Goal: Task Accomplishment & Management: Manage account settings

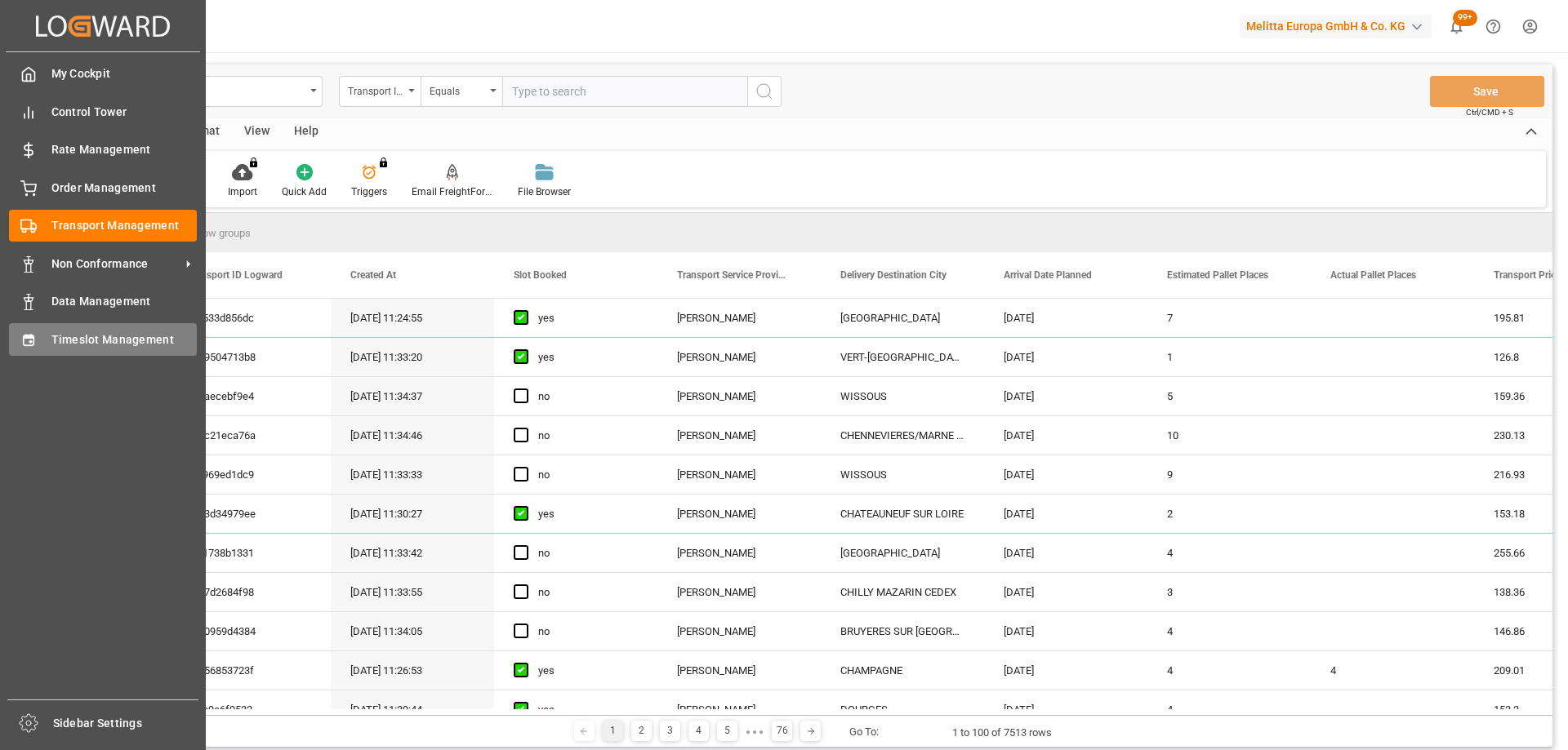
click at [40, 338] on div "Timeslot Management Timeslot Management" at bounding box center [103, 339] width 188 height 32
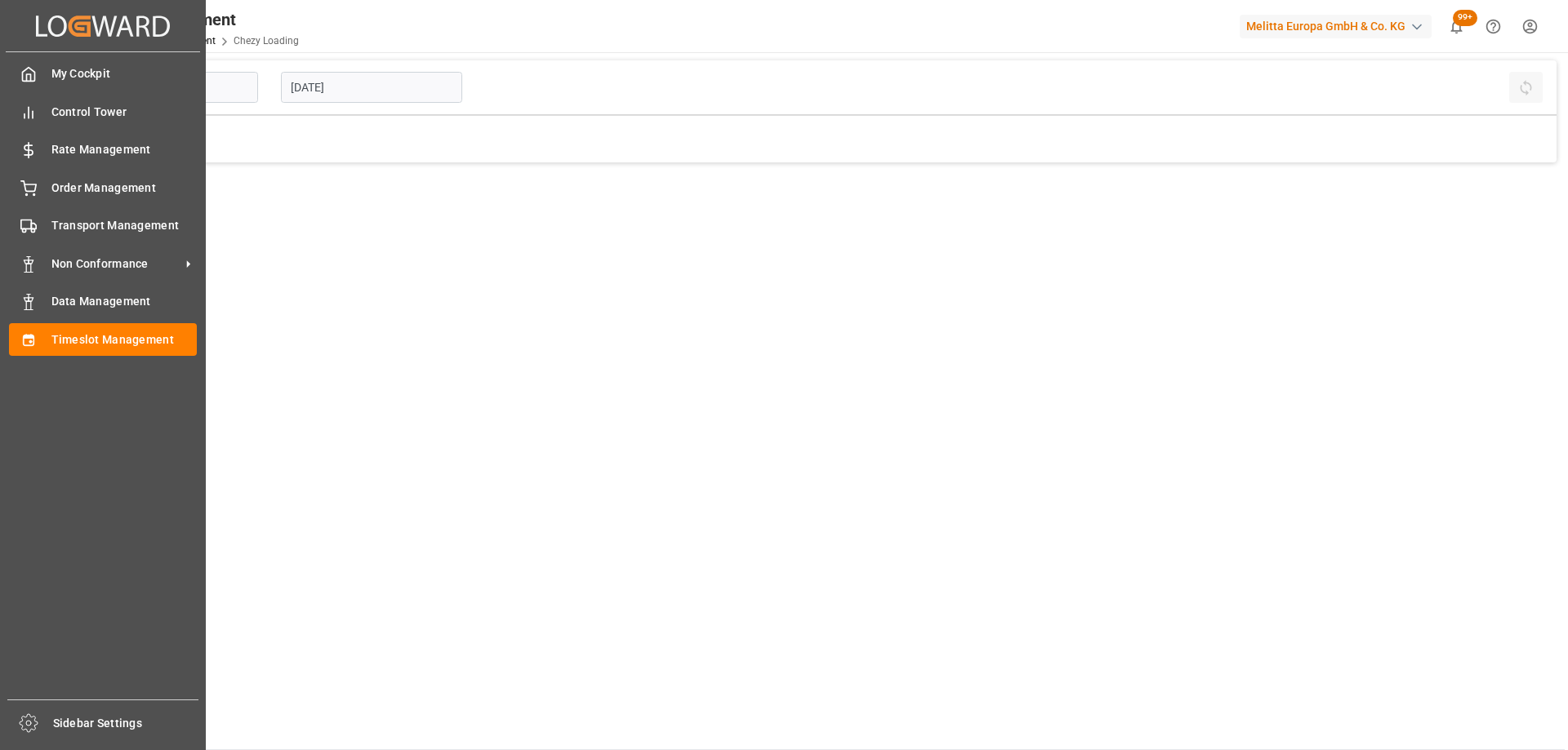
type input "Chezy Loading"
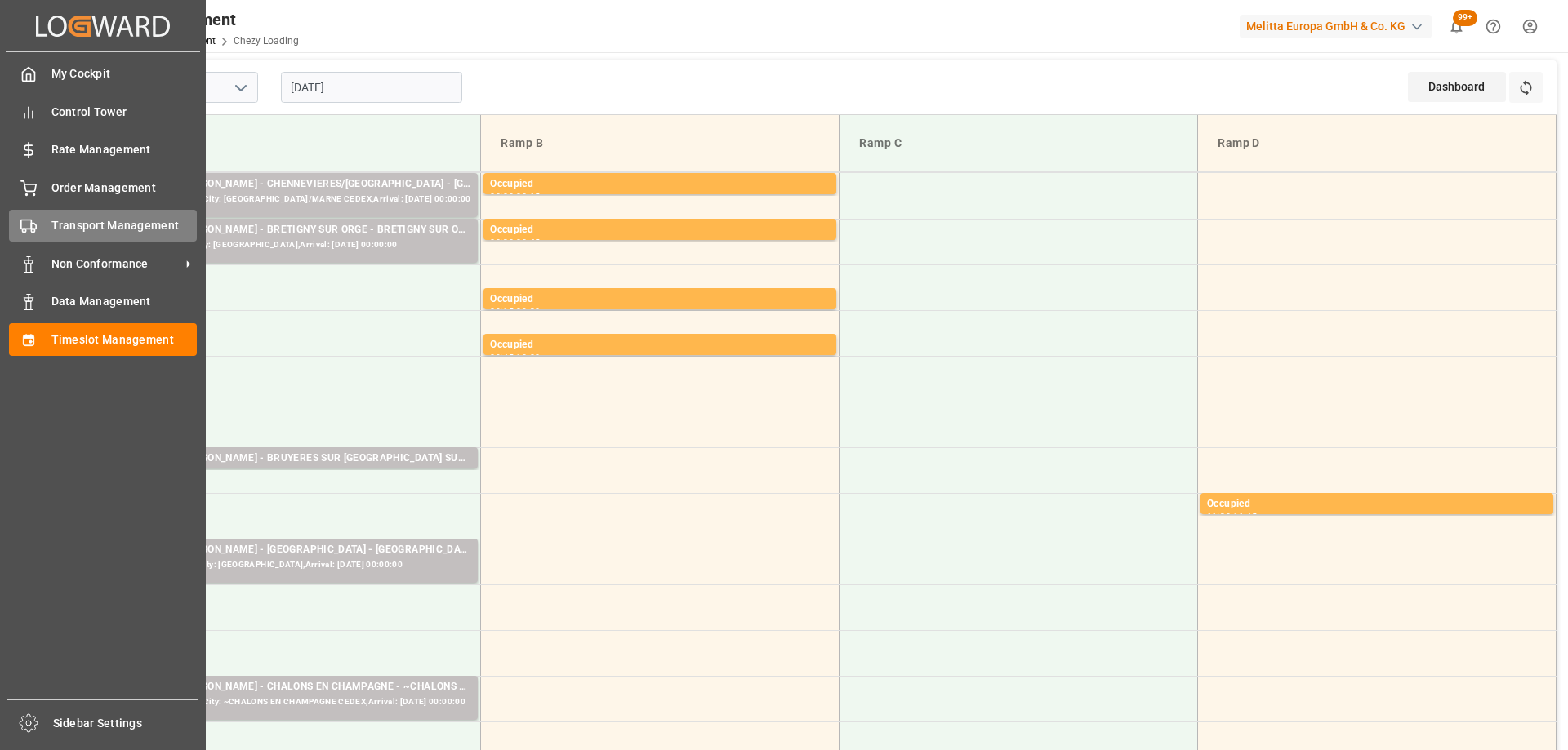
click at [90, 234] on span "Transport Management" at bounding box center [124, 226] width 146 height 17
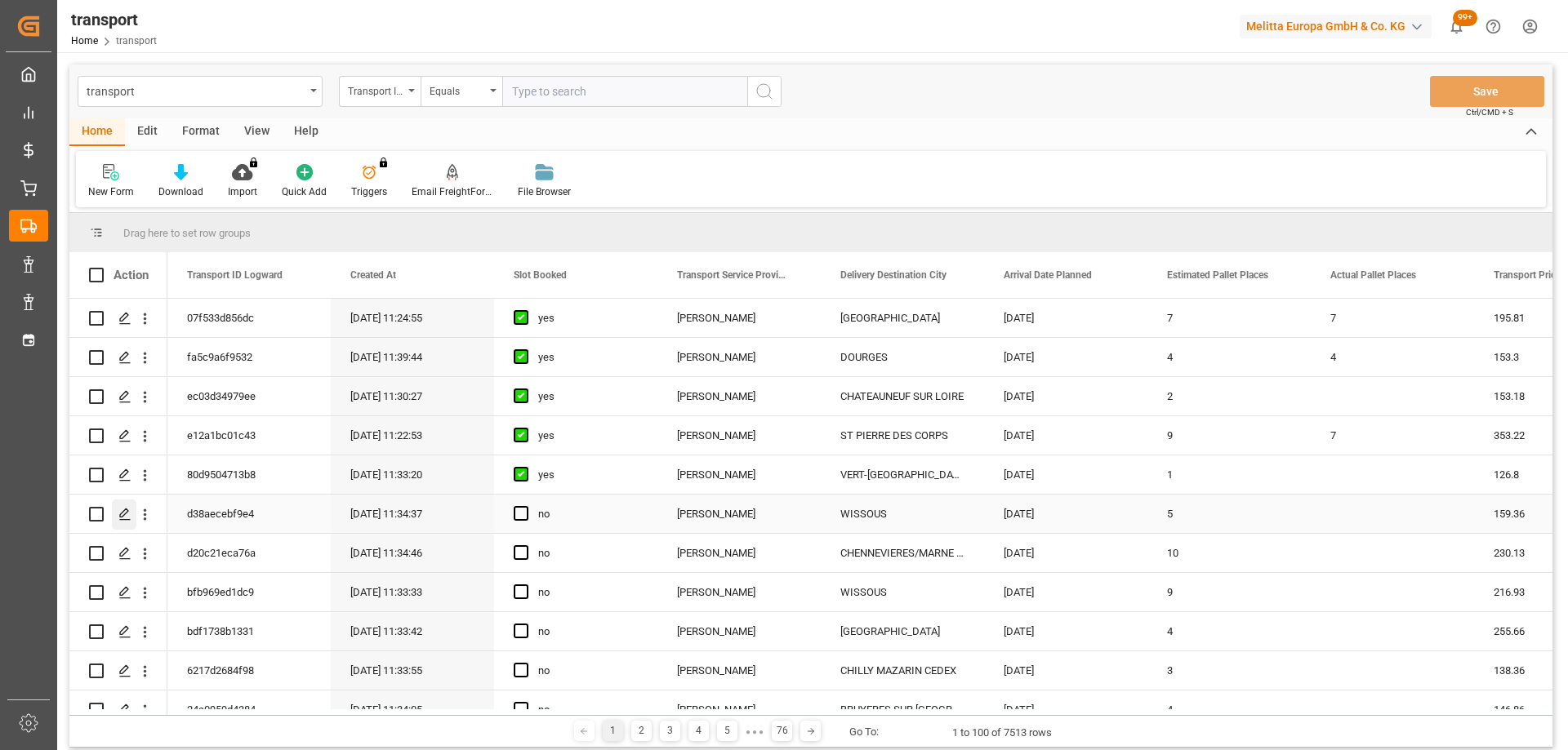
click at [129, 510] on icon "Press SPACE to select this row." at bounding box center [125, 514] width 13 height 13
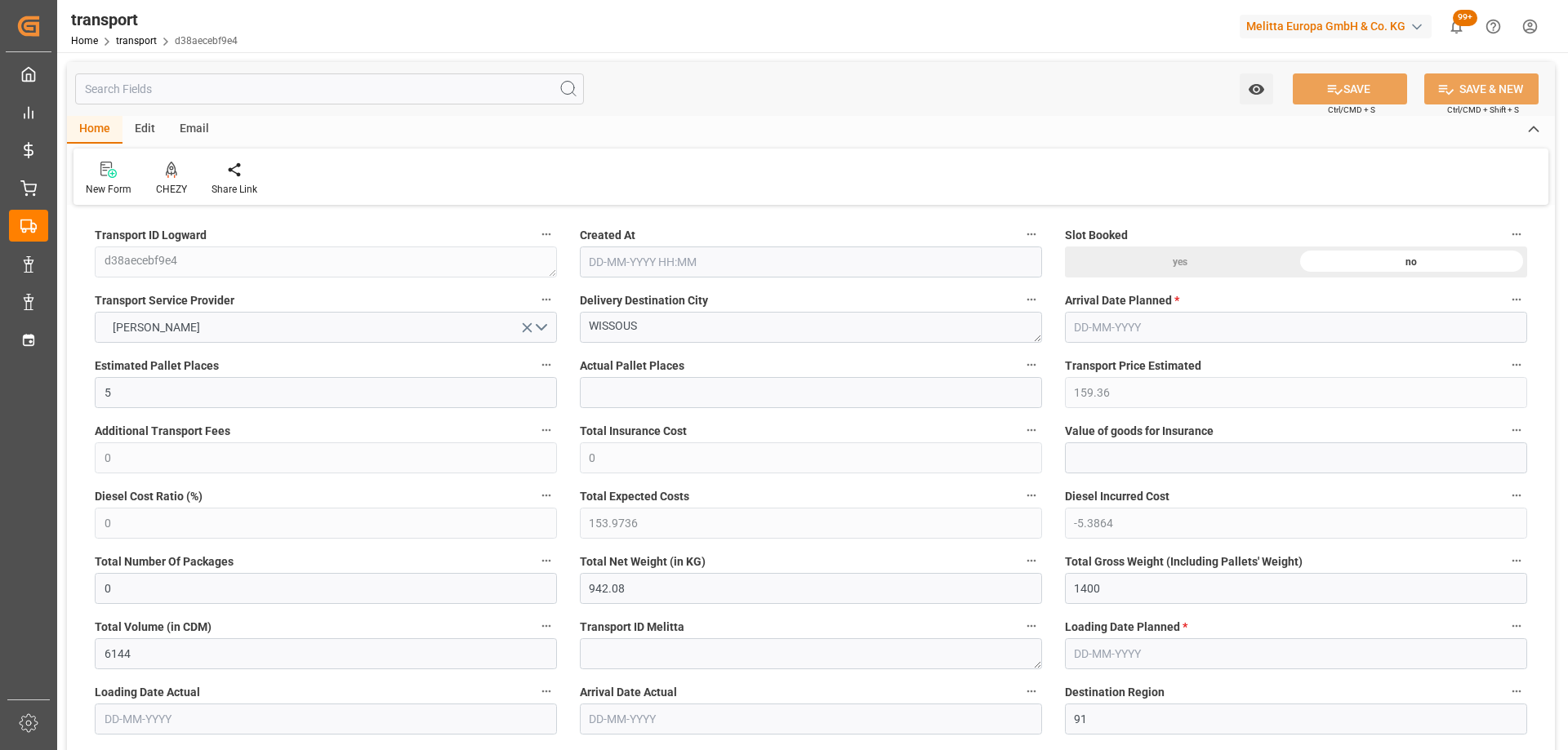
type input "10-09-2025 11:34"
type input "[DATE]"
drag, startPoint x: 665, startPoint y: 326, endPoint x: 482, endPoint y: 354, distance: 185.1
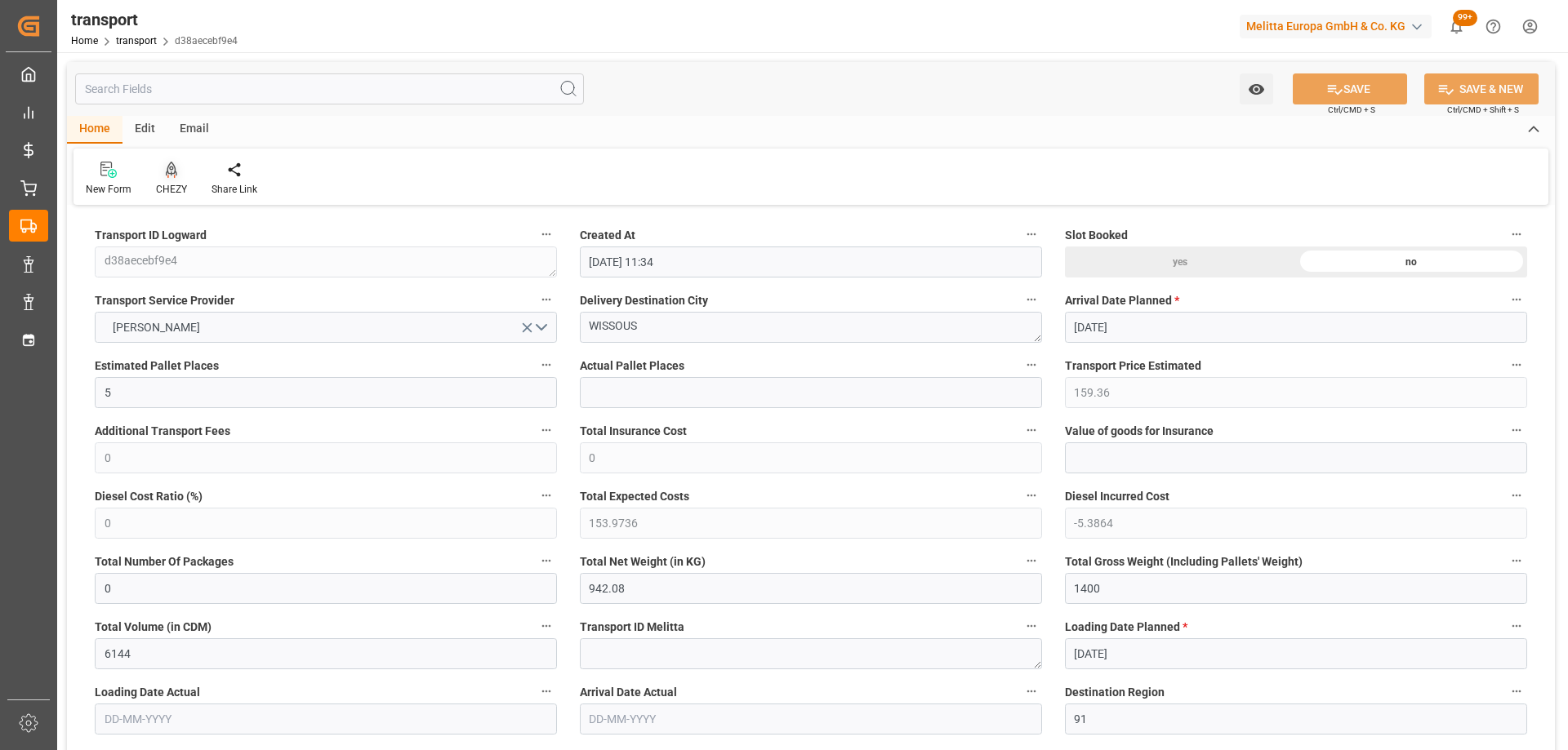
click at [176, 168] on icon at bounding box center [171, 169] width 11 height 16
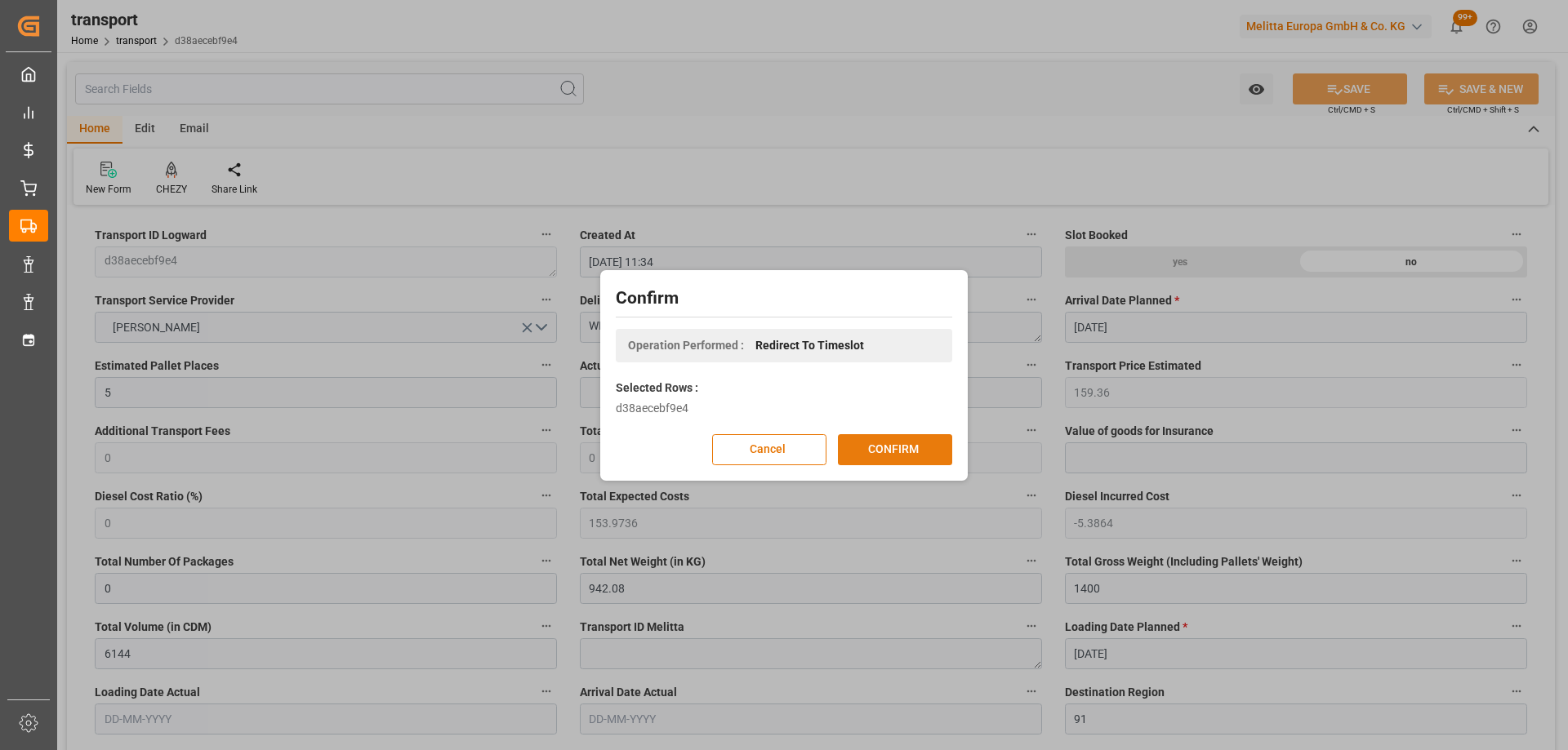
click at [905, 455] on button "CONFIRM" at bounding box center [894, 450] width 114 height 31
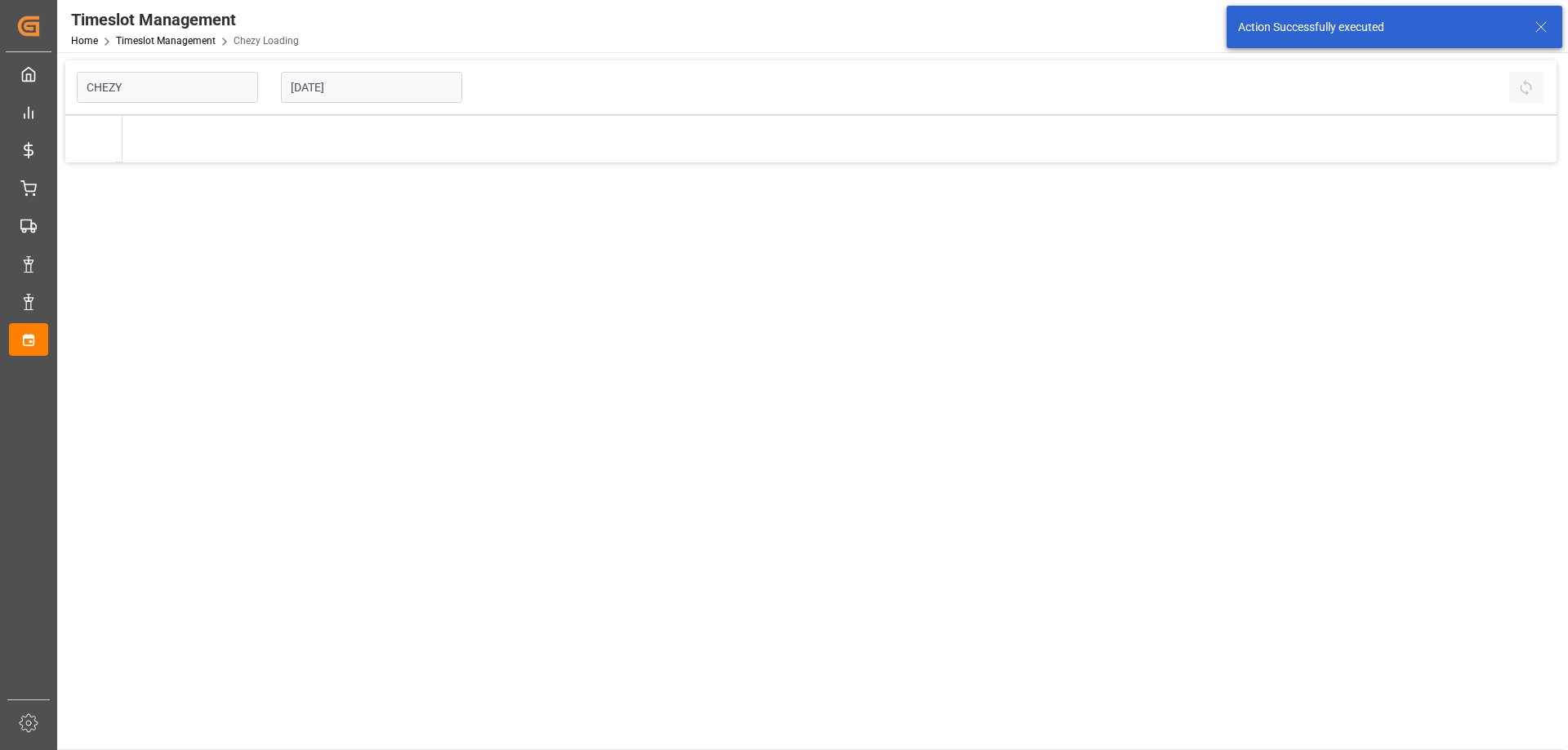
type input "Chezy Loading"
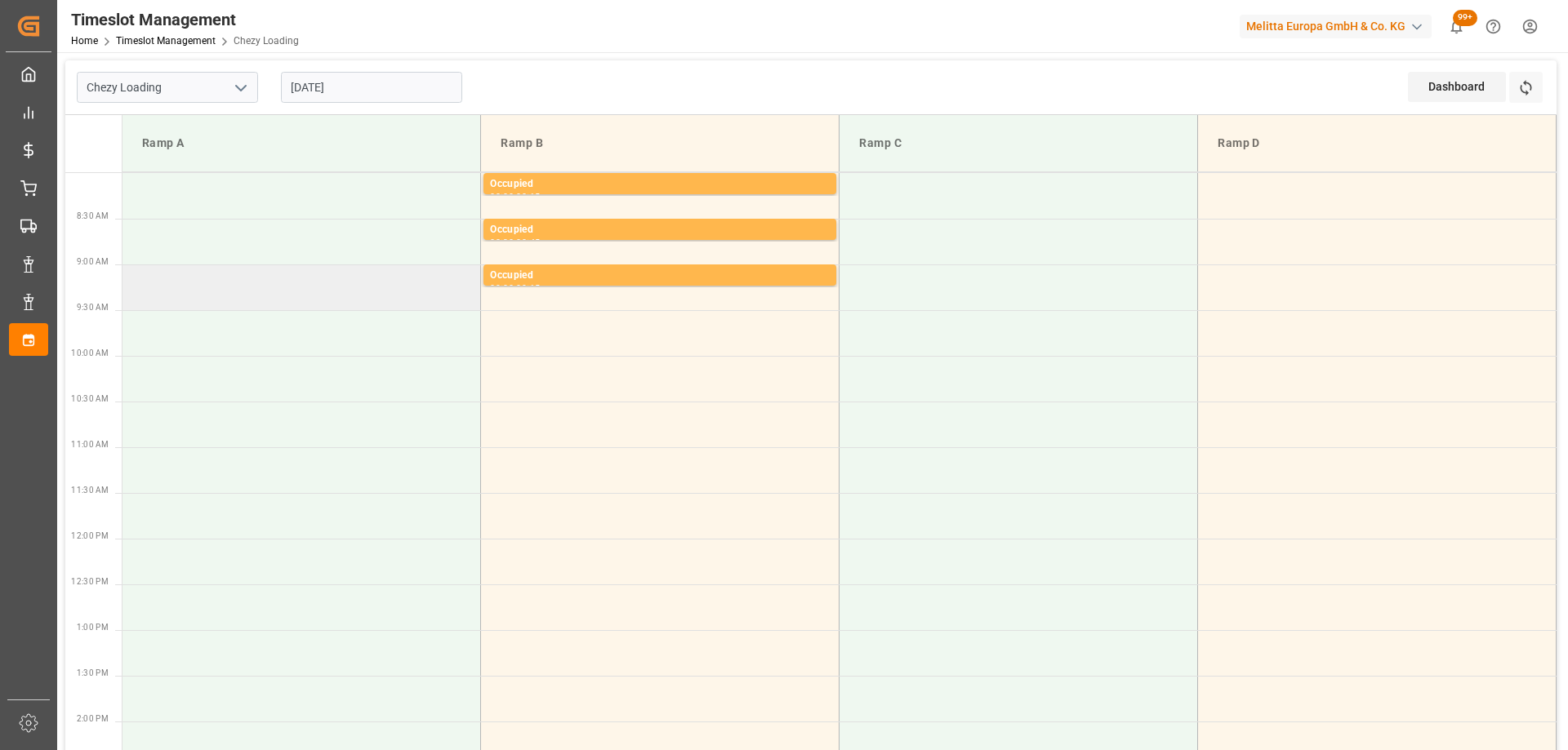
click at [376, 296] on td at bounding box center [302, 287] width 358 height 45
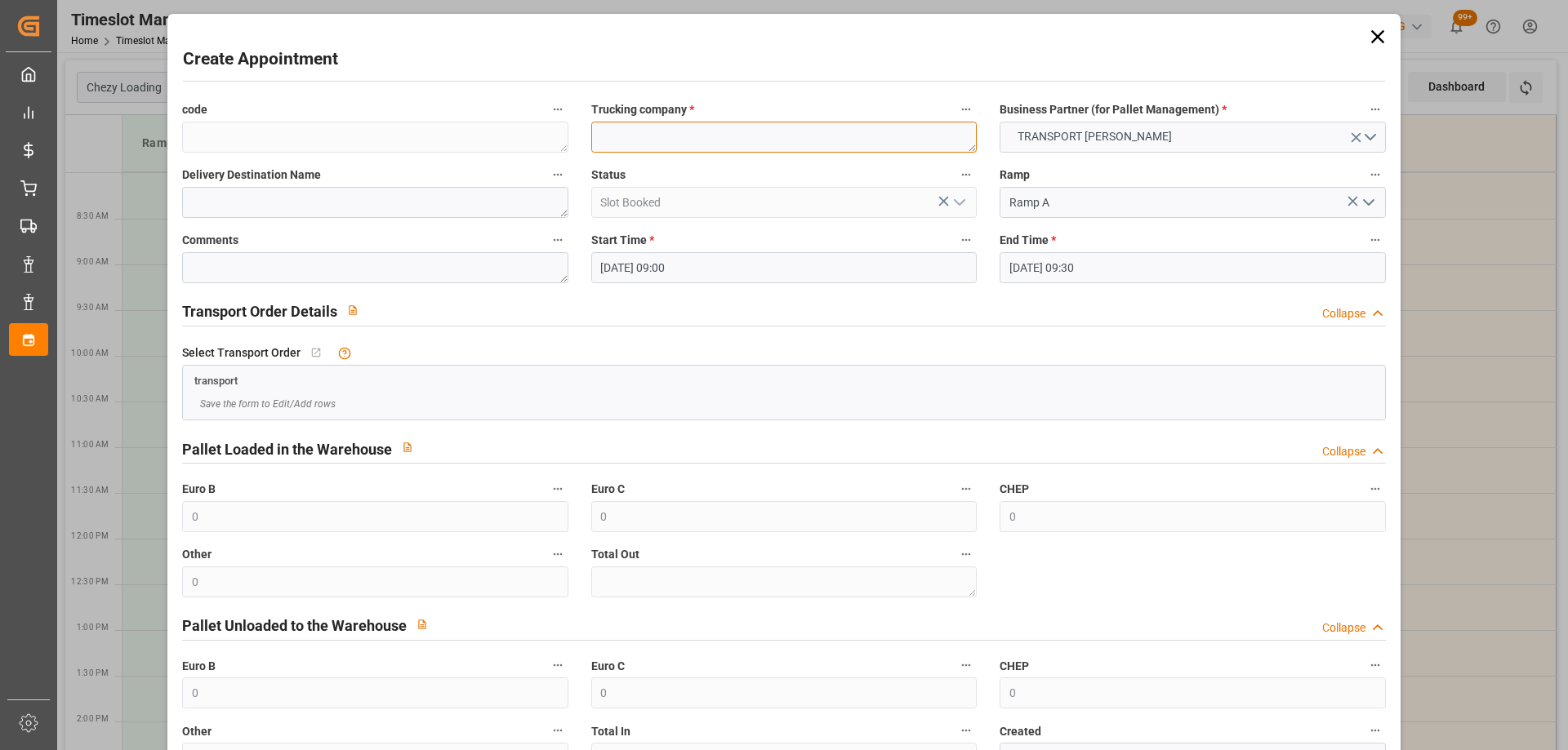
paste textarea "WISSOUS"
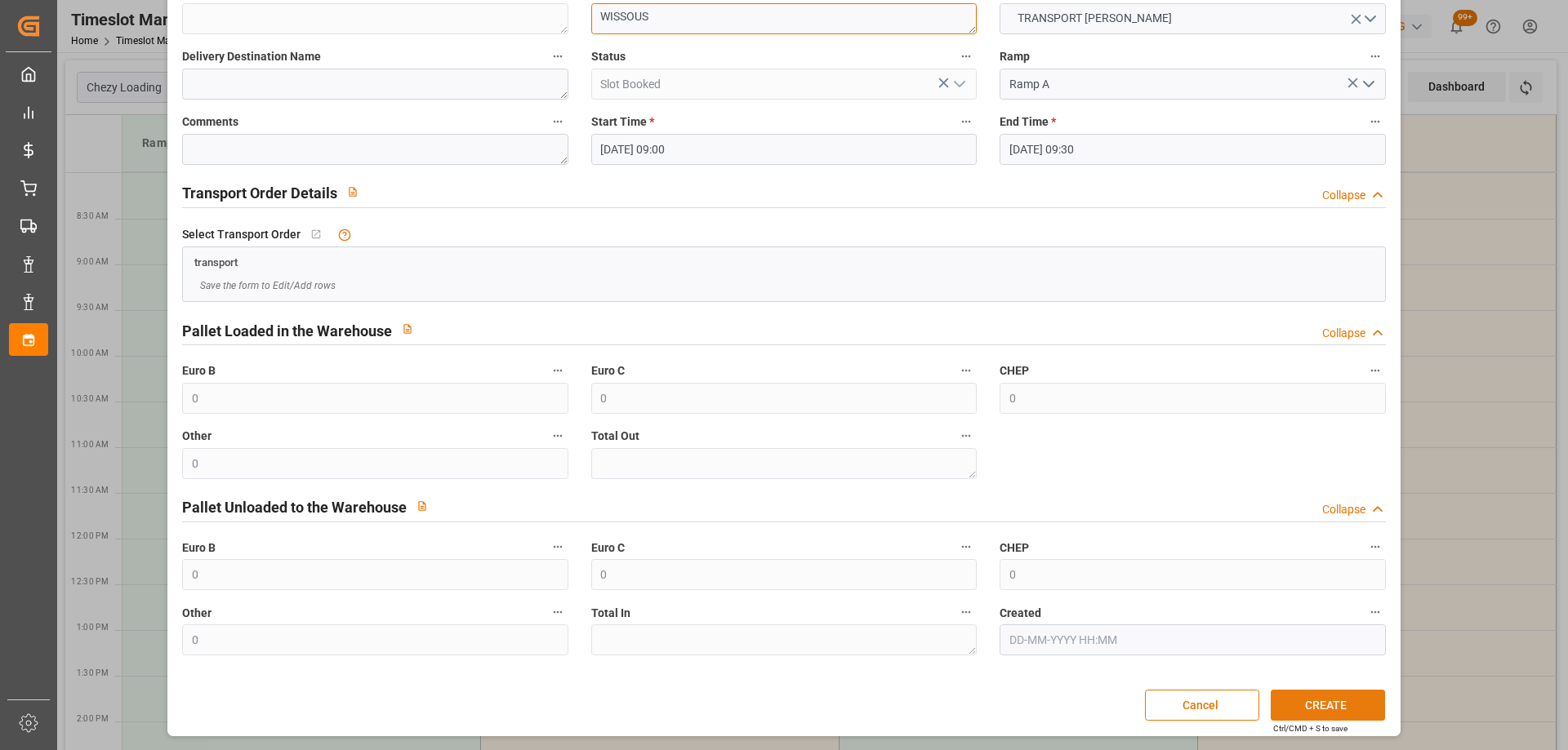
type textarea "WISSOUS"
click at [1305, 704] on button "CREATE" at bounding box center [1327, 705] width 114 height 31
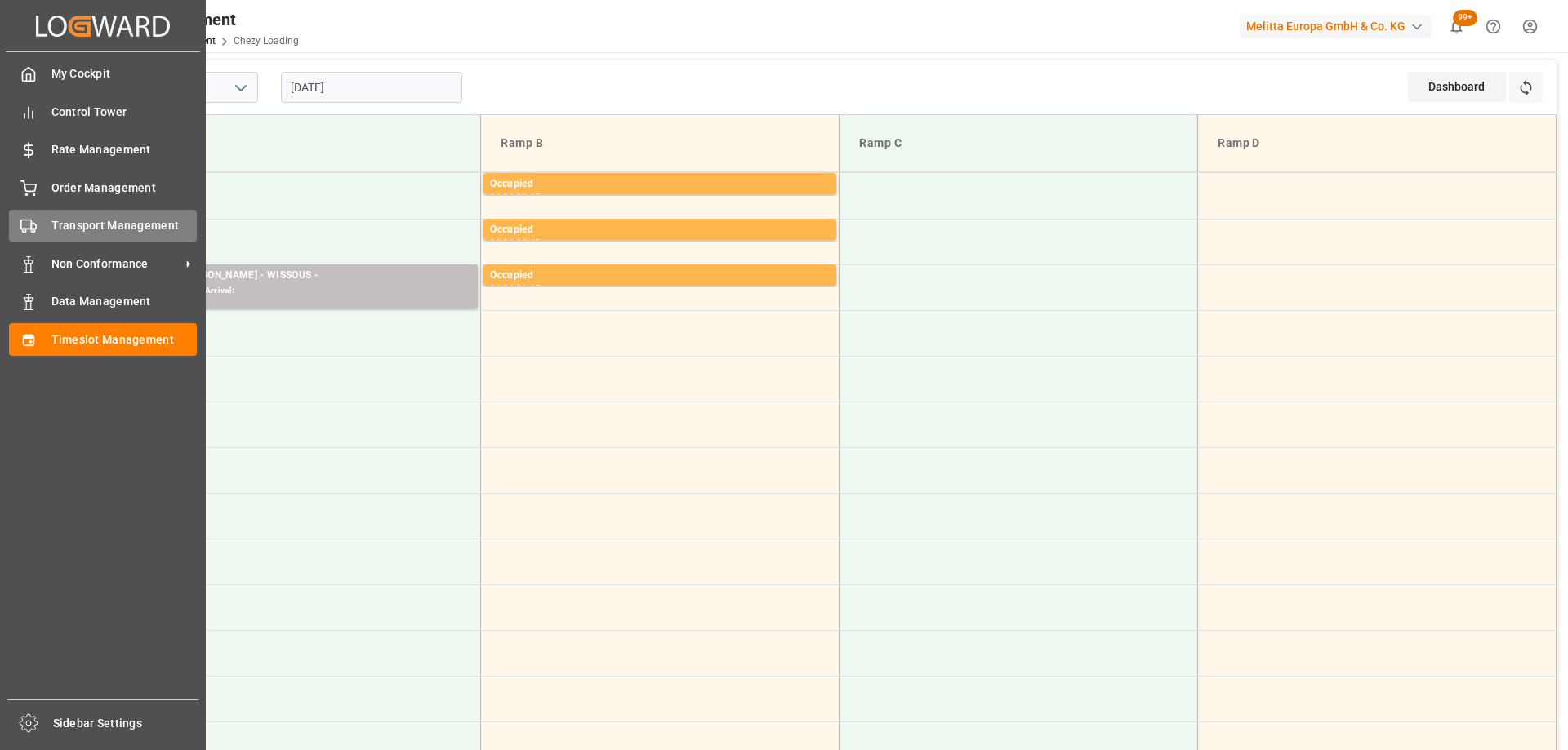
click at [43, 232] on div "Transport Management Transport Management" at bounding box center [103, 226] width 188 height 32
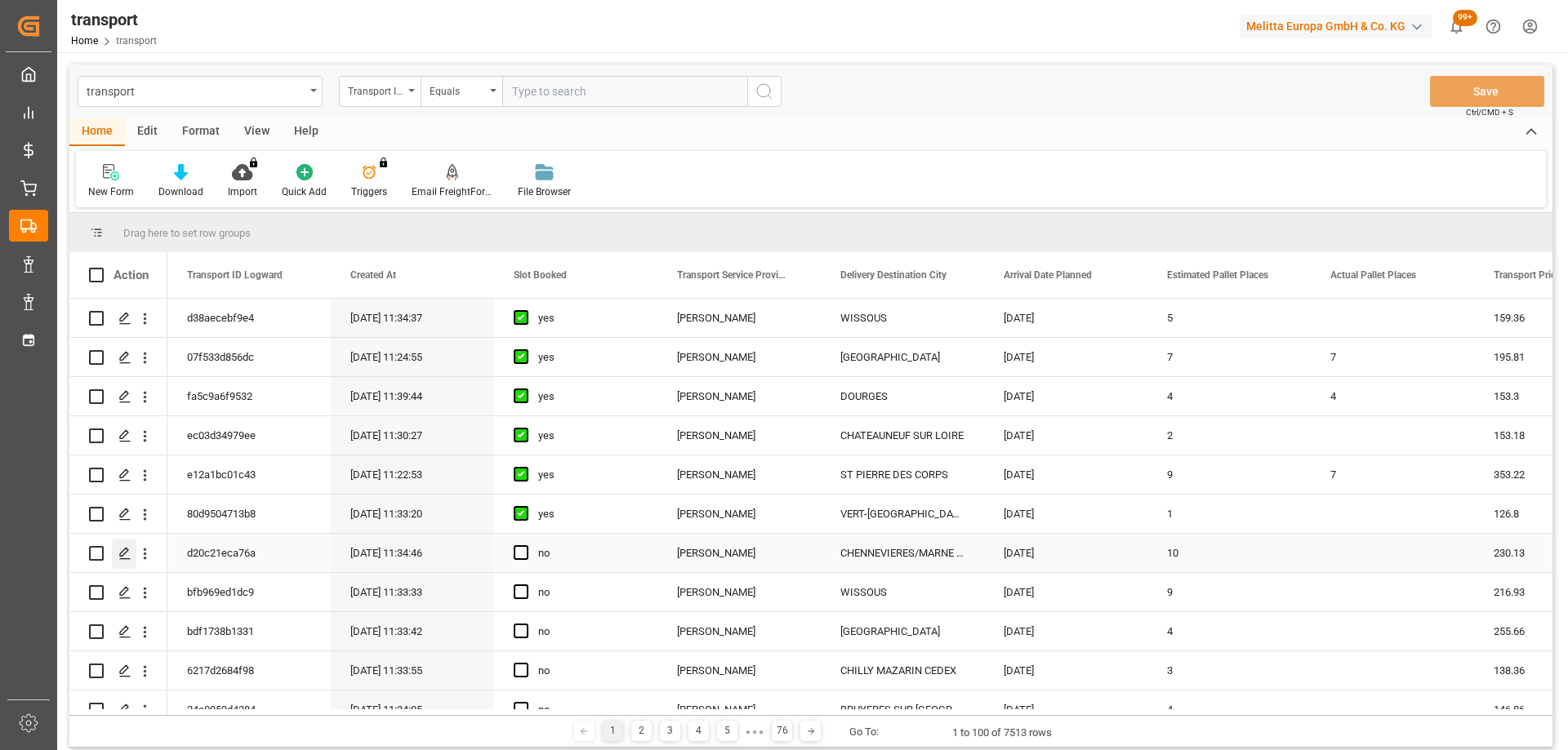
click at [124, 549] on icon "Press SPACE to select this row." at bounding box center [125, 554] width 13 height 13
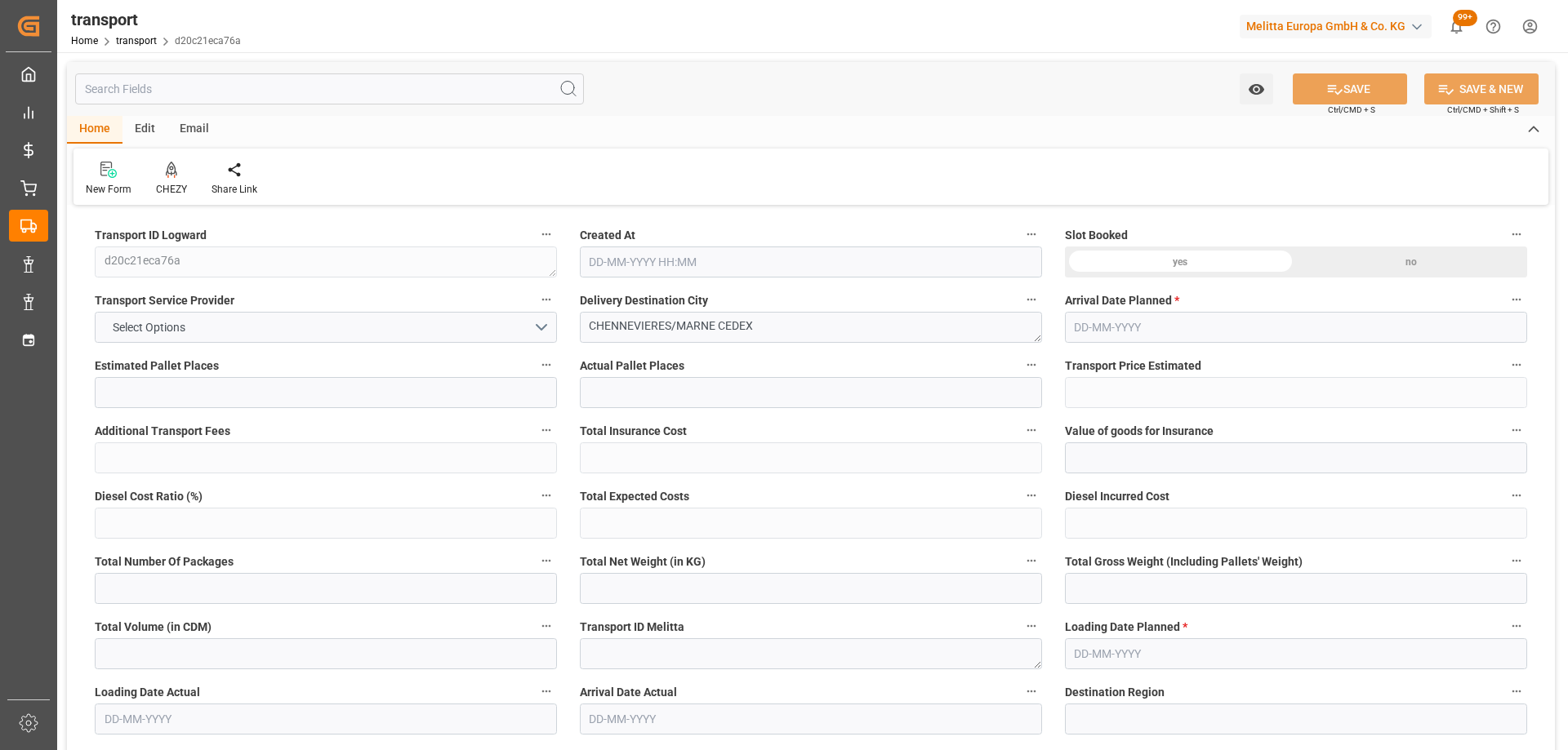
type input "10"
type input "230.13"
type input "0"
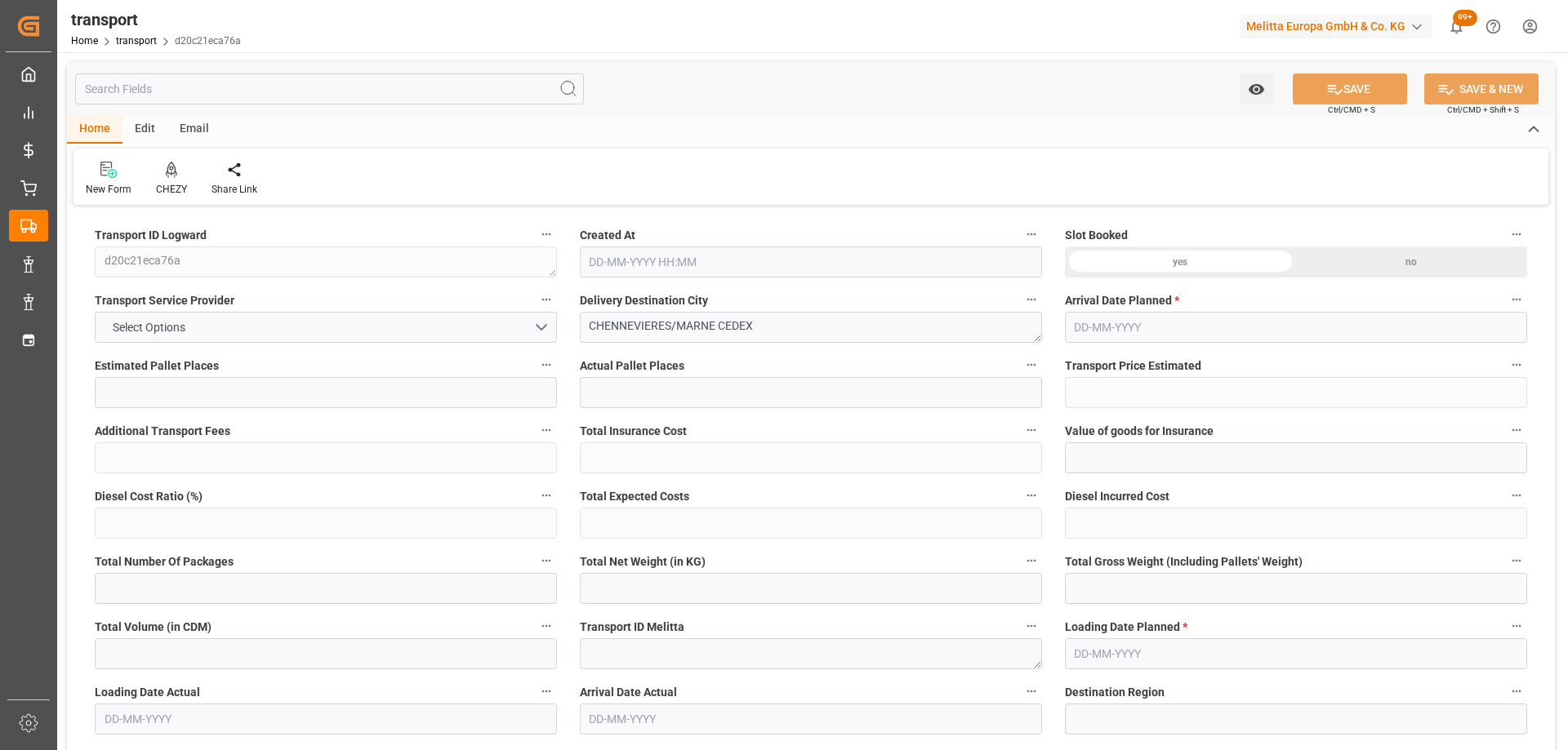
type input "222.3516"
type input "-7.7784"
type input "0"
type input "4233.612"
type input "4942"
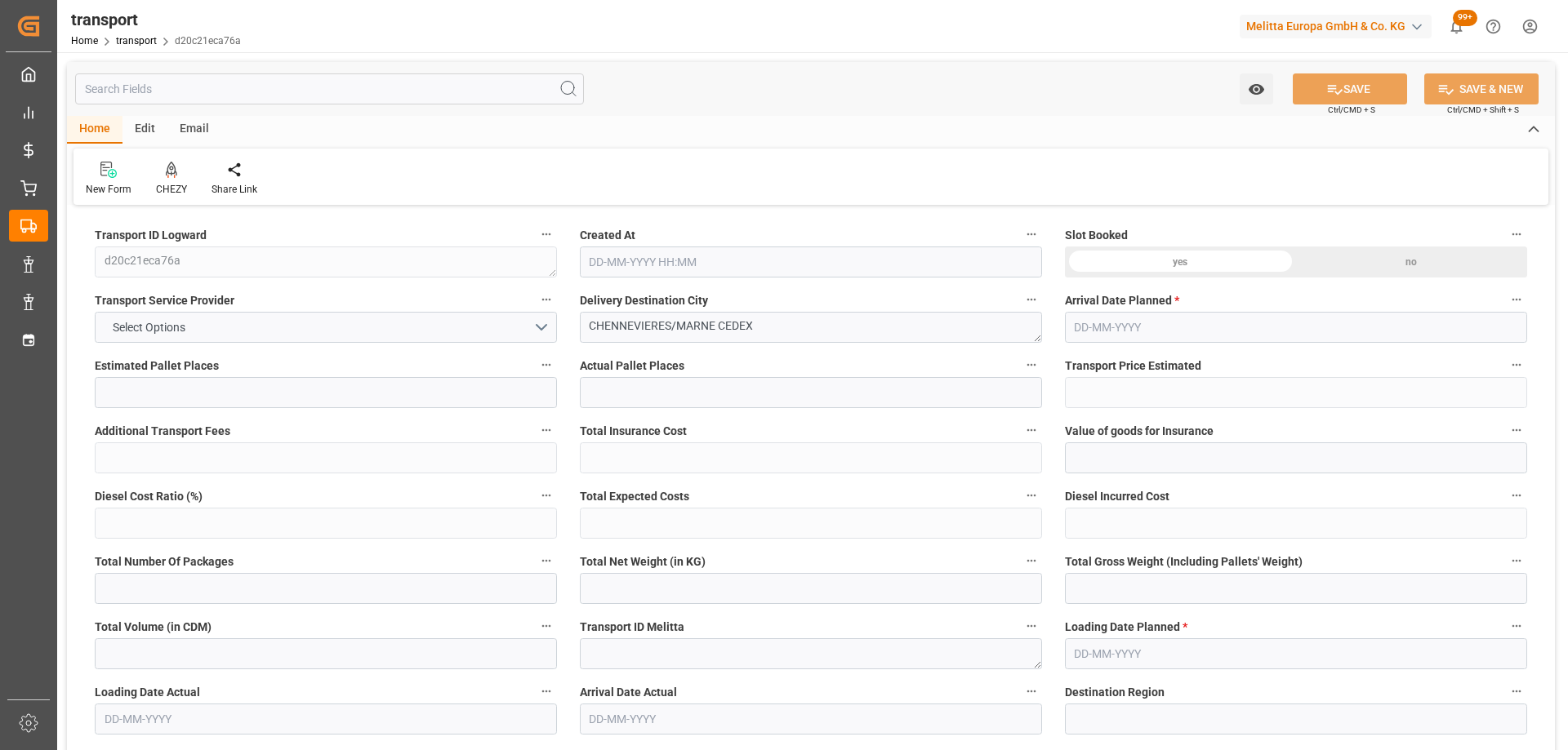
type input "11461.356"
type input "94"
type input "7"
type input "216"
type input "10"
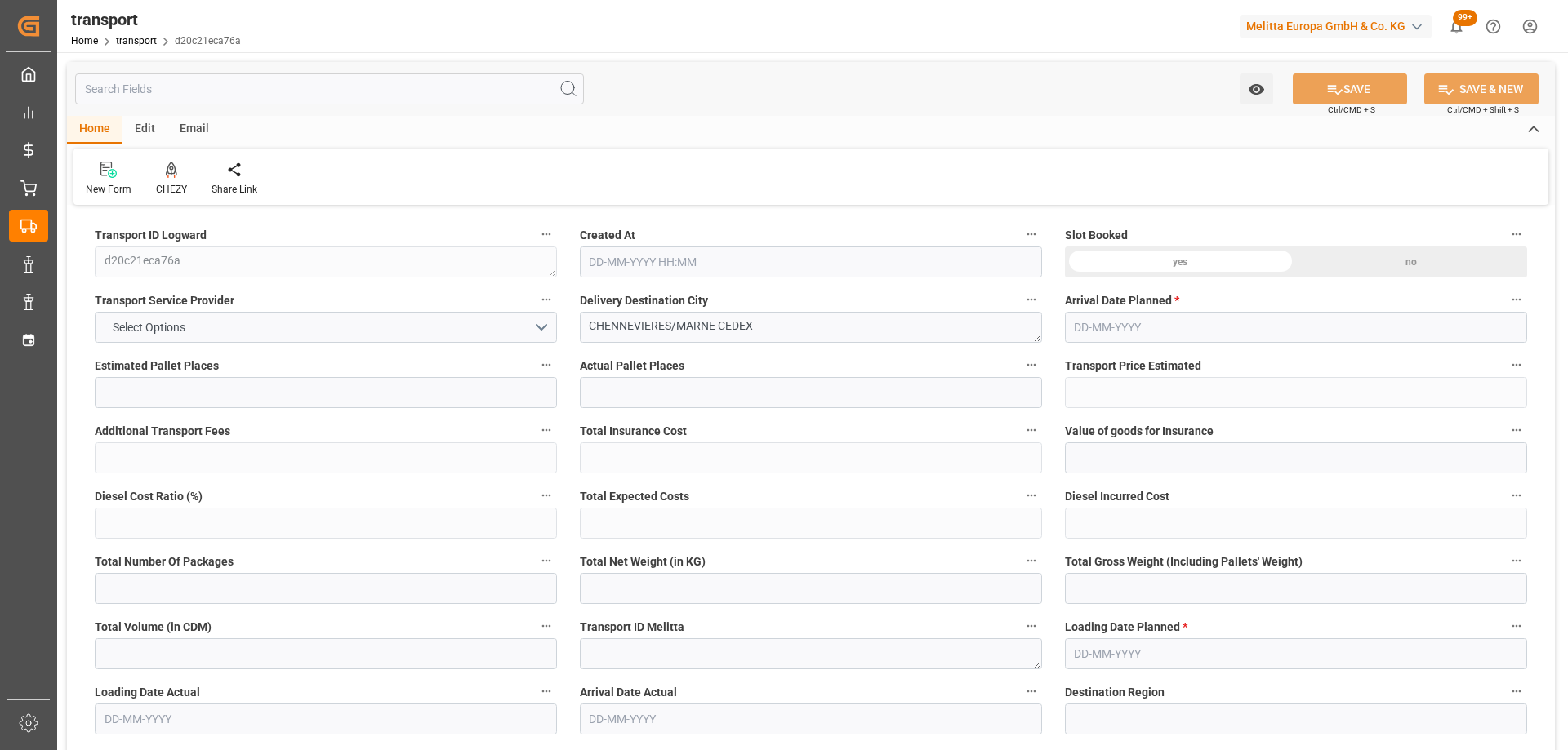
type input "101"
type input "4464.732"
type input "0"
type input "4710.8598"
type input "0"
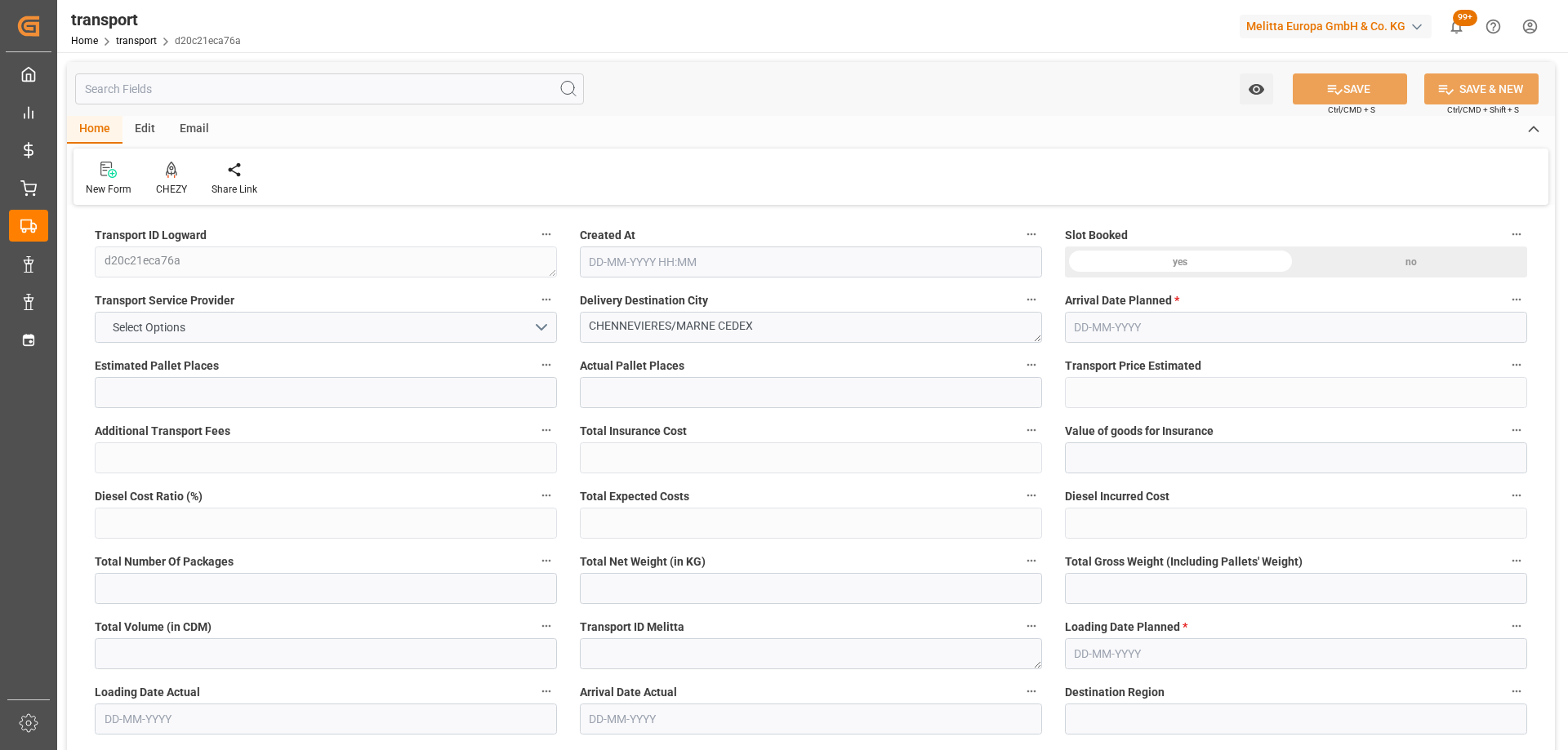
type input "0"
type input "21"
type input "35"
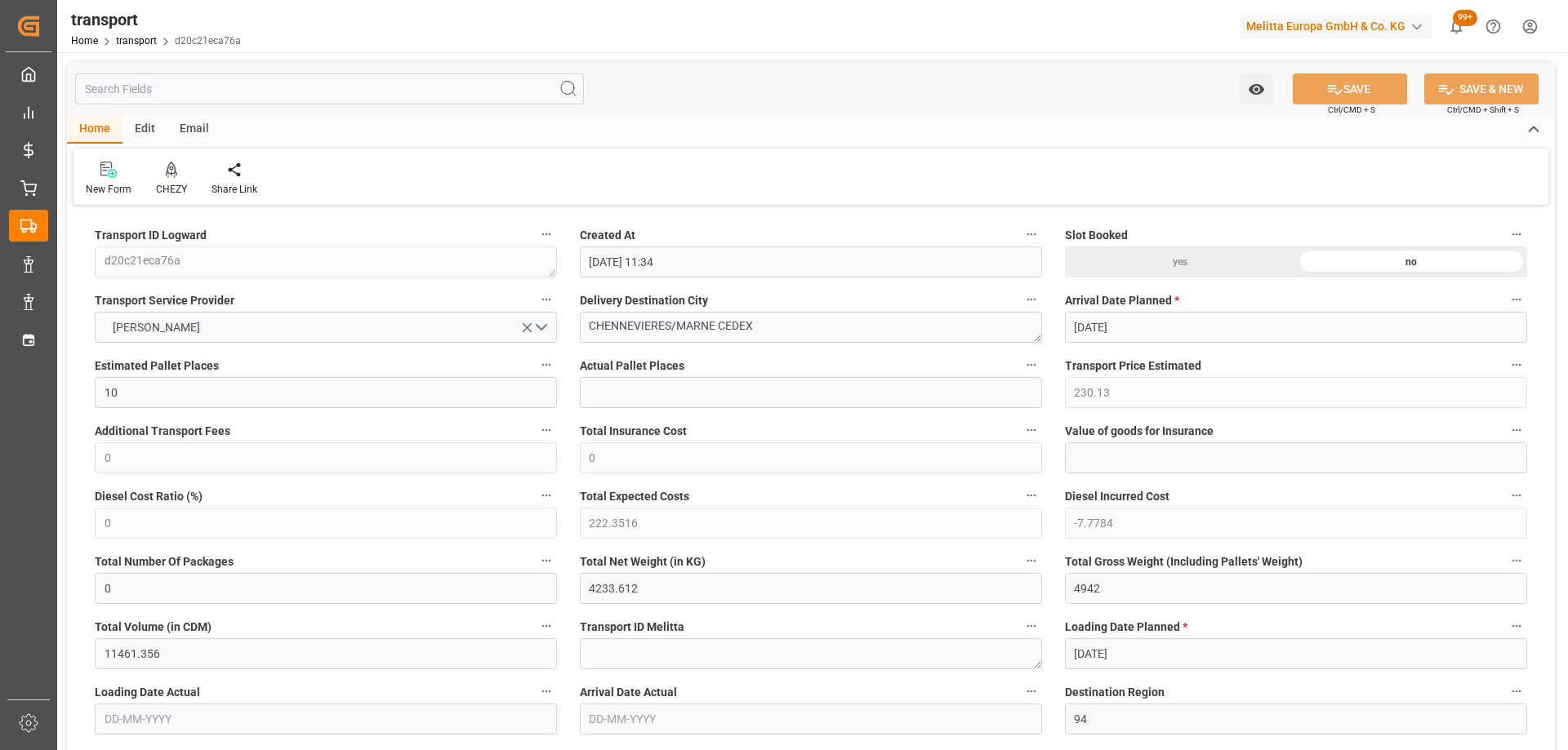
type input "10-09-2025 11:34"
type input "[DATE]"
drag, startPoint x: 716, startPoint y: 323, endPoint x: 526, endPoint y: 348, distance: 191.6
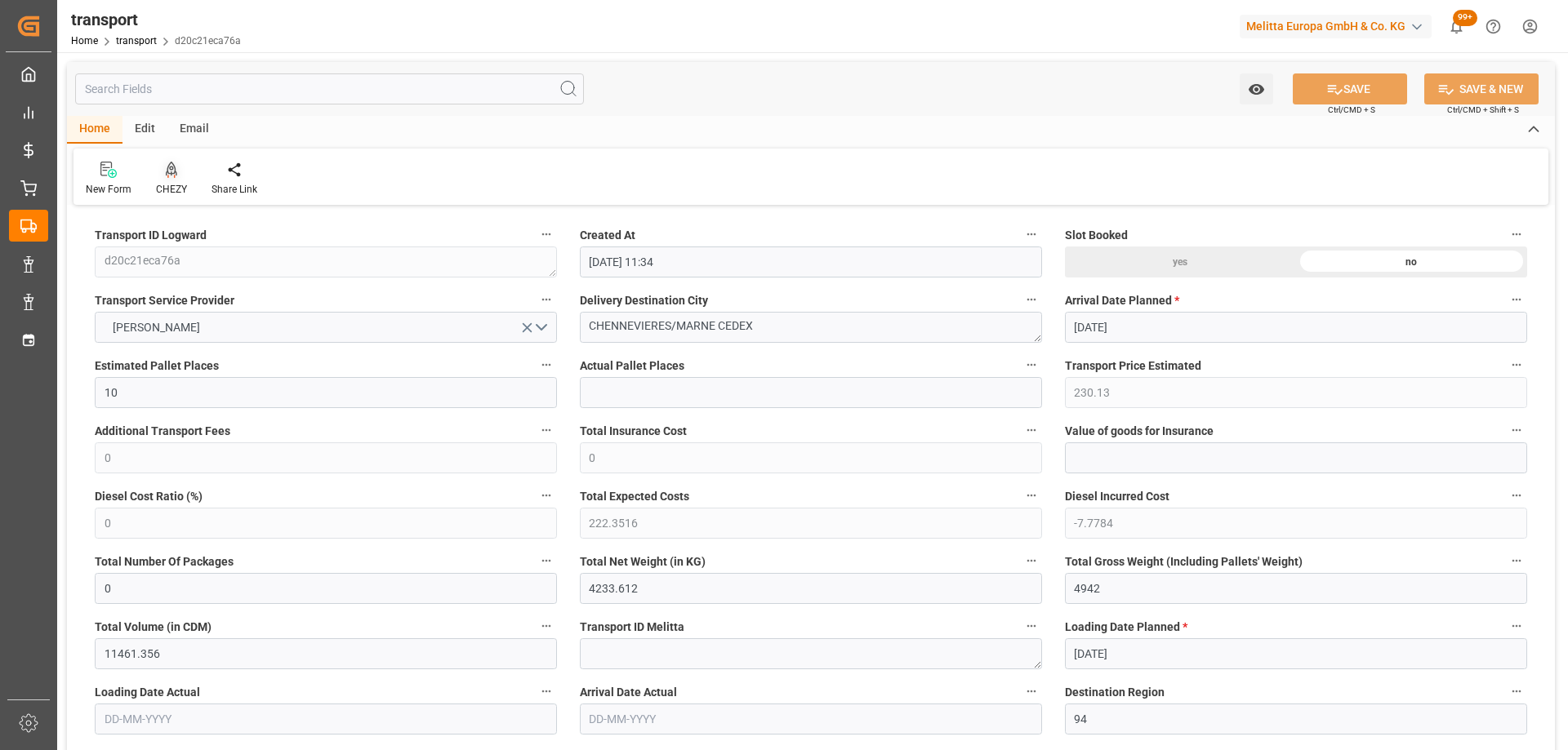
click at [171, 165] on icon at bounding box center [171, 169] width 11 height 16
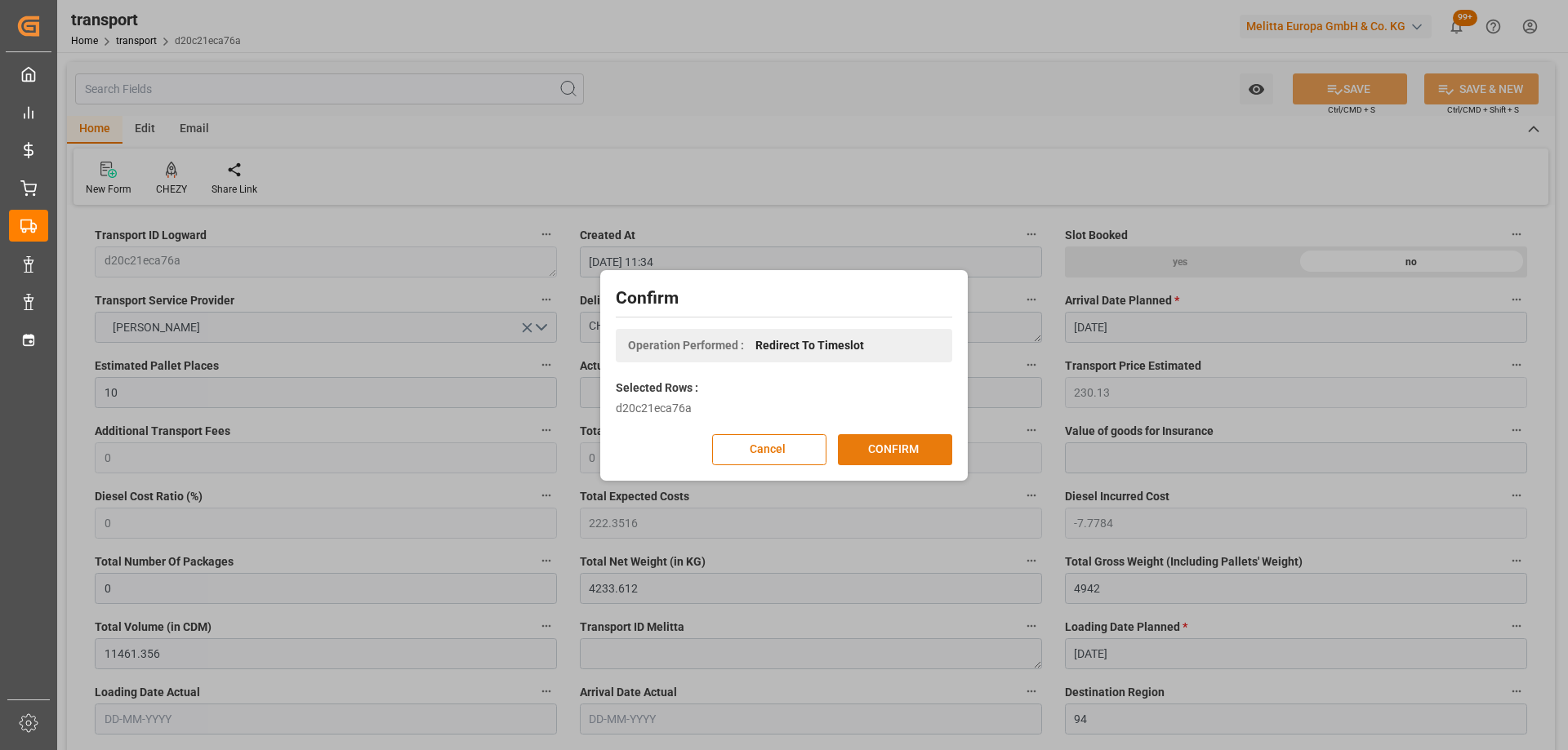
click at [917, 445] on button "CONFIRM" at bounding box center [894, 450] width 114 height 31
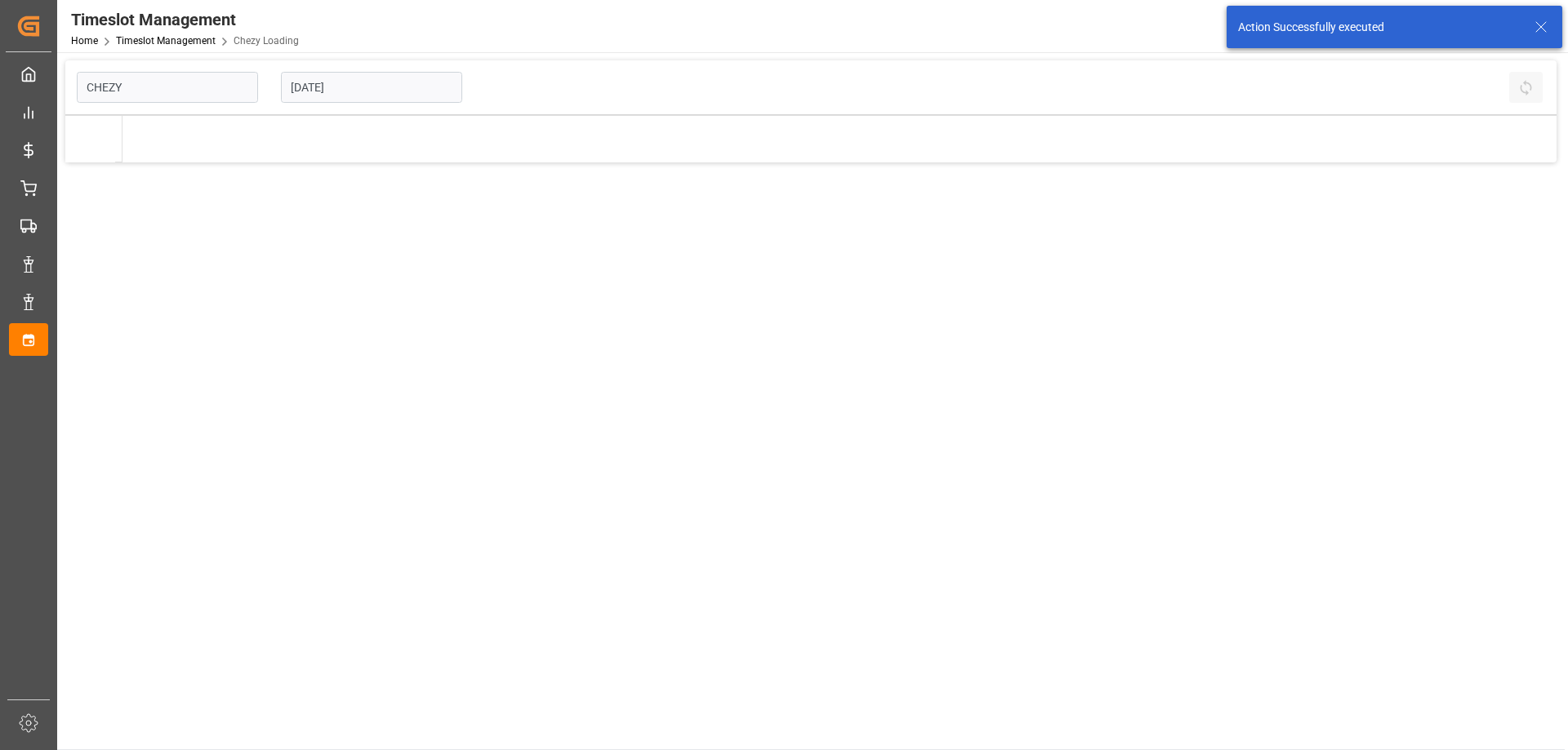
type input "Chezy Loading"
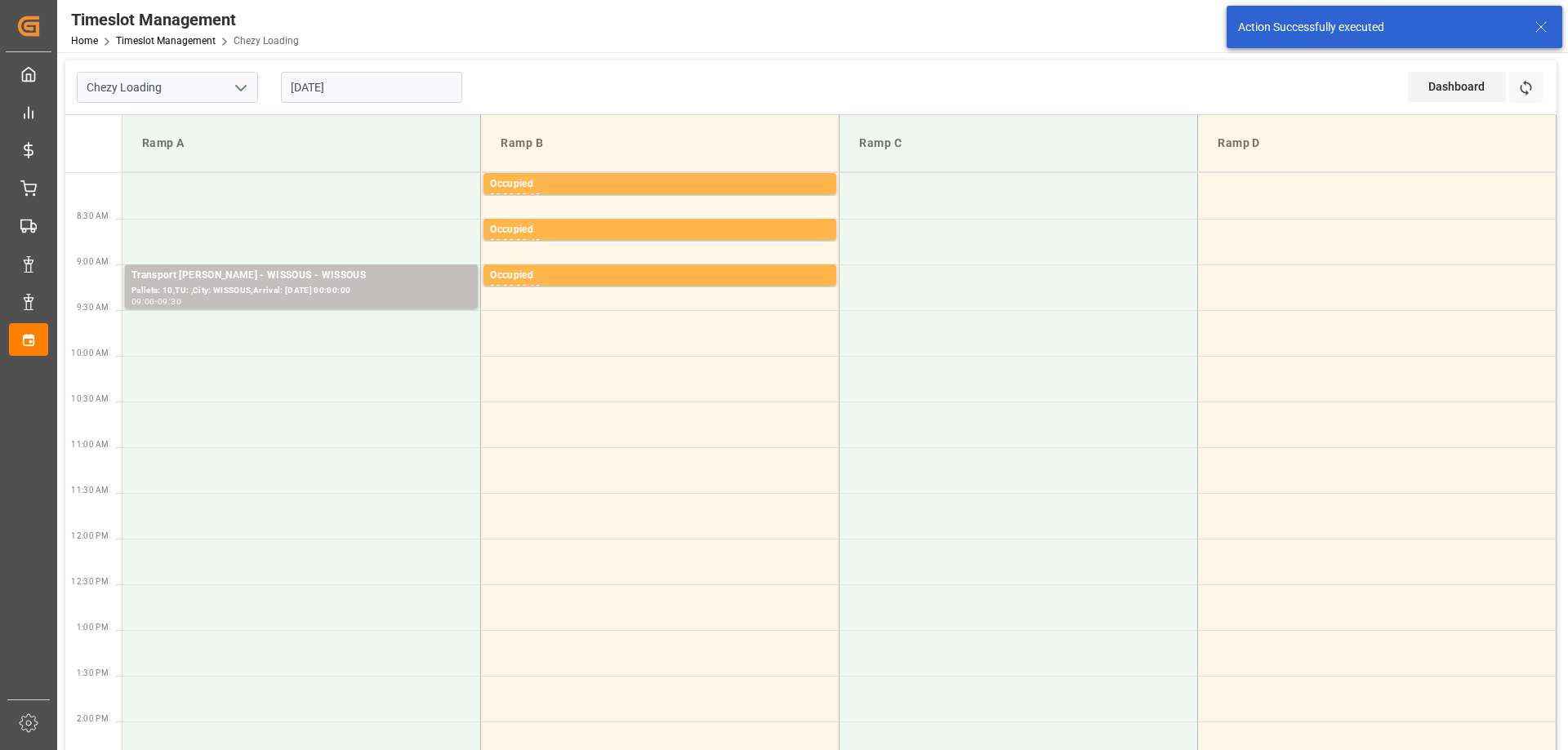
click at [284, 239] on td at bounding box center [302, 242] width 358 height 45
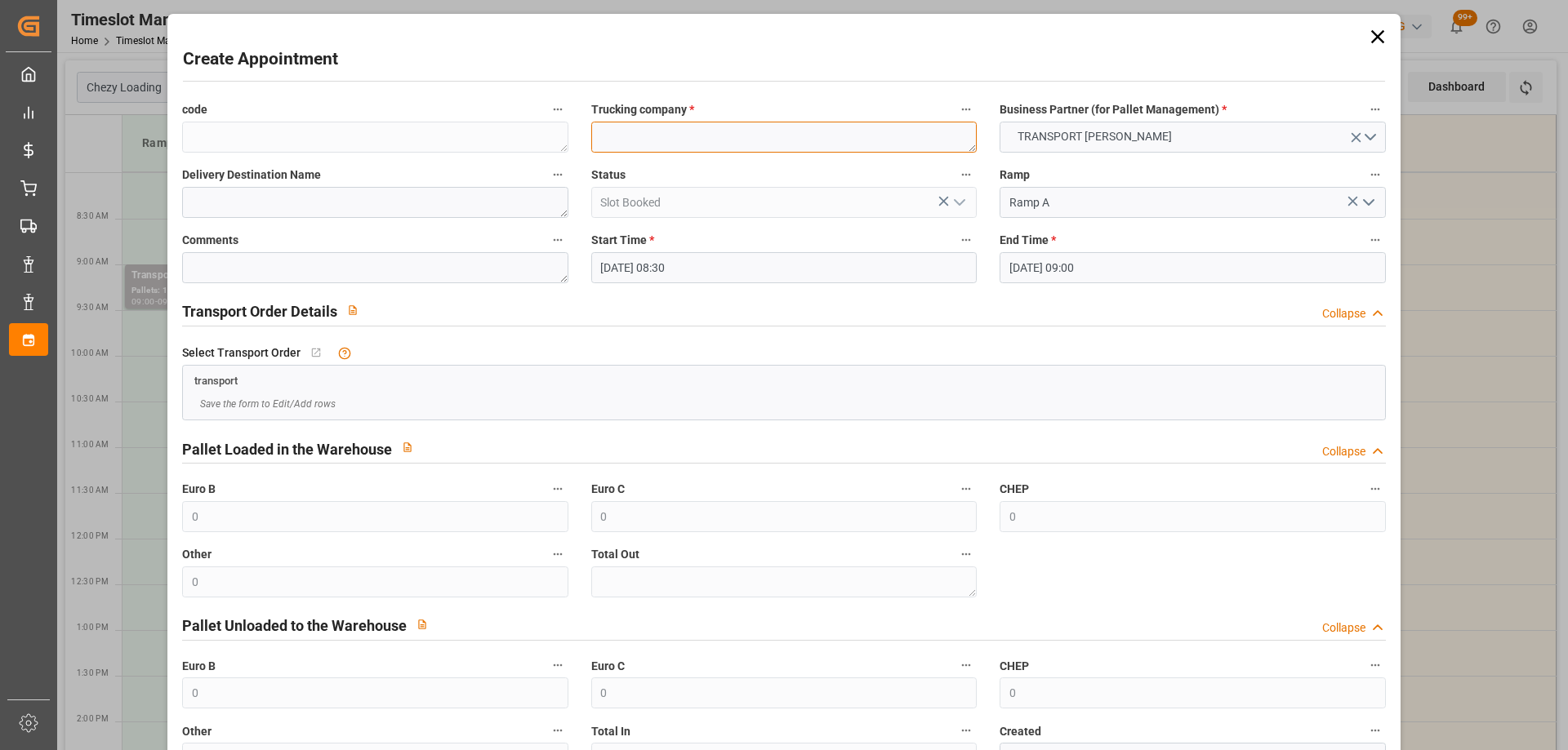
paste textarea "CHENNEVIERES/MARNE"
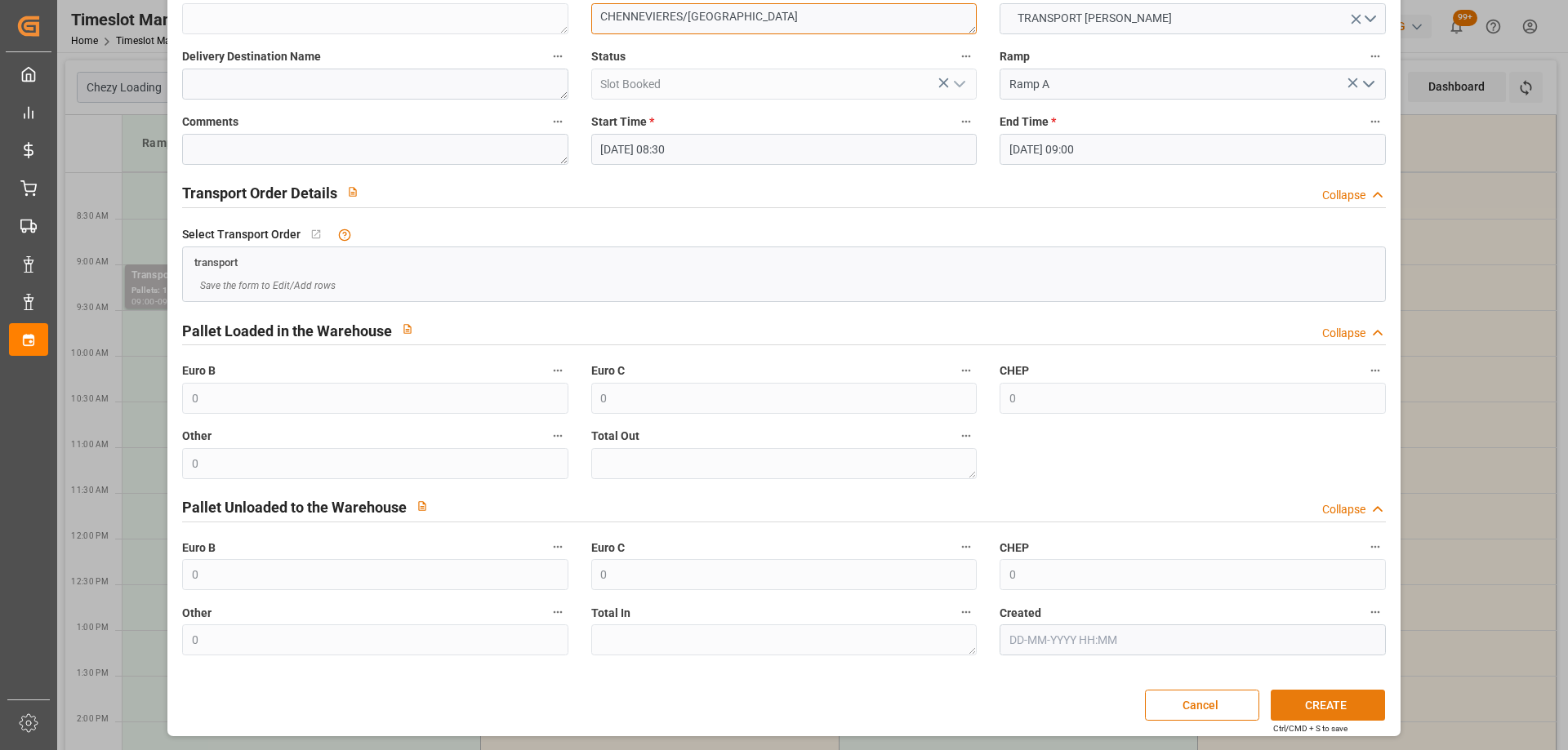
type textarea "CHENNEVIERES/MARNE"
click at [1315, 705] on button "CREATE" at bounding box center [1327, 705] width 114 height 31
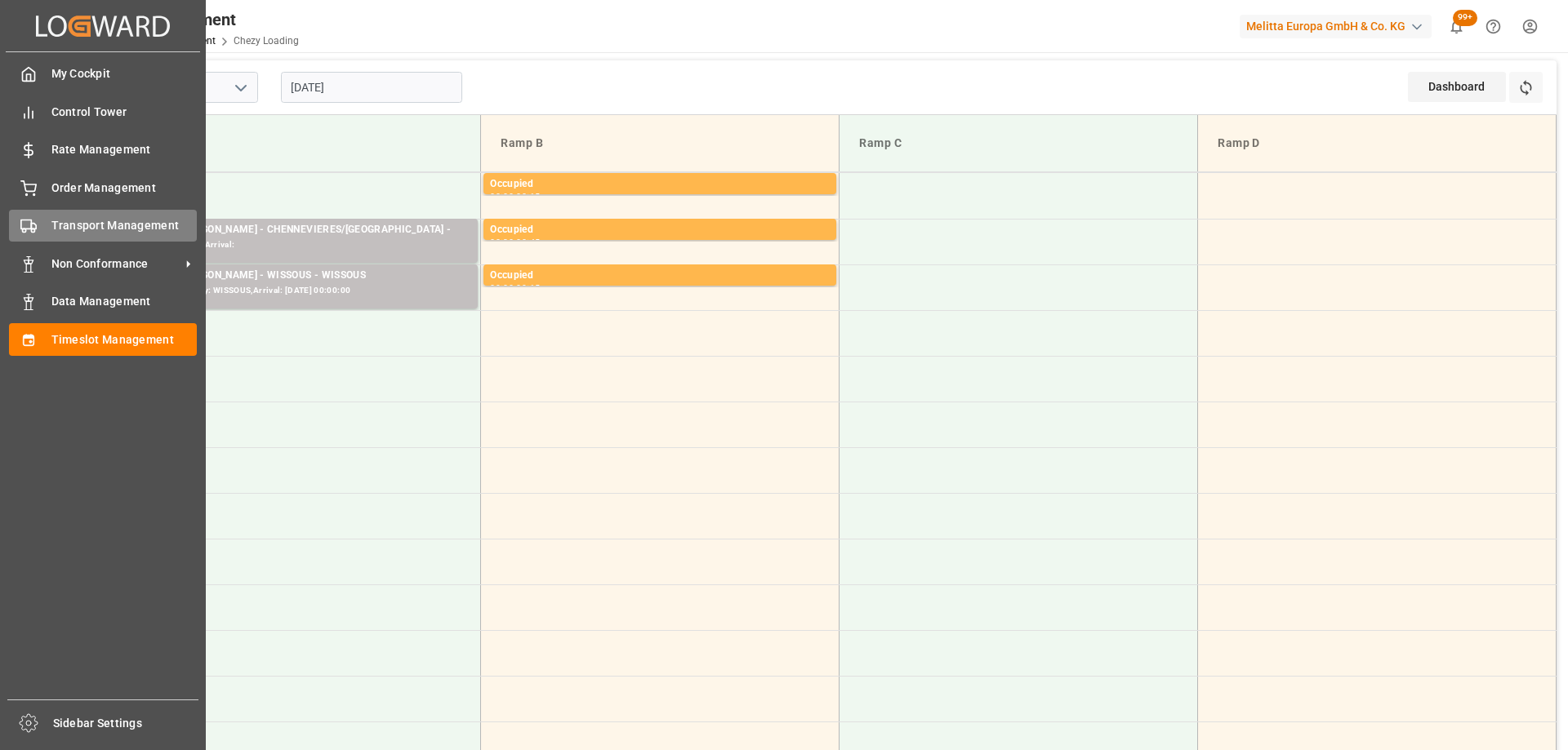
click at [54, 237] on div "Transport Management Transport Management" at bounding box center [103, 226] width 188 height 32
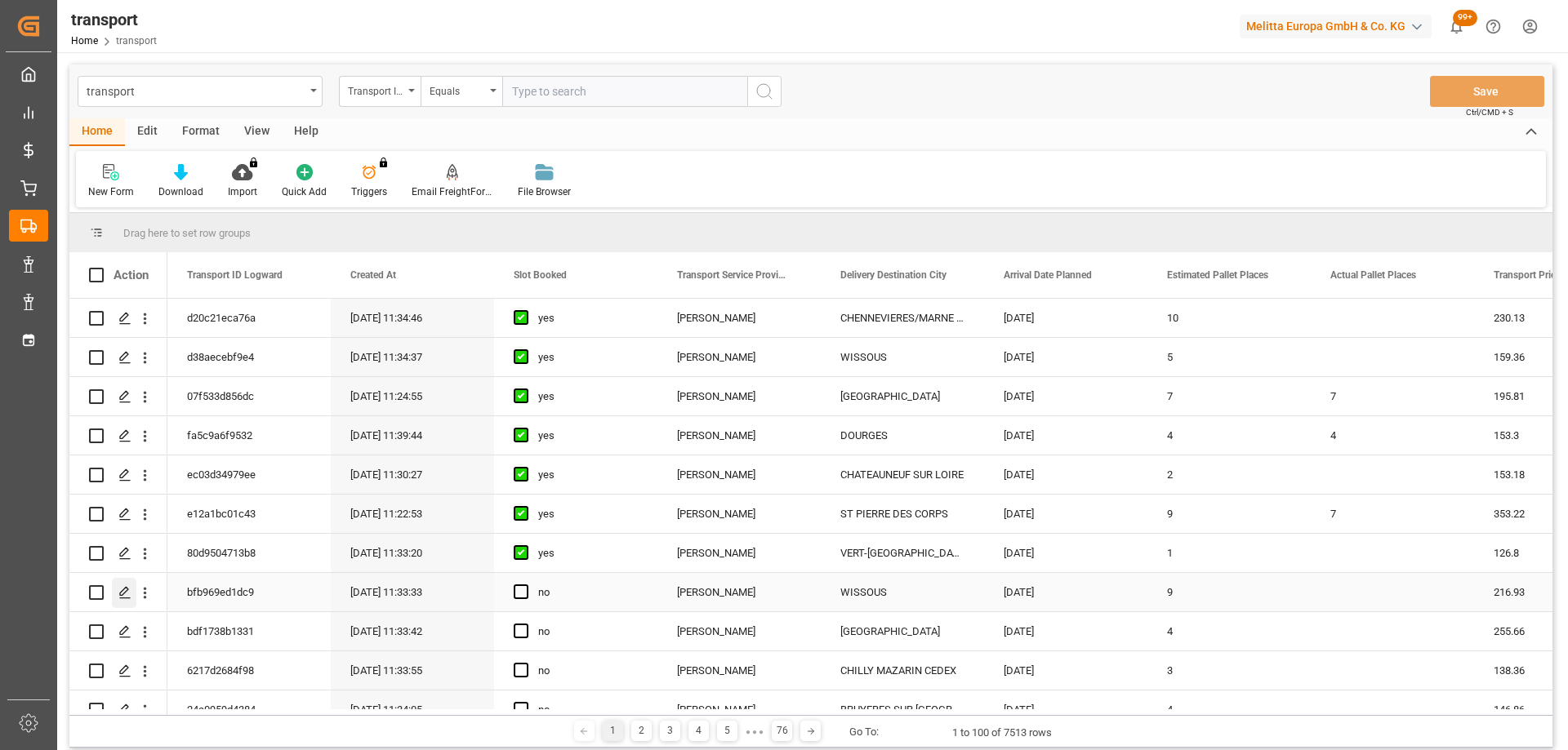
click at [125, 584] on div "Press SPACE to select this row." at bounding box center [124, 593] width 25 height 30
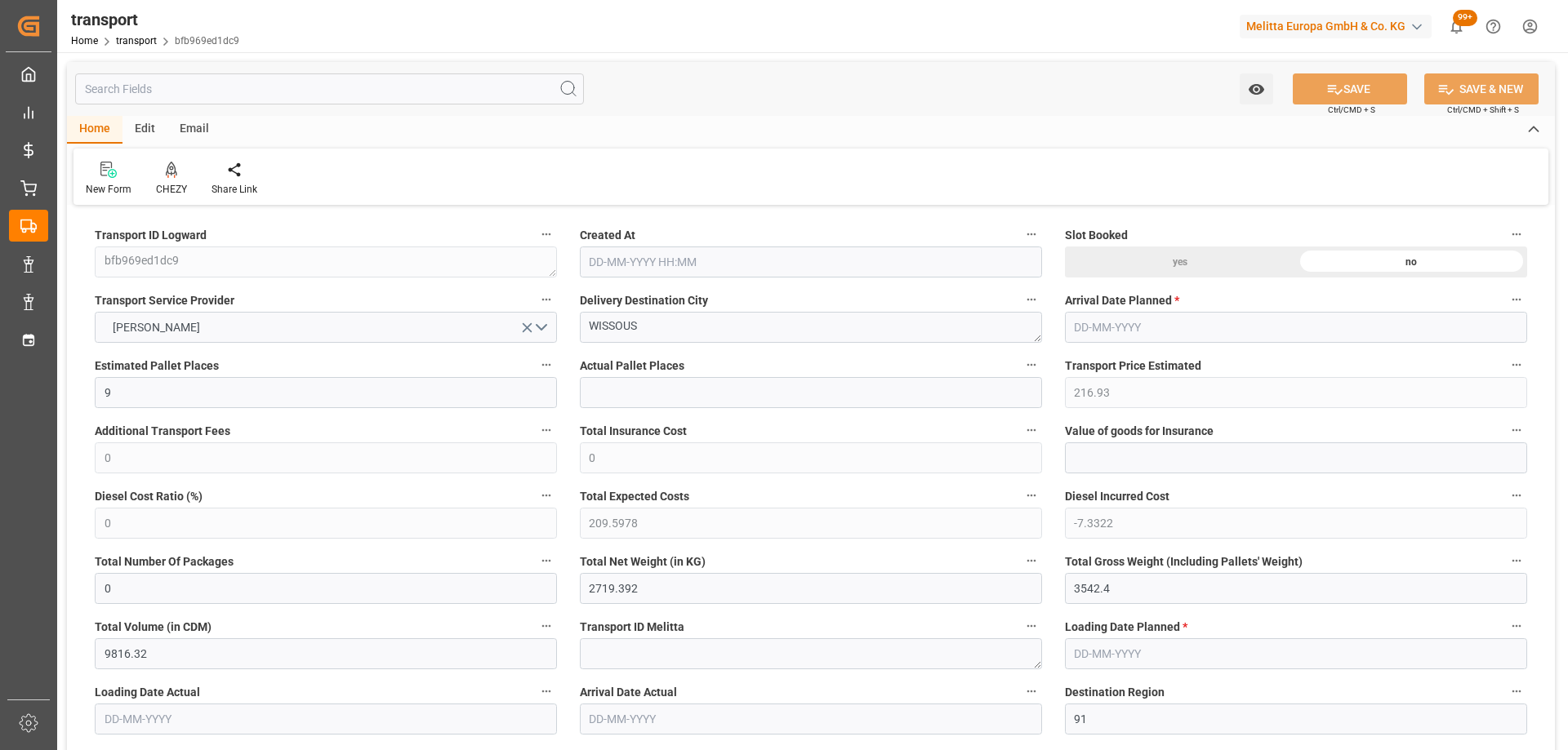
type input "10-09-2025 11:33"
type input "[DATE]"
drag, startPoint x: 670, startPoint y: 326, endPoint x: 541, endPoint y: 328, distance: 129.0
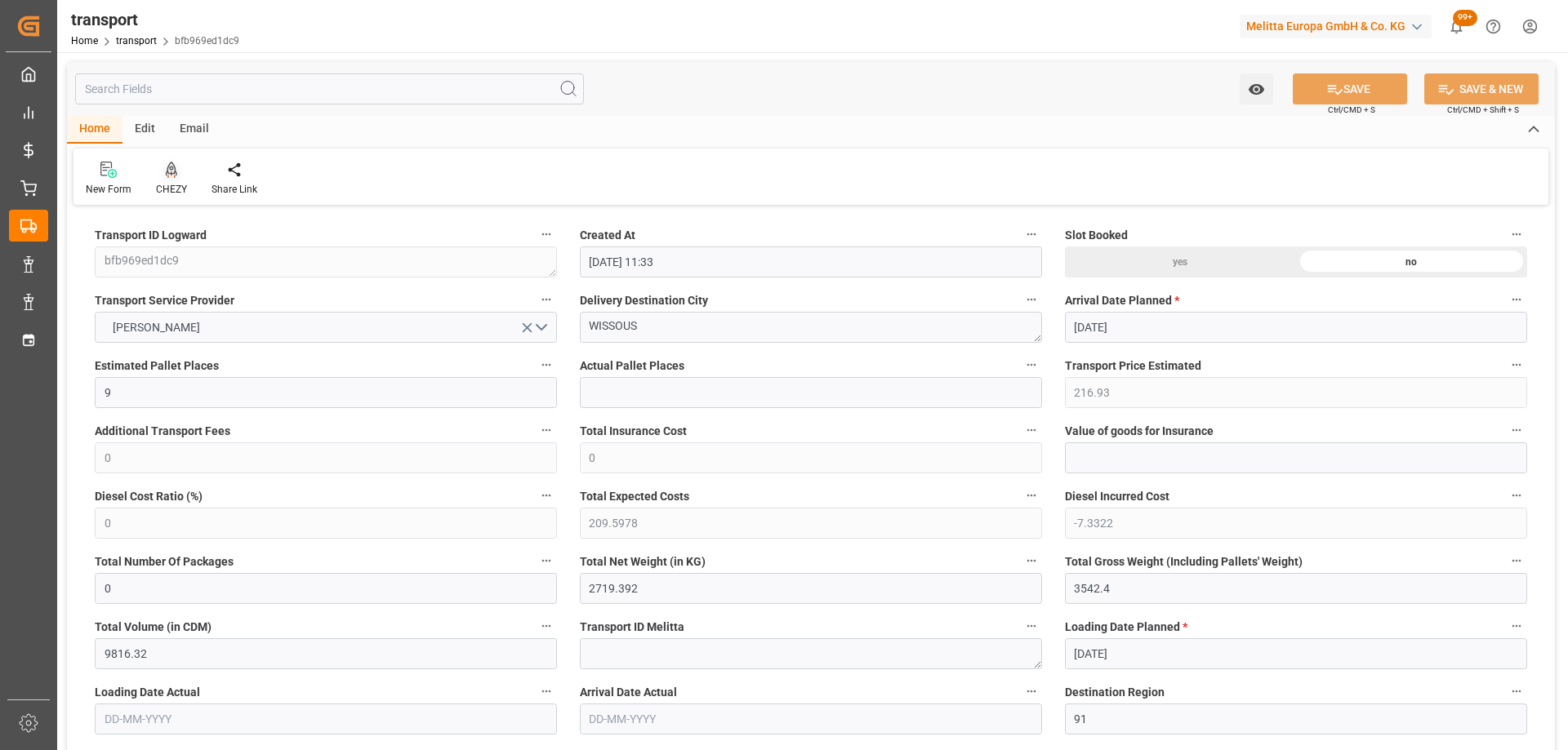
click at [165, 182] on div "CHEZY" at bounding box center [171, 190] width 31 height 15
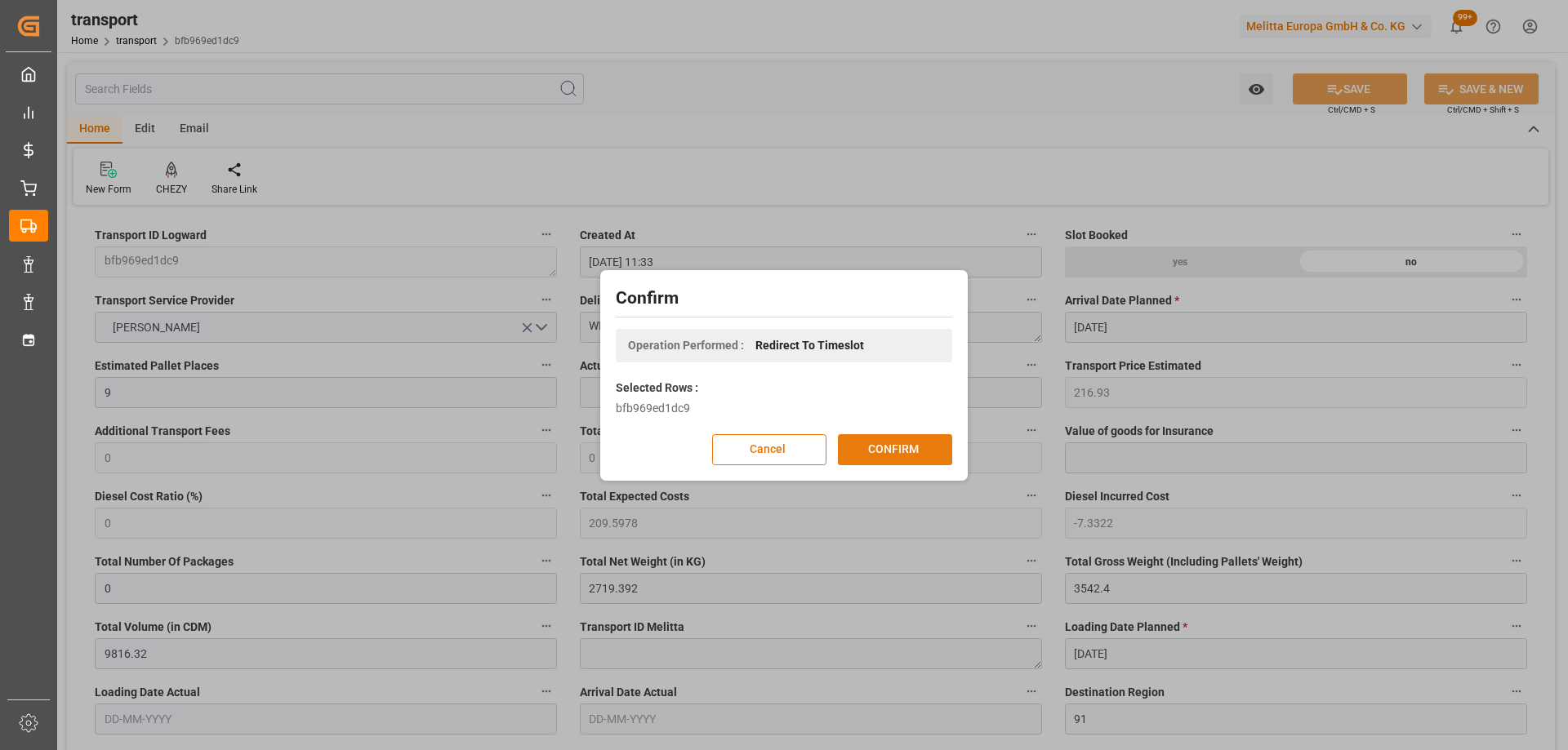
click at [921, 442] on button "CONFIRM" at bounding box center [894, 450] width 114 height 31
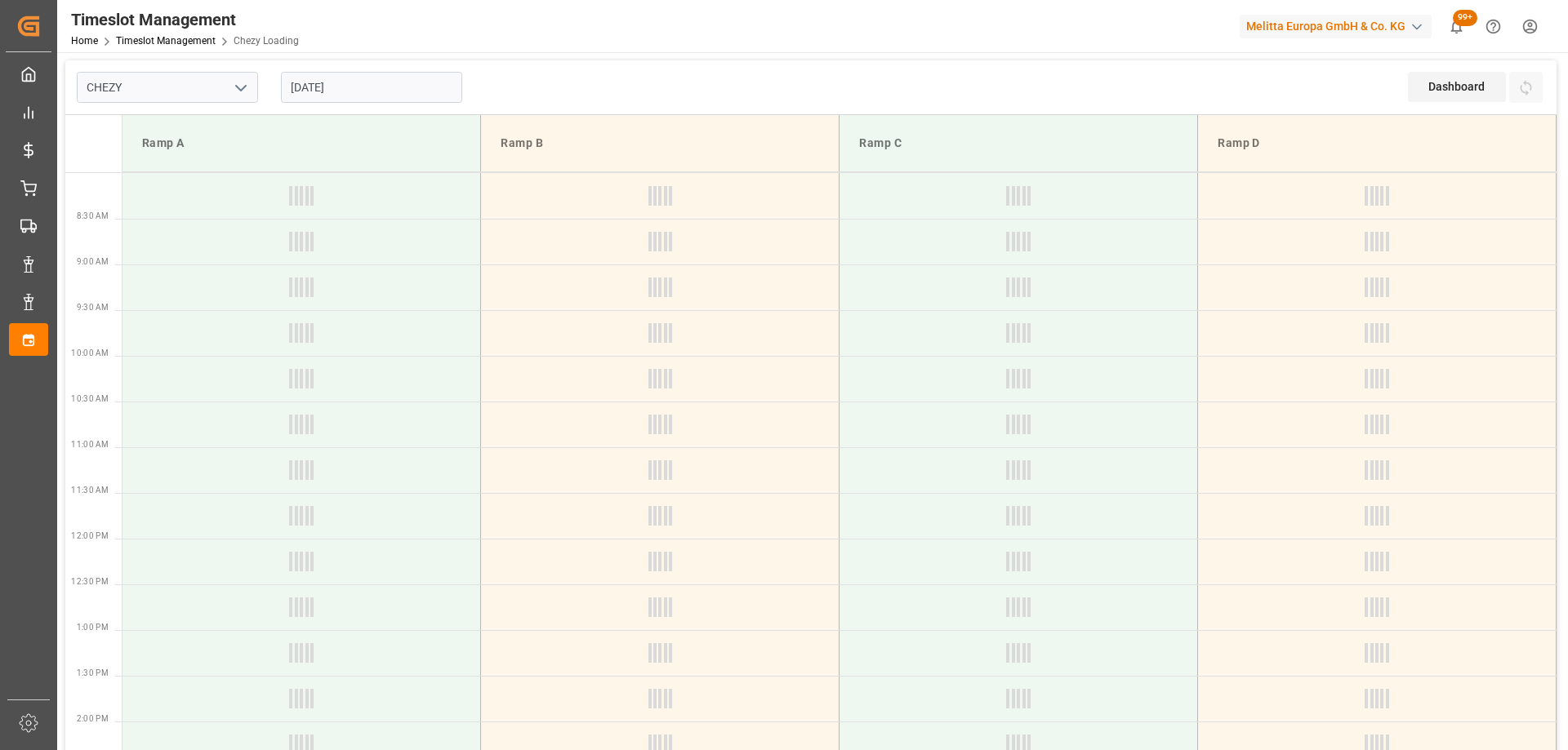
type input "Chezy Loading"
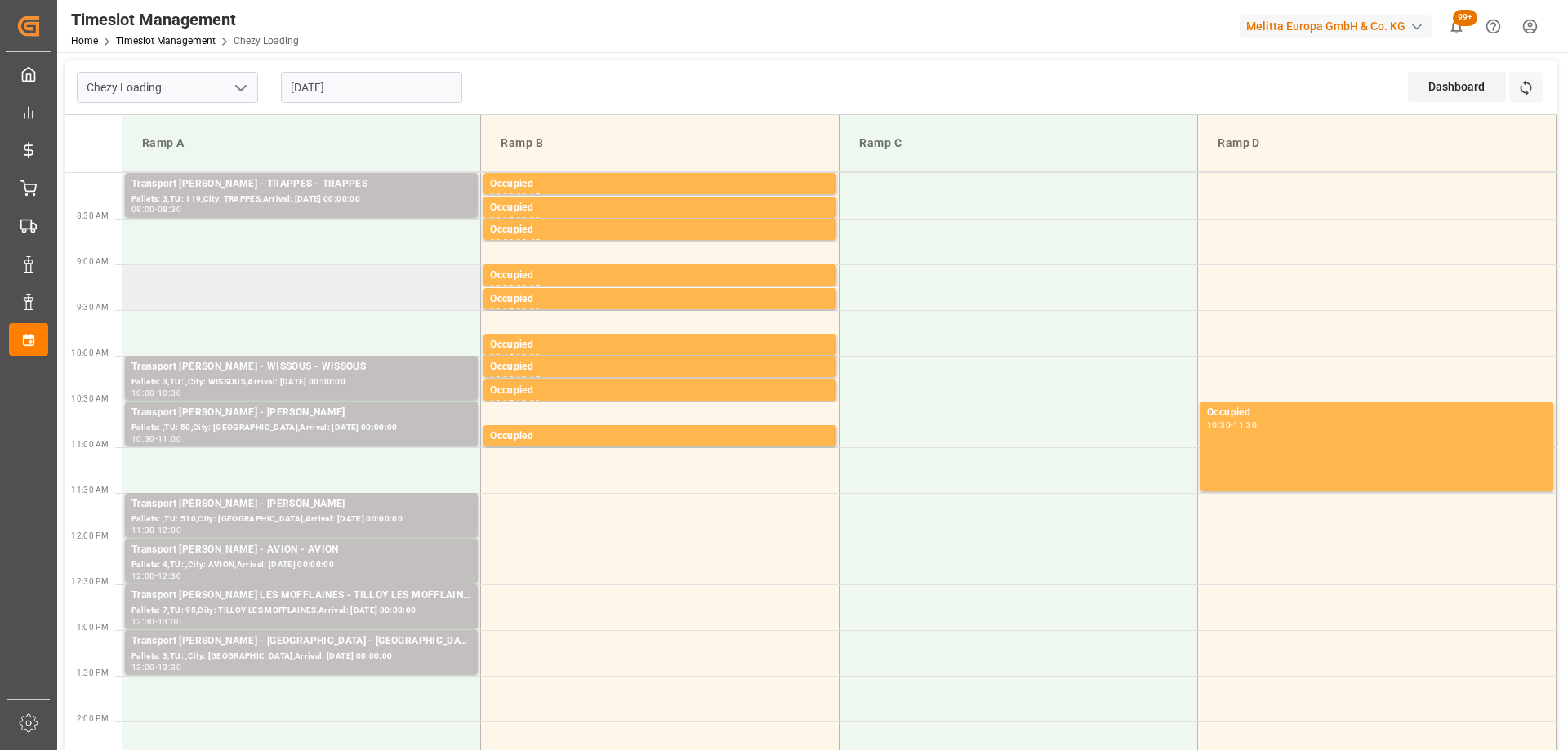
click at [353, 291] on td at bounding box center [302, 287] width 358 height 45
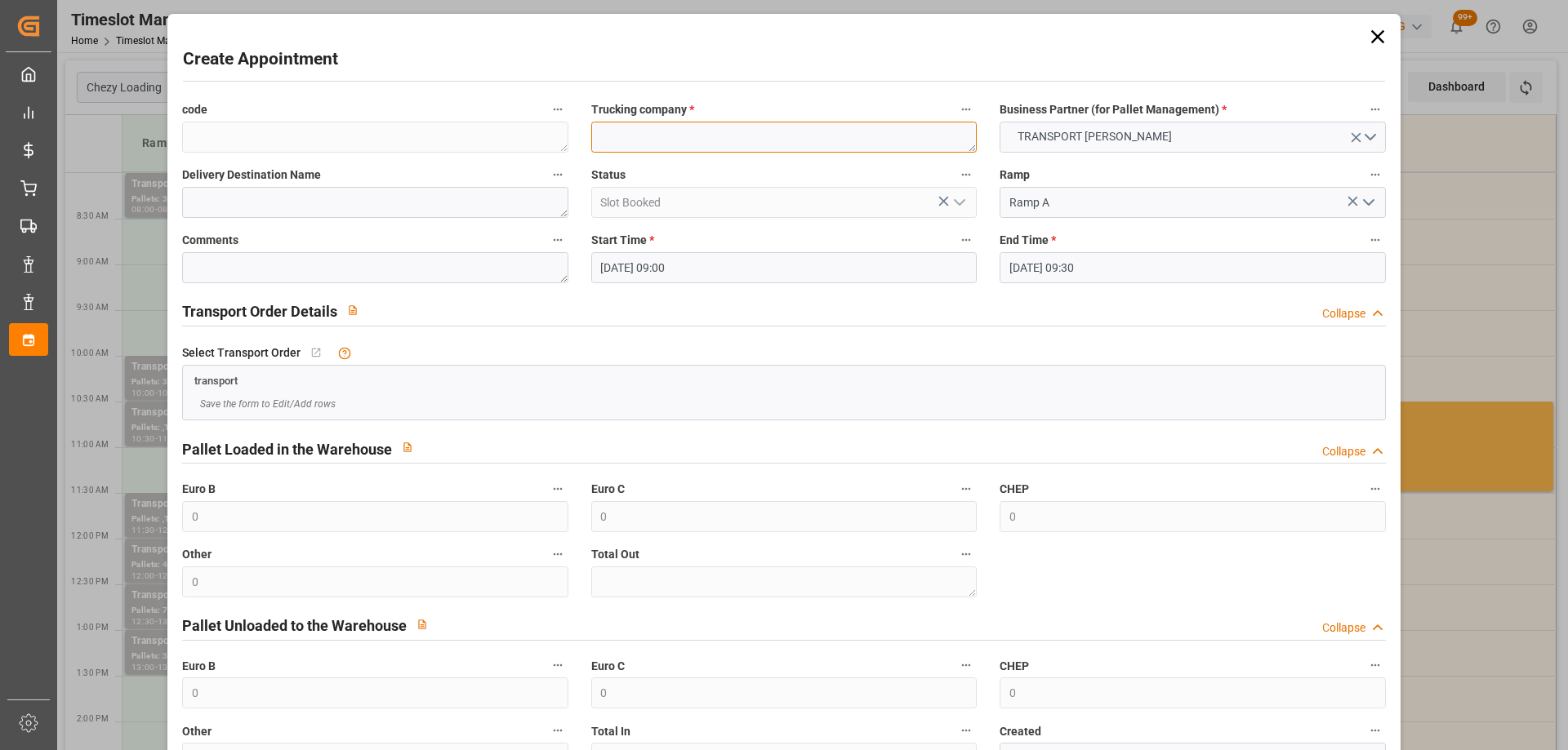
paste textarea "WISSOUS"
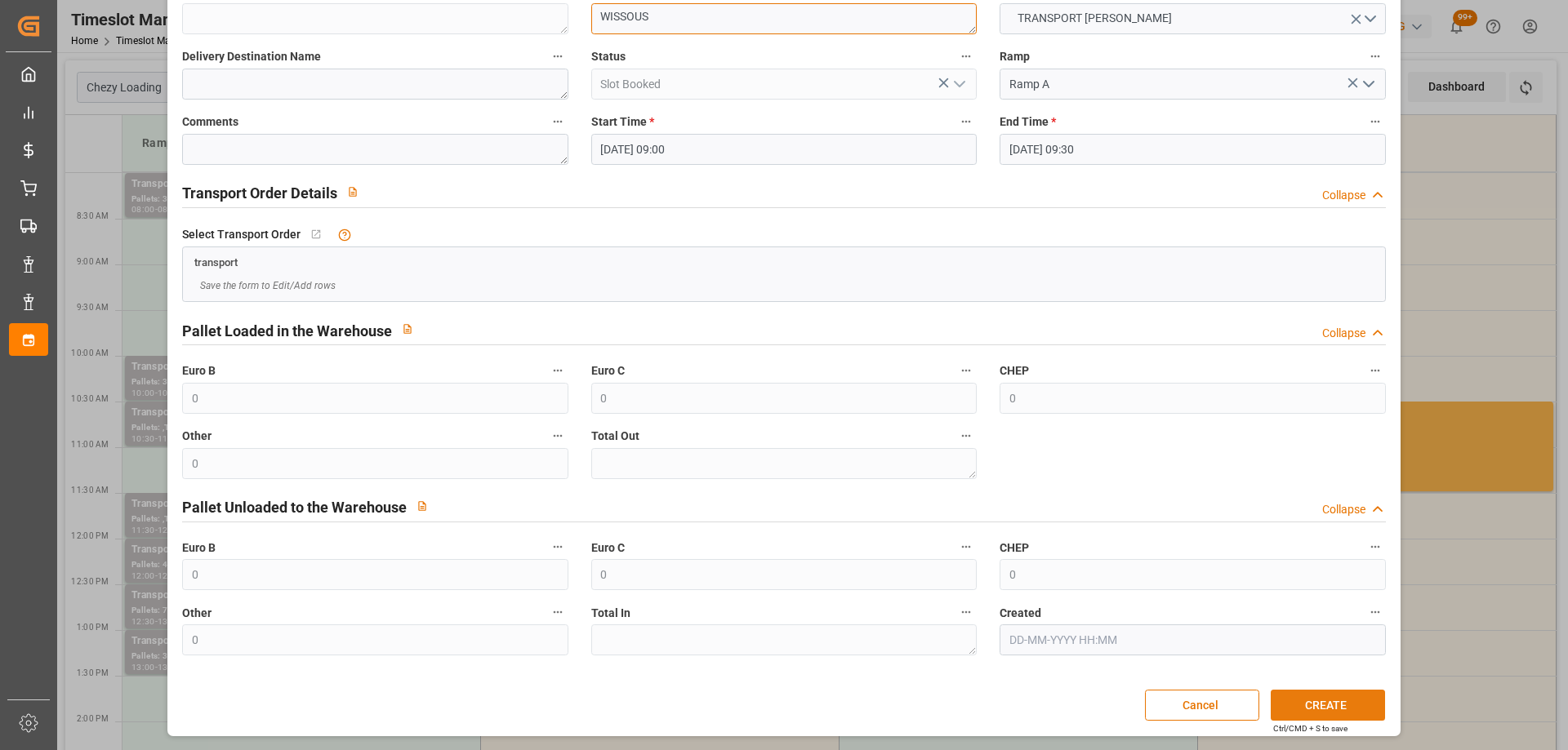
type textarea "WISSOUS"
click at [1330, 699] on button "CREATE" at bounding box center [1327, 705] width 114 height 31
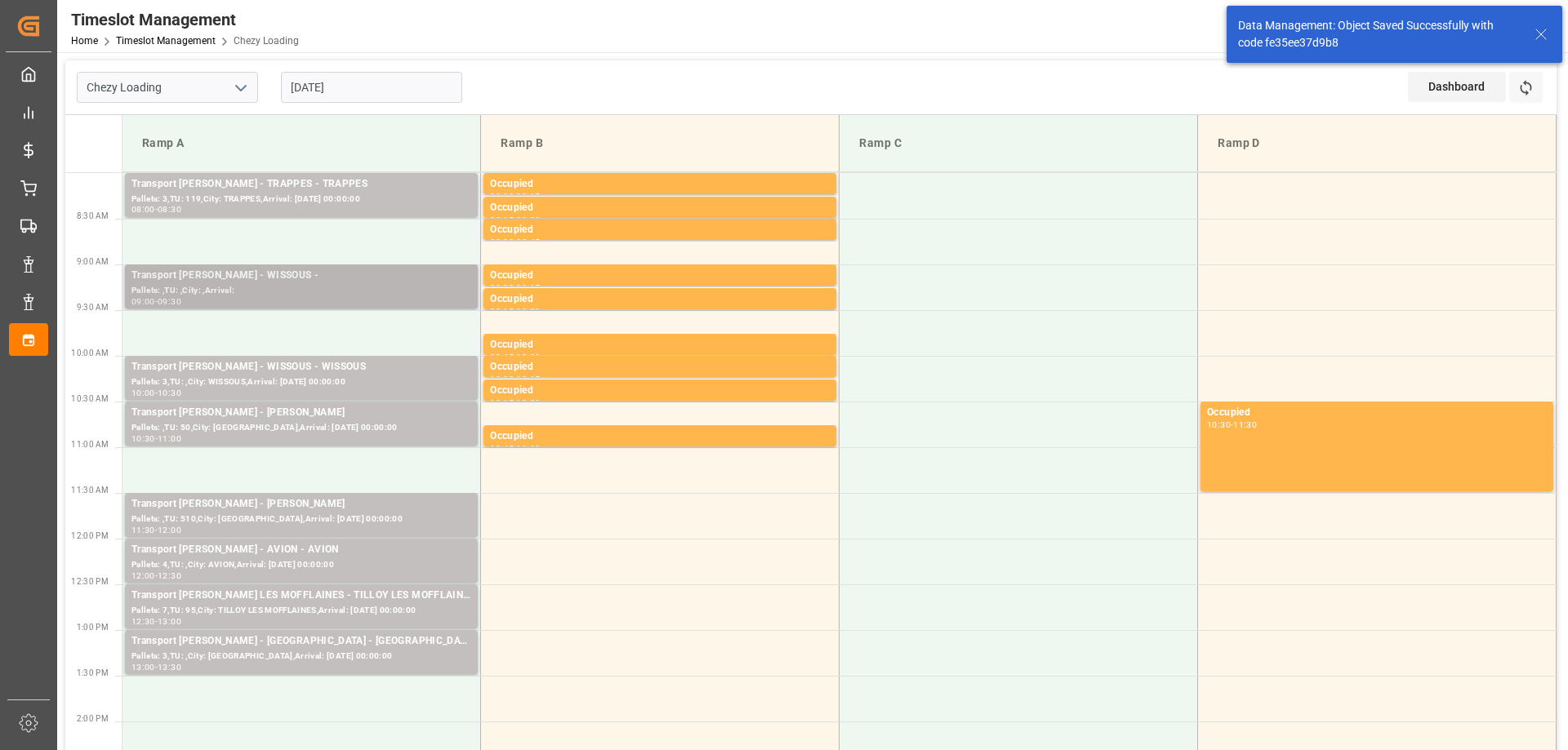
click at [297, 284] on div "Pallets: ,TU: ,City: ,Arrival:" at bounding box center [301, 291] width 339 height 14
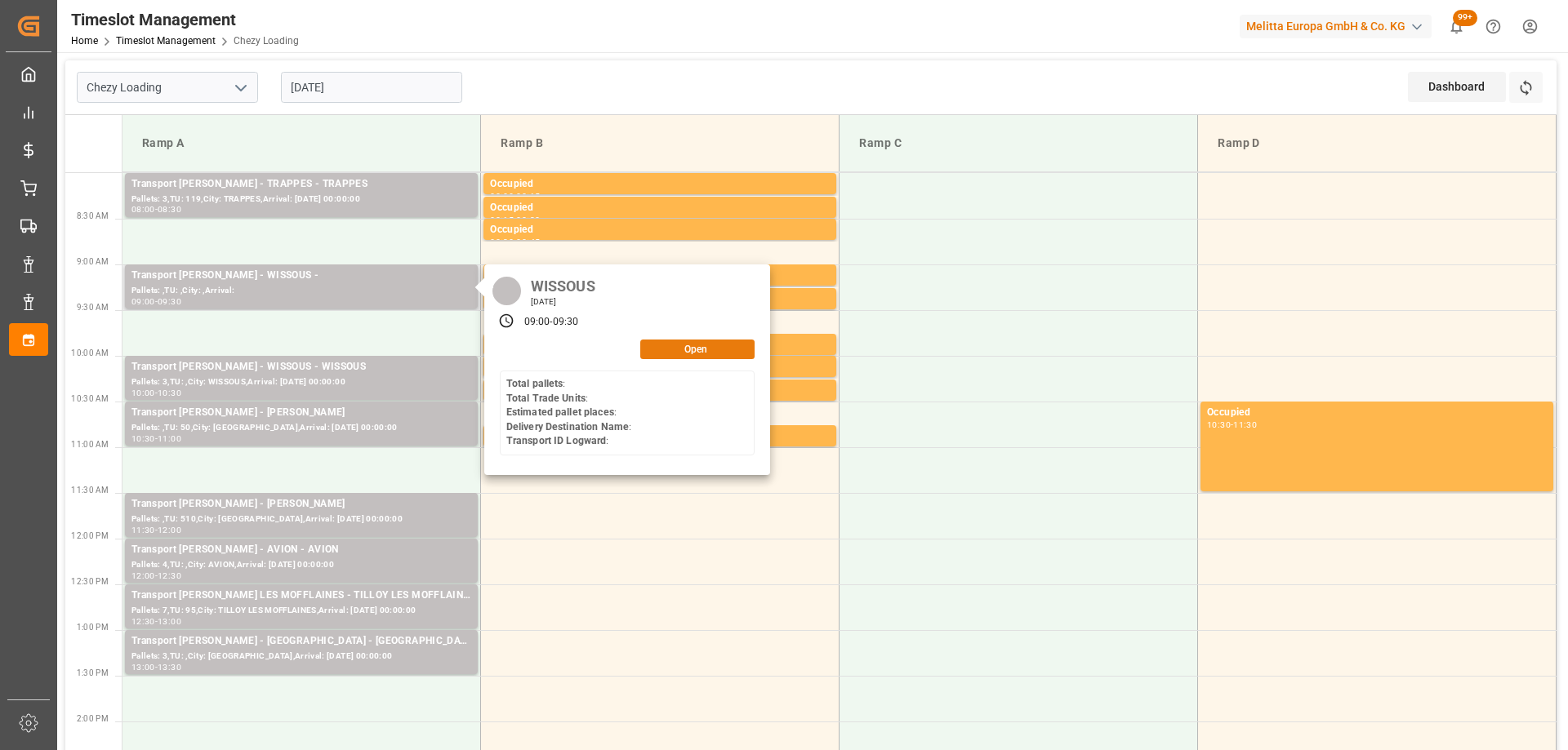
click at [710, 352] on button "Open" at bounding box center [697, 349] width 114 height 20
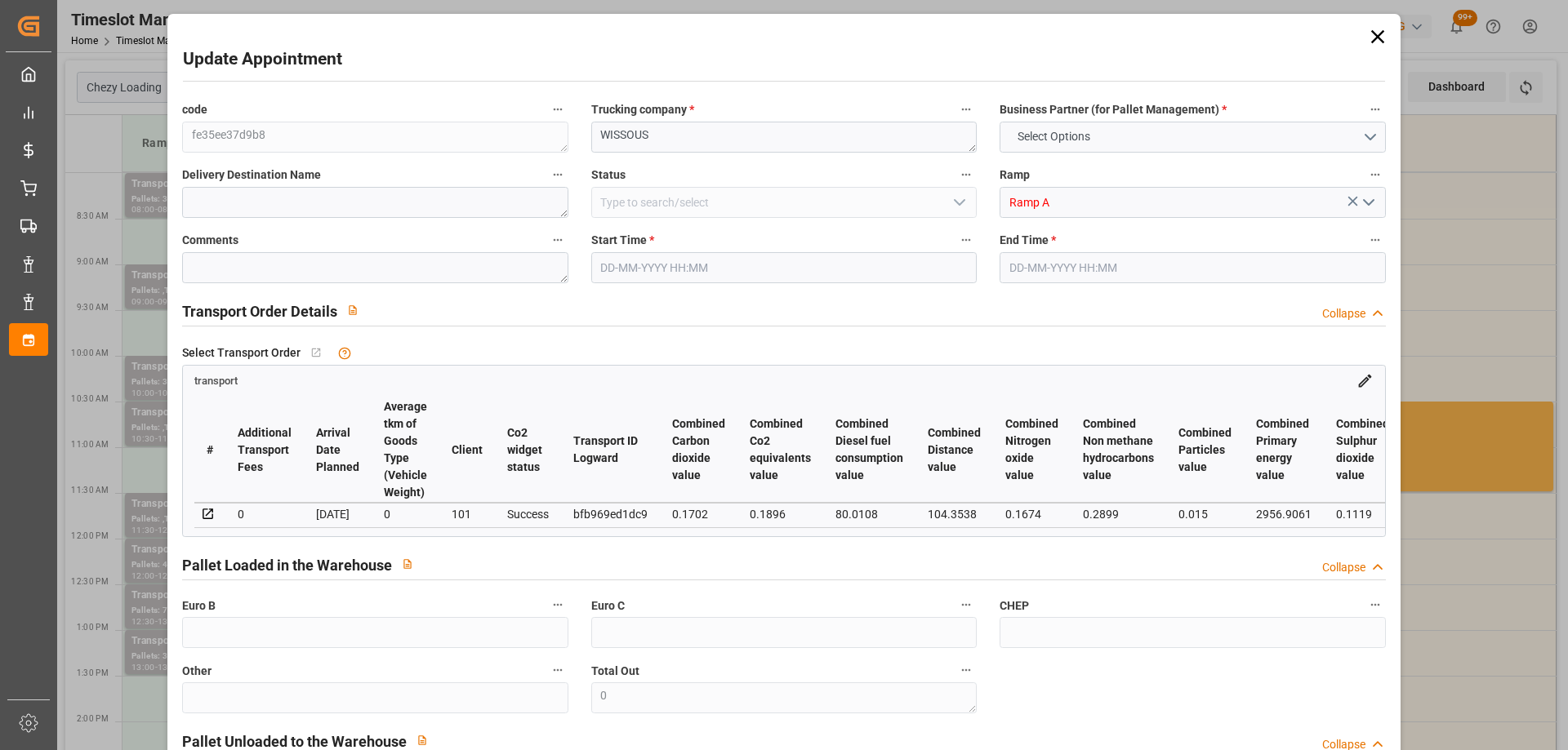
type input "9"
type input "216.93"
type input "0"
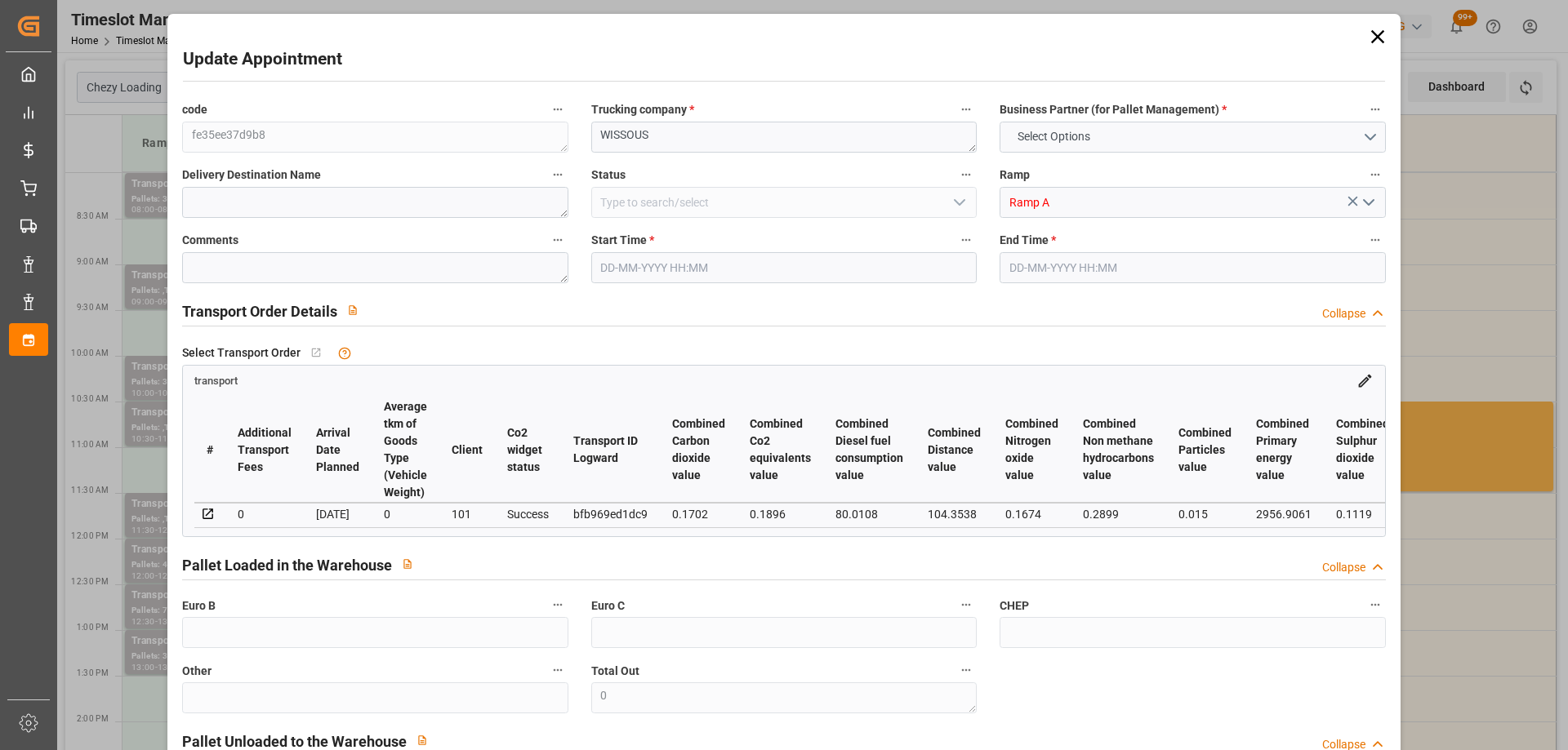
type input "209.5978"
type input "-7.3322"
type input "0"
type input "2719.392"
type input "3542.4"
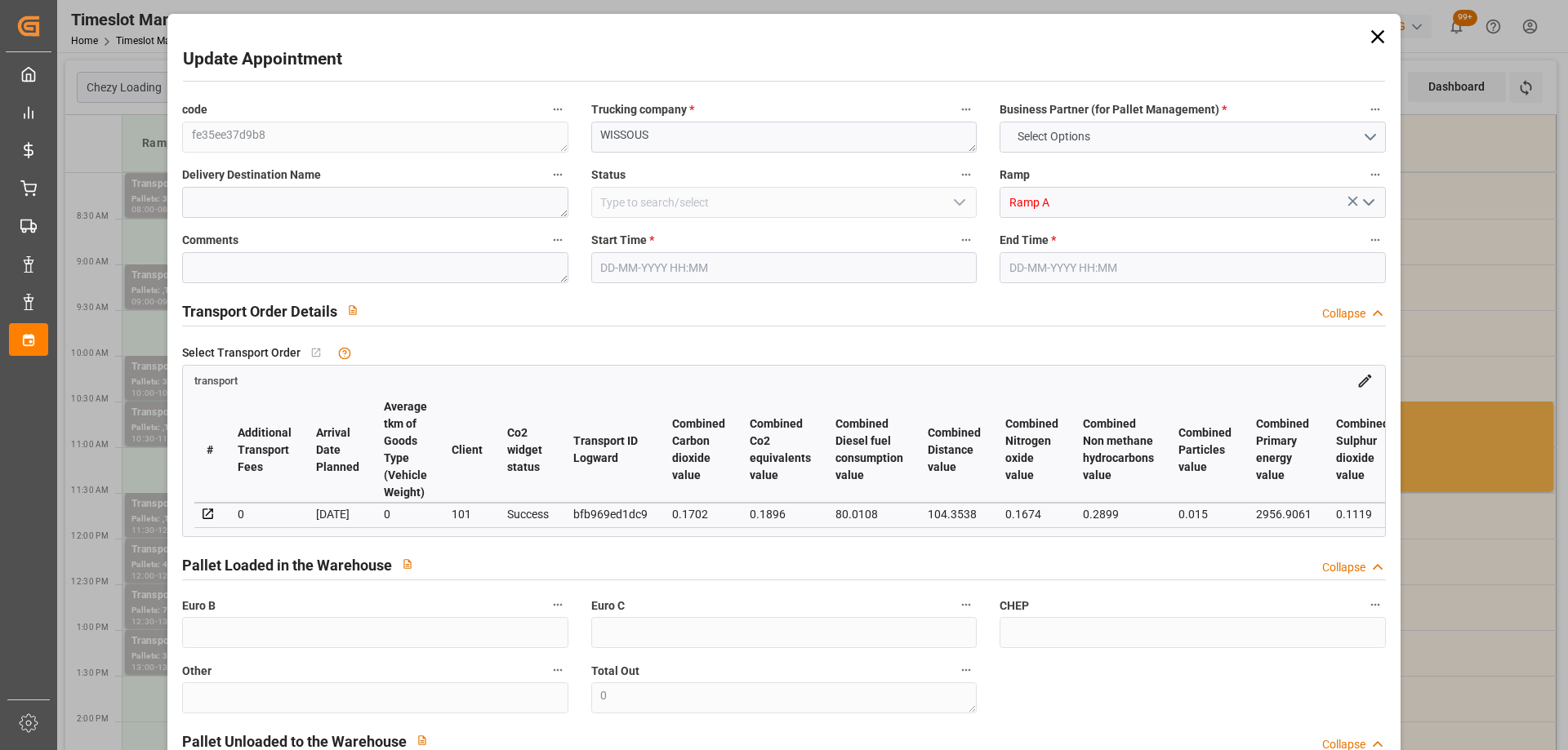
type input "9816.32"
type input "91"
type input "6"
type input "136"
type input "9"
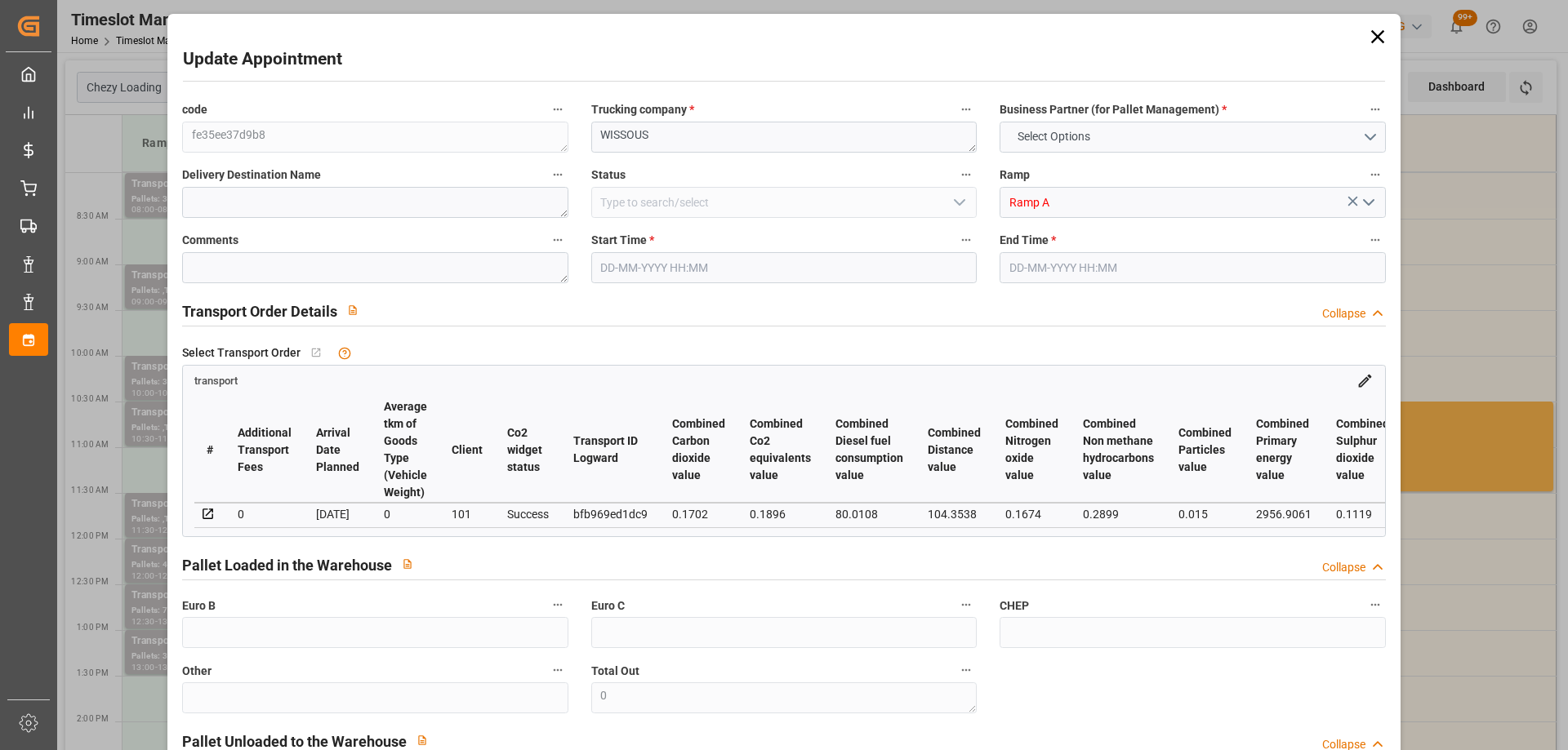
type input "101"
type input "3166.112"
type input "0"
type input "4710.8598"
type input "0"
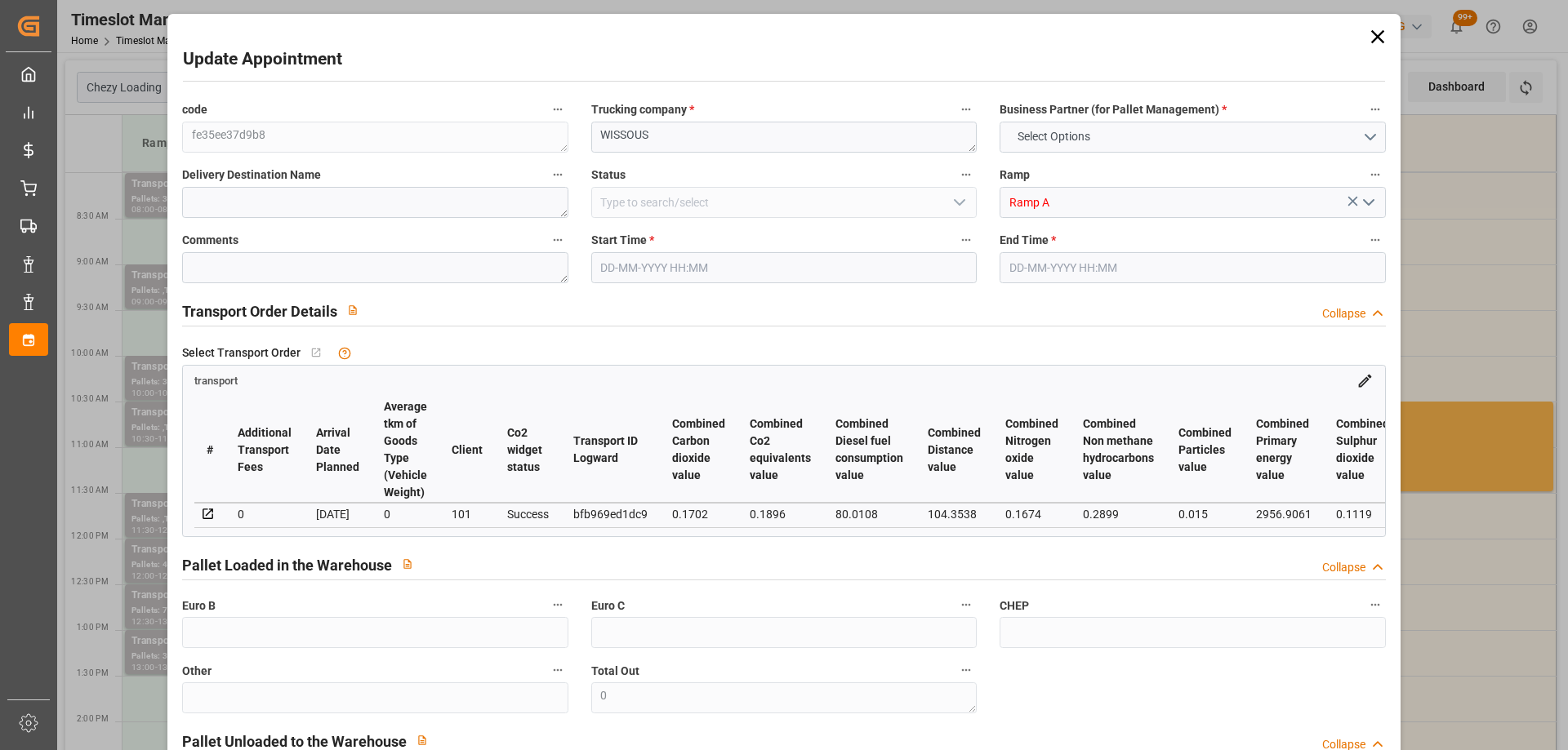
type input "0"
type input "21"
type input "35"
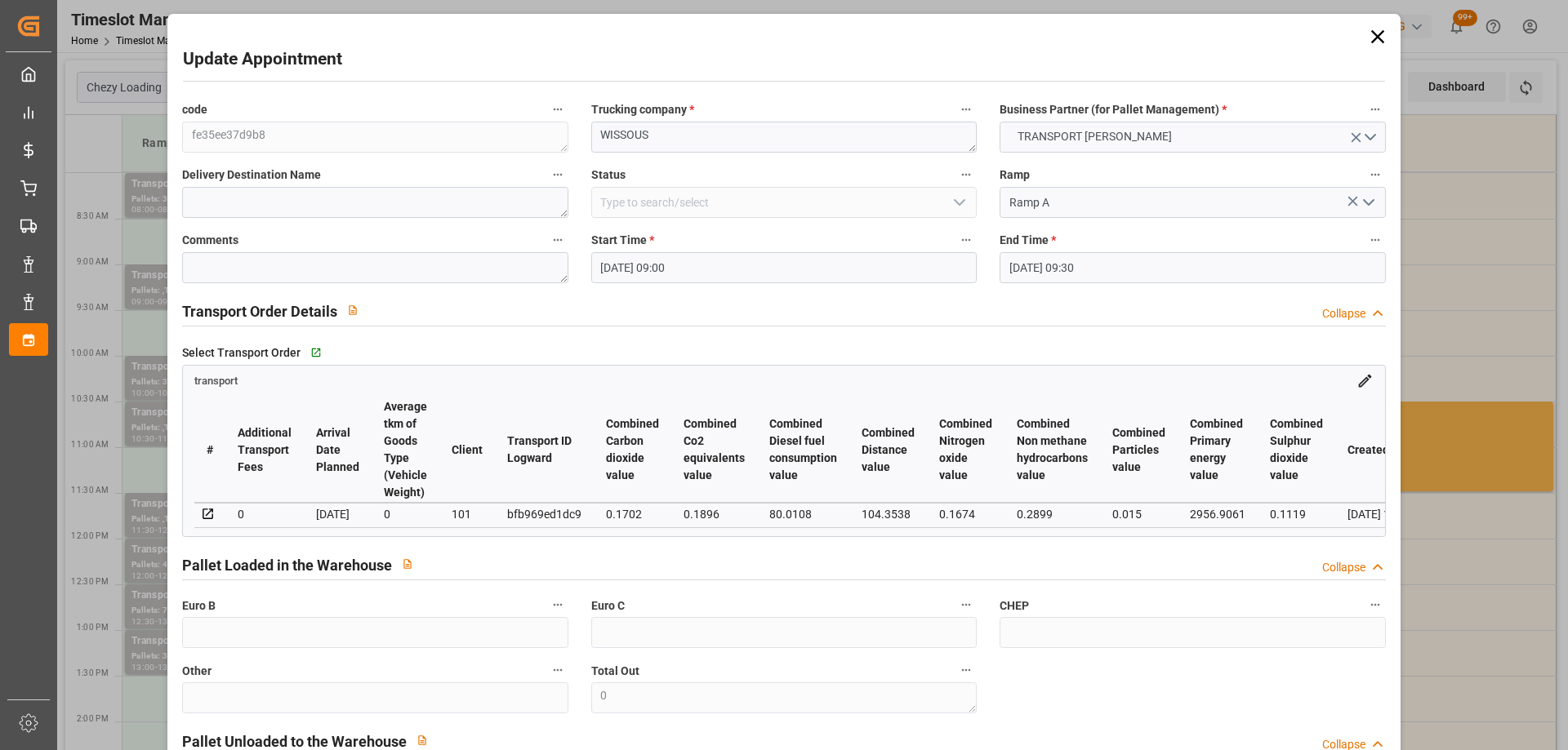
type input "12-09-2025 09:00"
type input "12-09-2025 09:30"
type input "10-09-2025 13:51"
type input "10-09-2025 11:33"
type input "[DATE]"
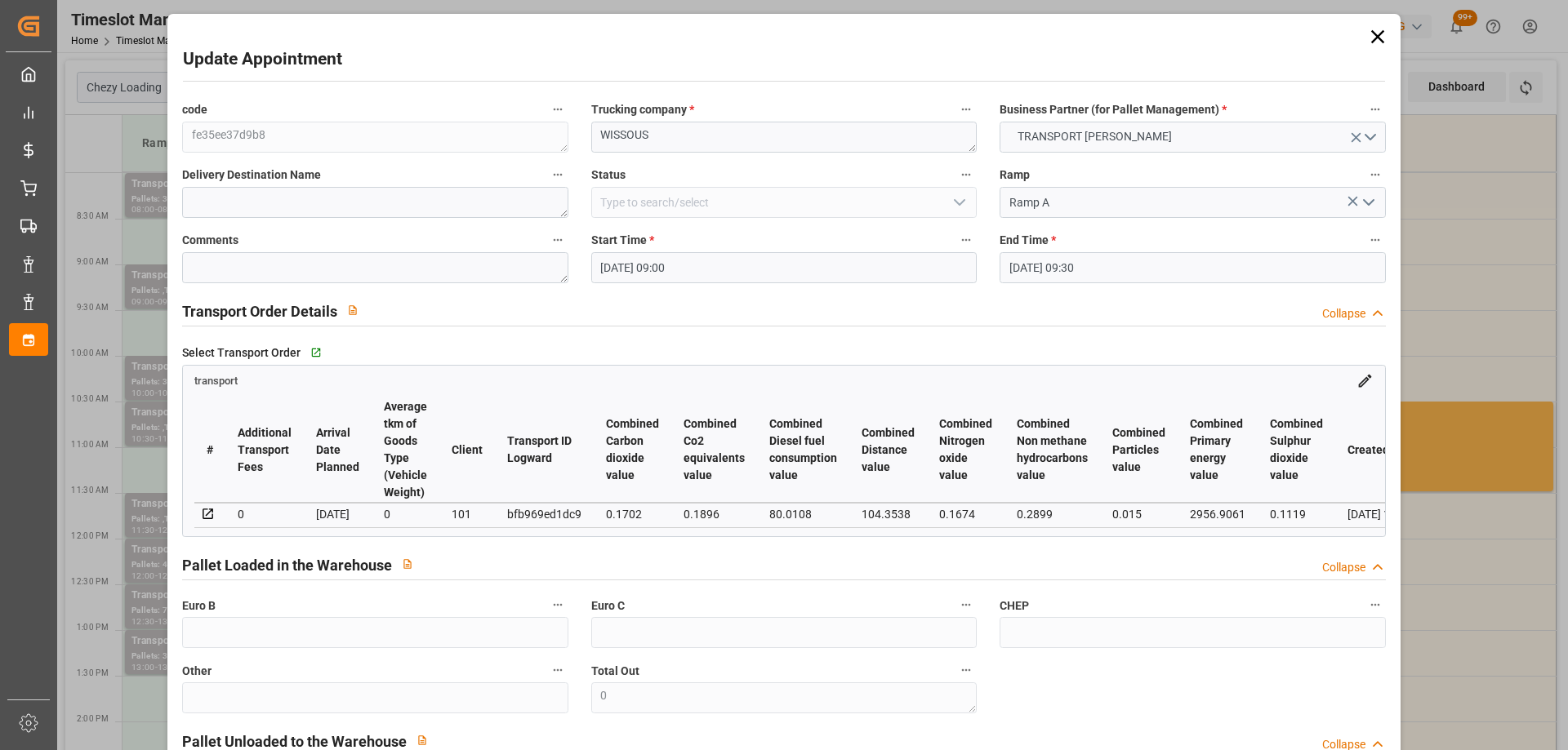
type input "12-09-2025"
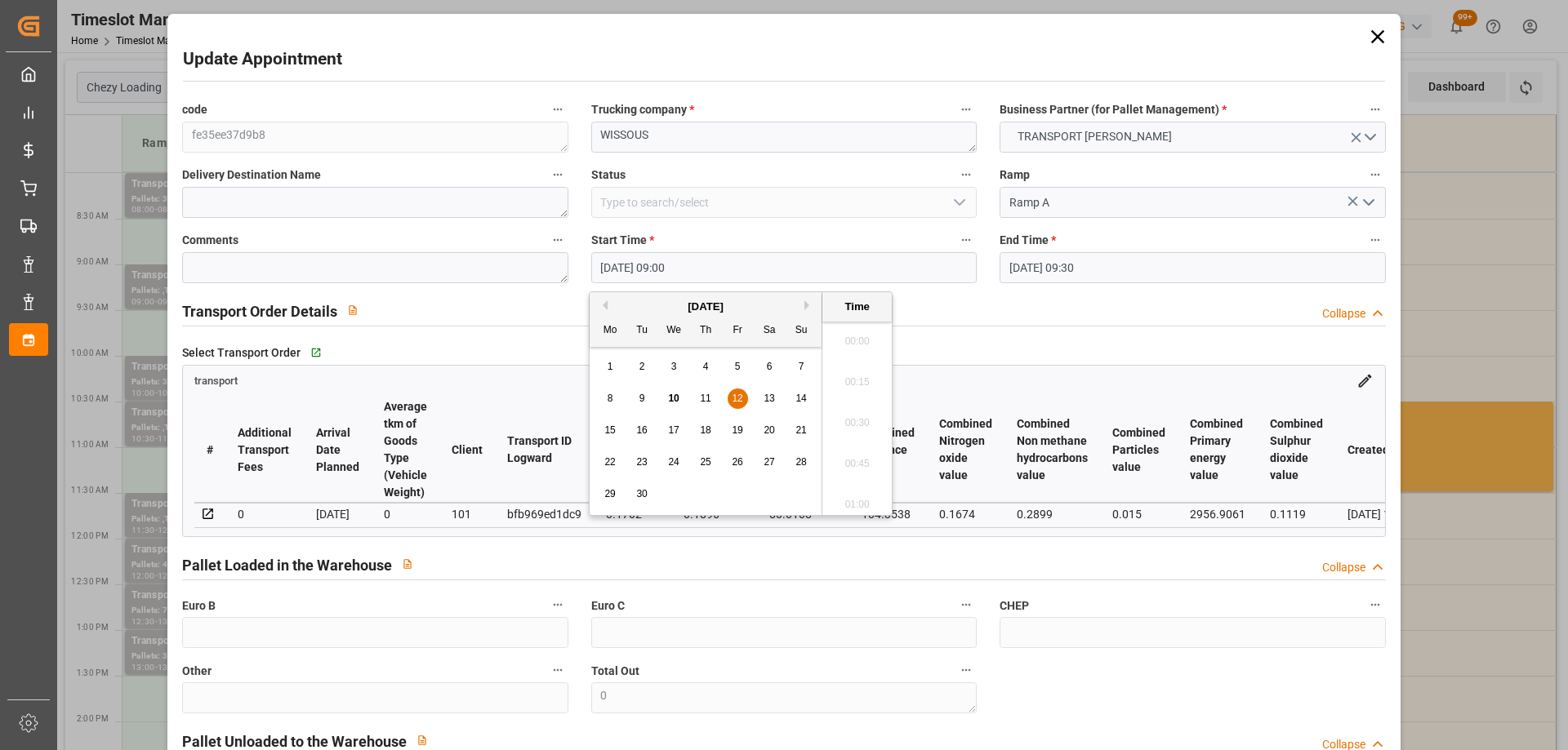
click at [800, 271] on input "12-09-2025 09:00" at bounding box center [784, 267] width 386 height 31
click at [735, 393] on span "12" at bounding box center [736, 399] width 10 height 11
click at [852, 502] on li "09:30" at bounding box center [856, 499] width 69 height 41
type input "12-09-2025 09:30"
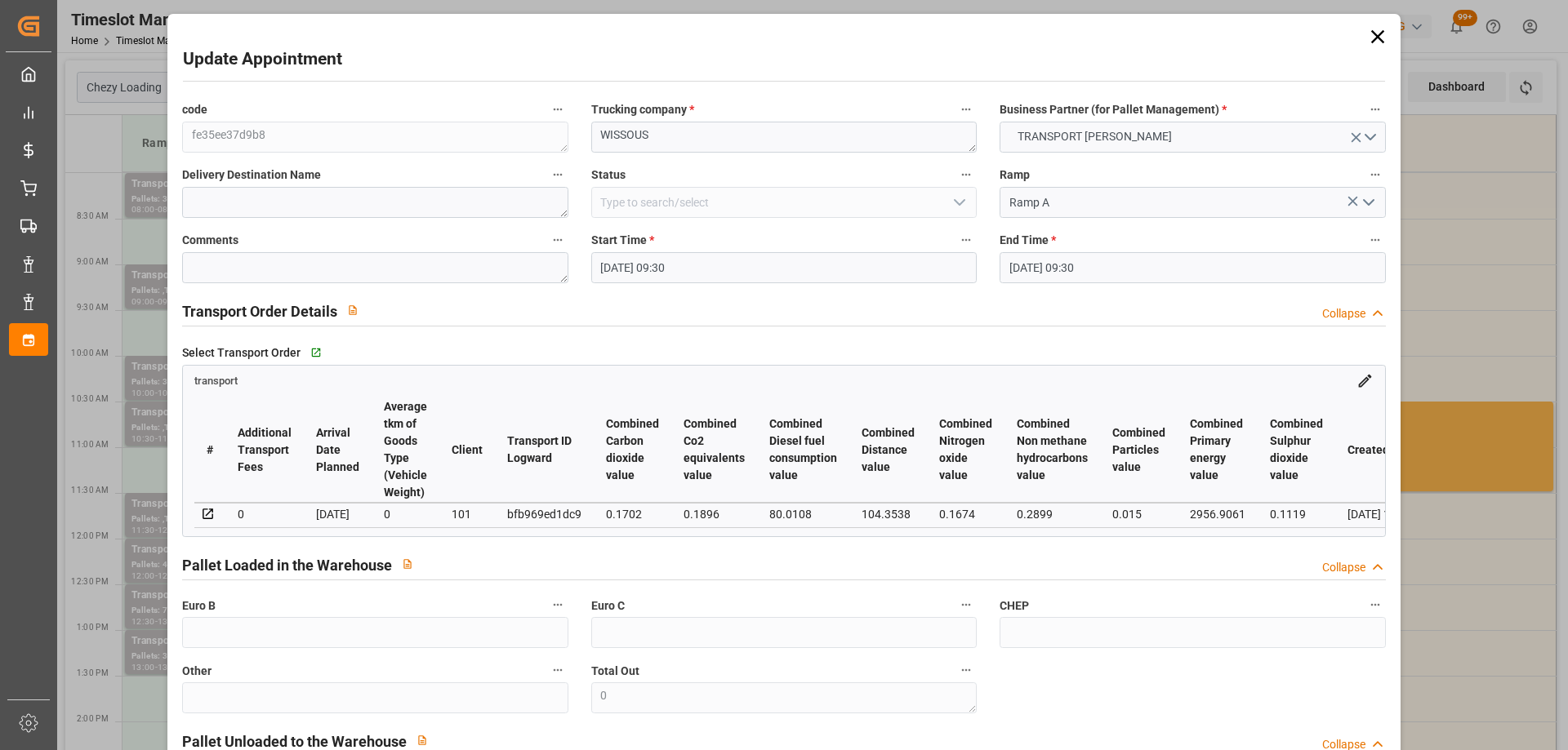
click at [1172, 272] on input "12-09-2025 09:30" at bounding box center [1192, 267] width 386 height 31
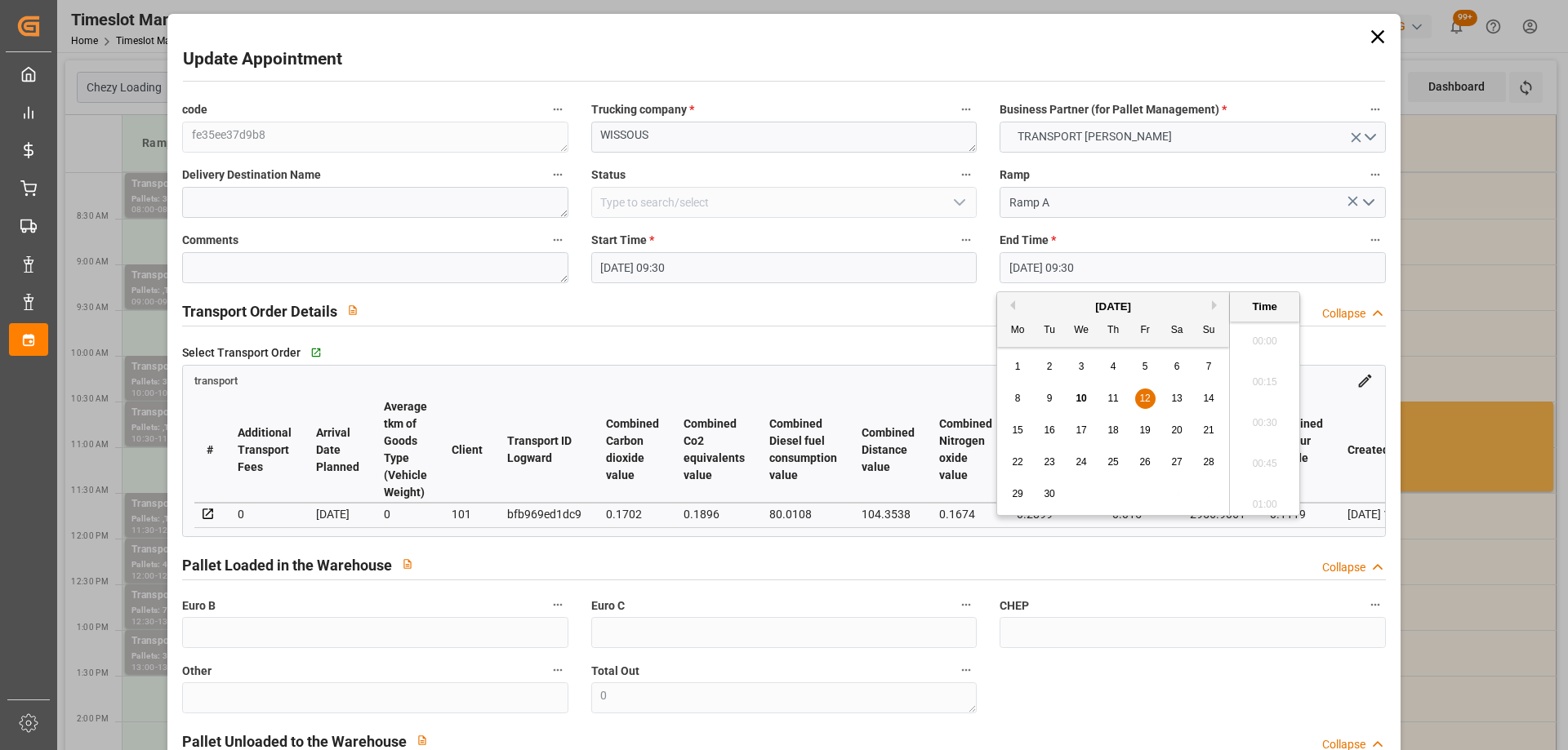
scroll to position [1474, 0]
click at [1149, 400] on span "12" at bounding box center [1144, 399] width 10 height 11
drag, startPoint x: 1269, startPoint y: 501, endPoint x: 1258, endPoint y: 531, distance: 32.0
click at [1268, 501] on li "10:00" at bounding box center [1264, 499] width 69 height 41
type input "12-09-2025 10:00"
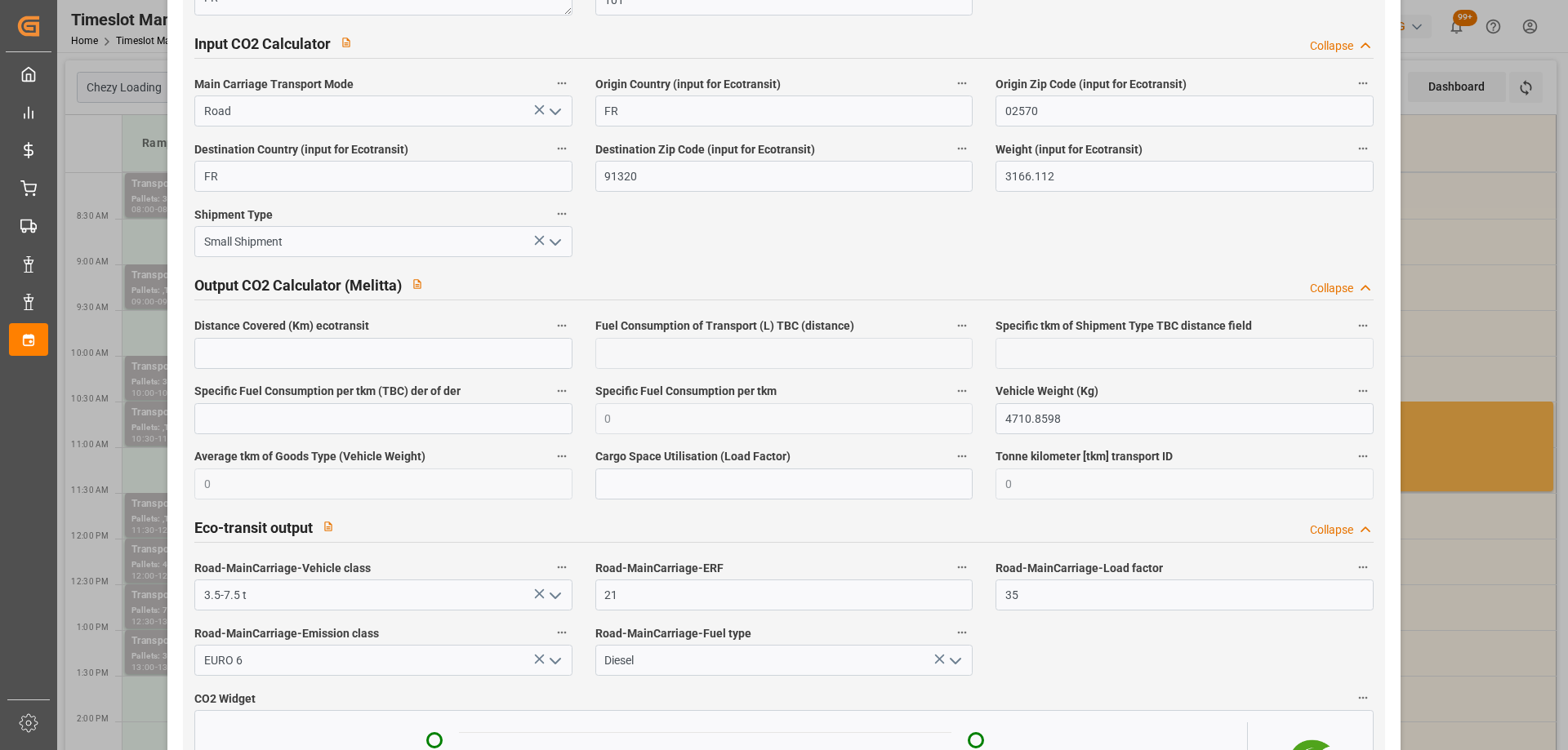
scroll to position [2691, 0]
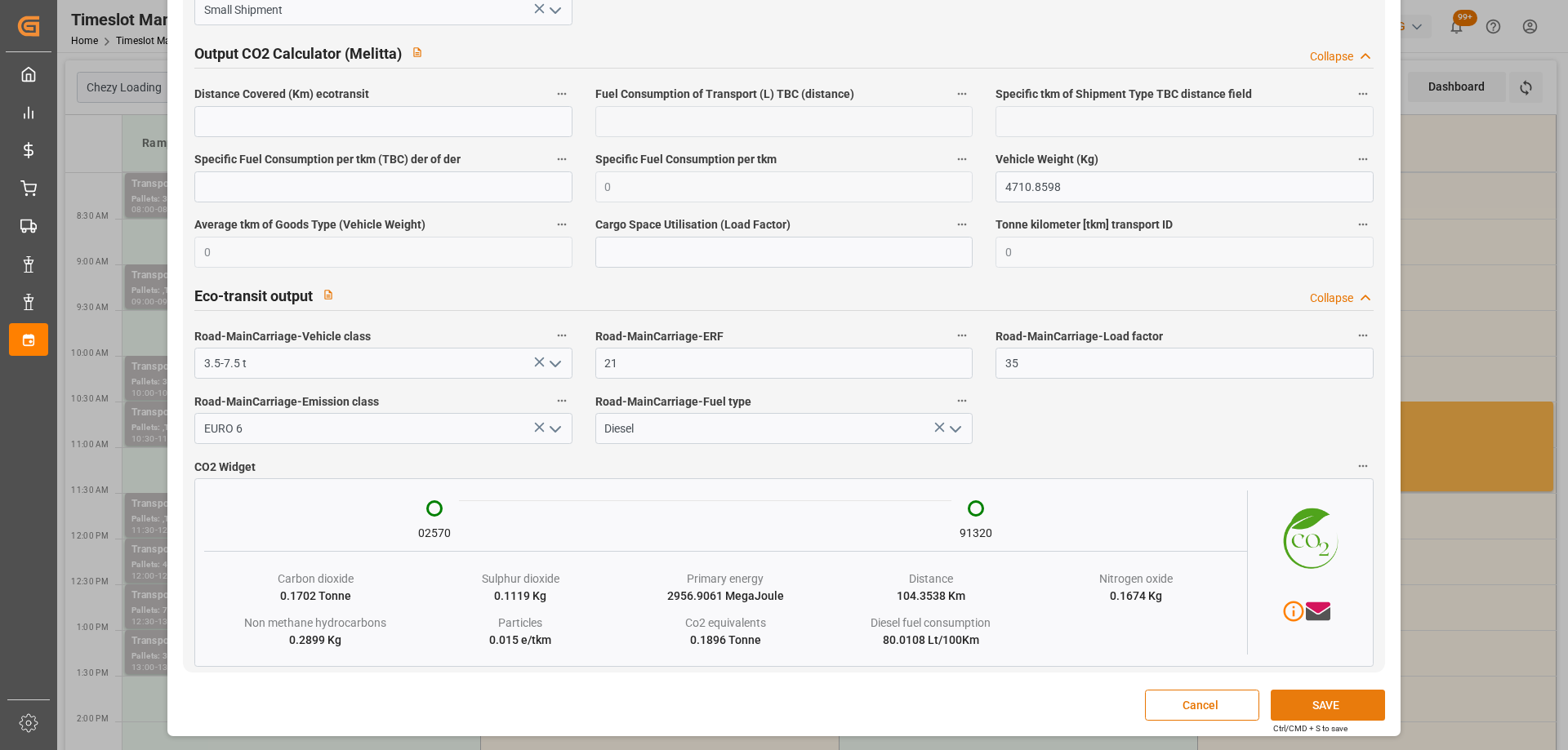
click at [1324, 699] on button "SAVE" at bounding box center [1327, 705] width 114 height 31
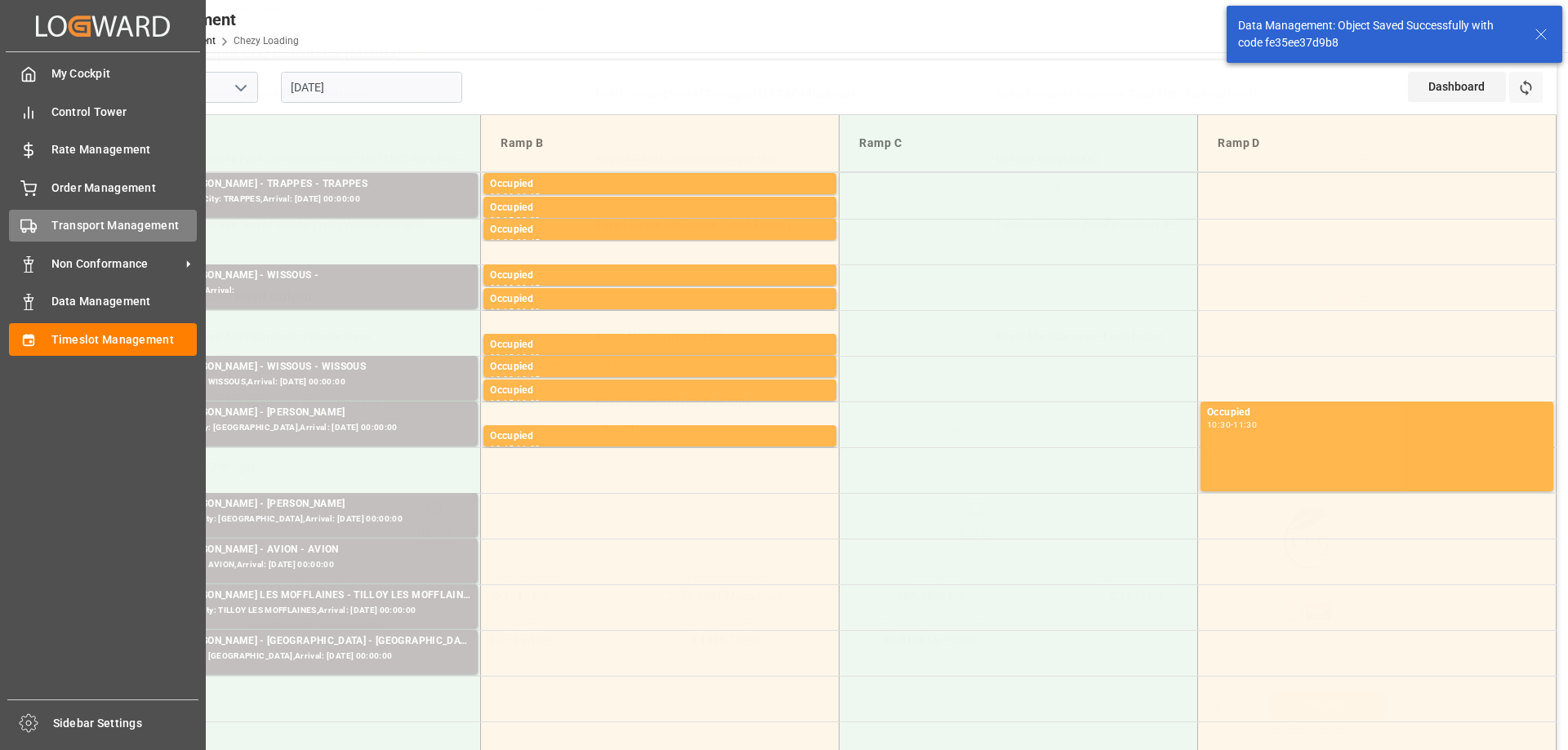
click at [46, 218] on div "Transport Management Transport Management" at bounding box center [103, 226] width 188 height 32
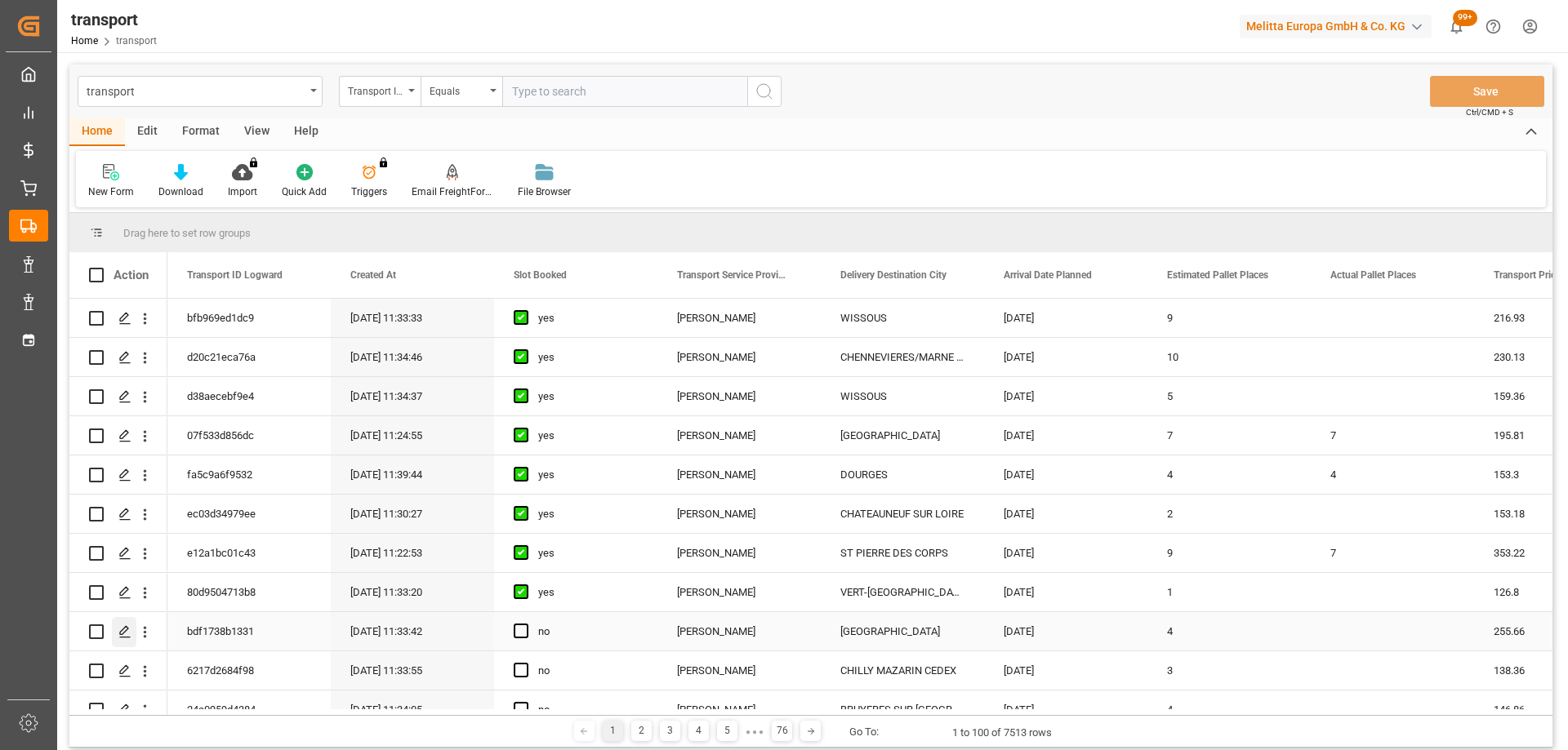
click at [122, 622] on div "Press SPACE to select this row." at bounding box center [124, 632] width 25 height 30
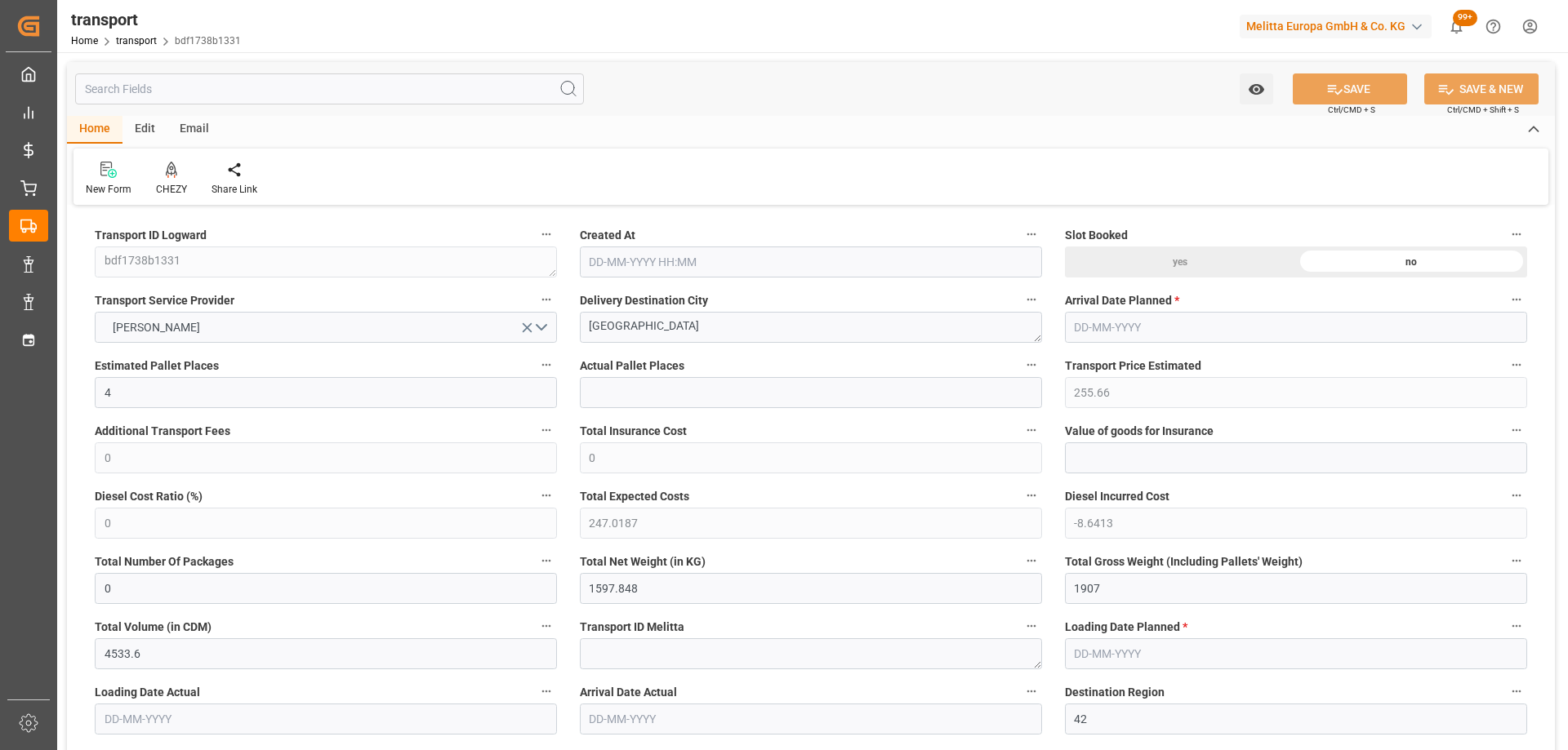
type input "10-09-2025 11:33"
type input "16-09-2025"
type input "[DATE]"
drag, startPoint x: 527, startPoint y: 347, endPoint x: 474, endPoint y: 347, distance: 53.0
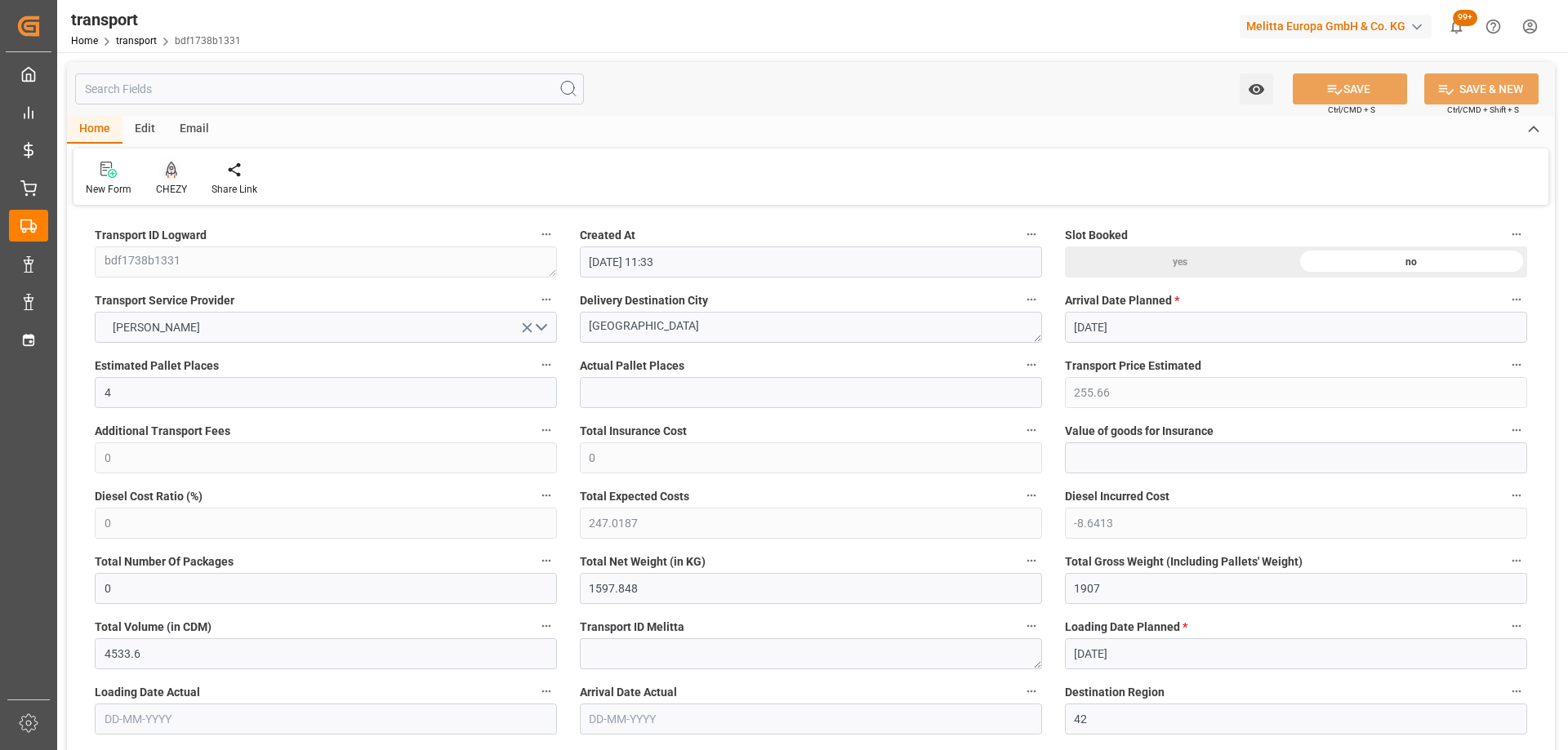
click at [166, 166] on icon at bounding box center [171, 169] width 11 height 16
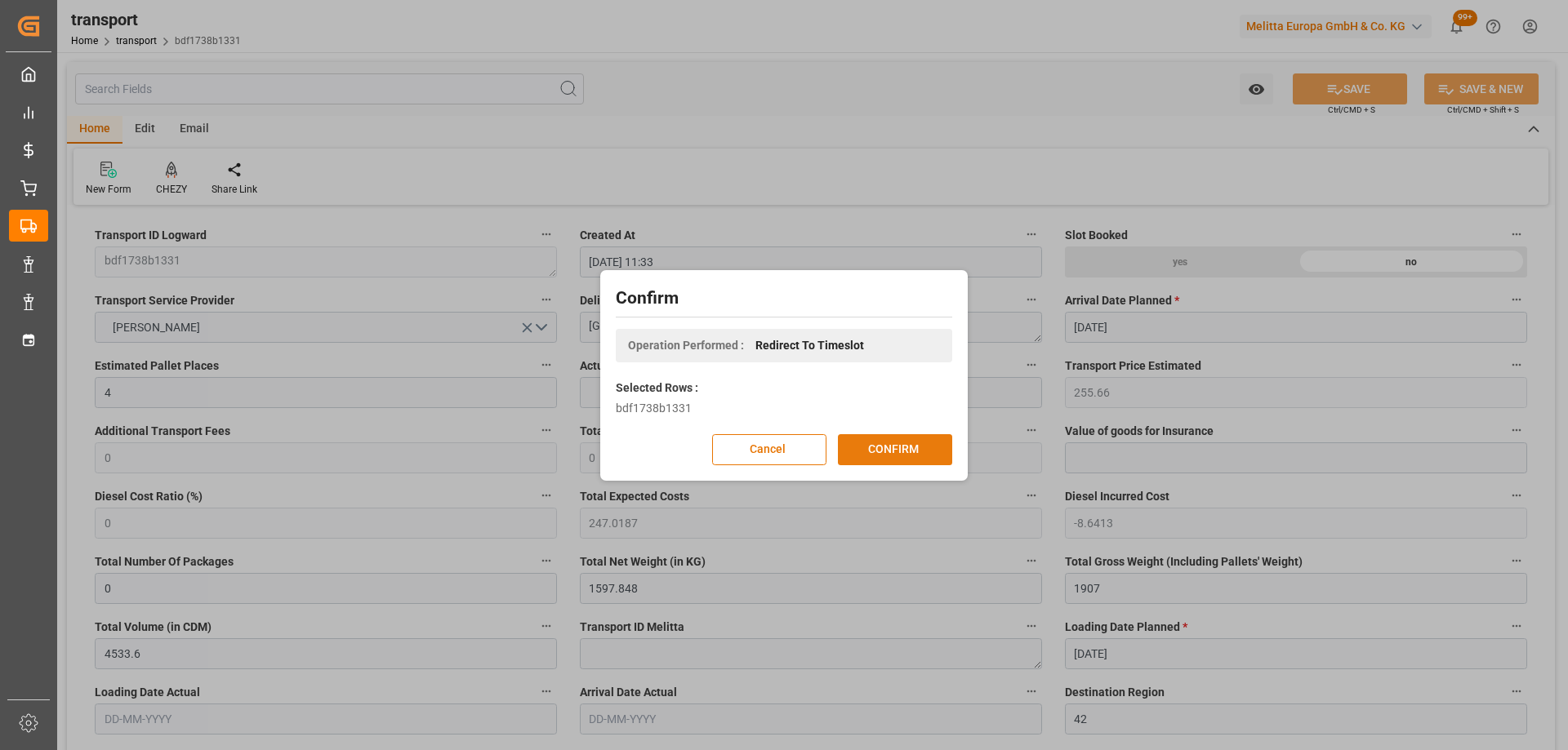
click at [913, 456] on button "CONFIRM" at bounding box center [894, 450] width 114 height 31
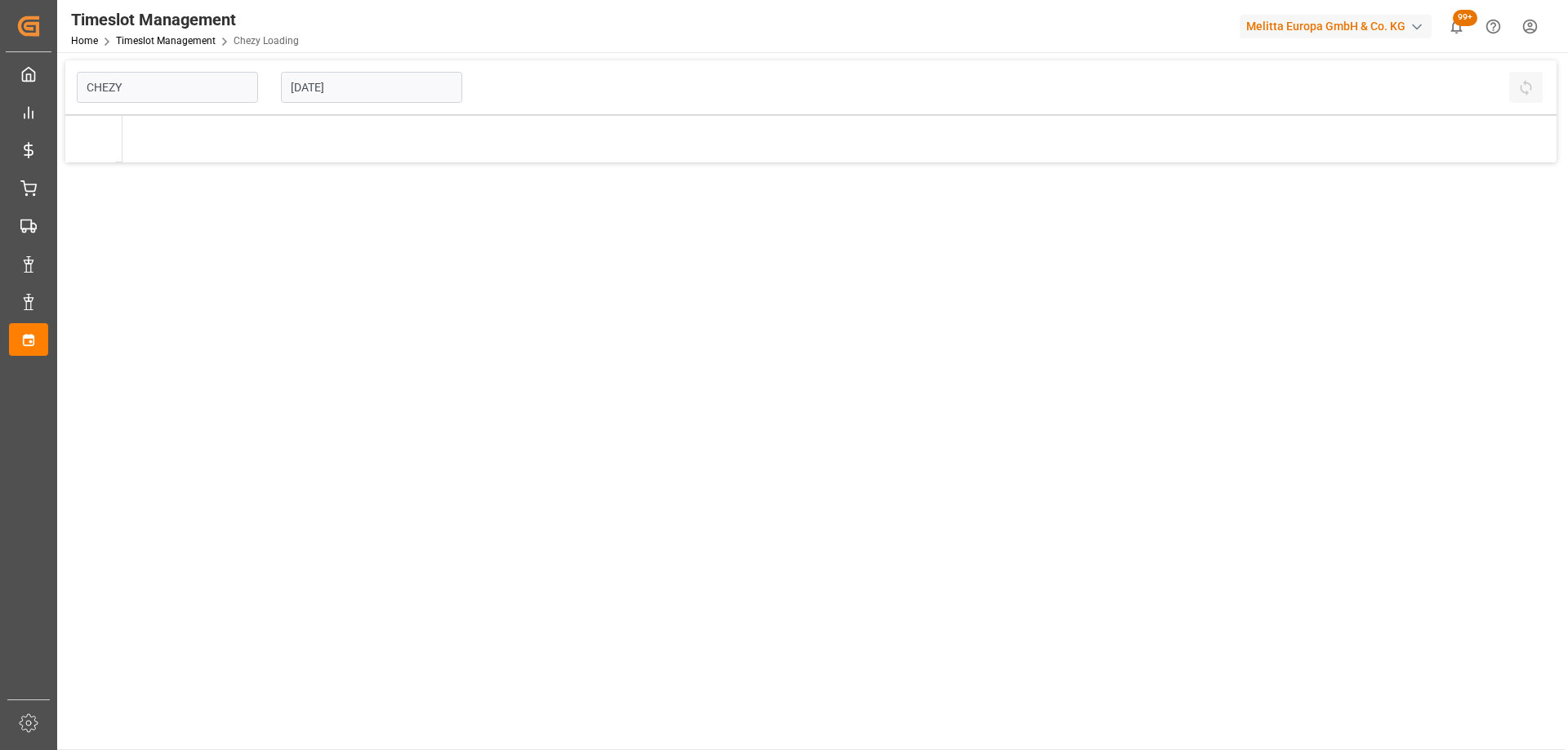
type input "Chezy Loading"
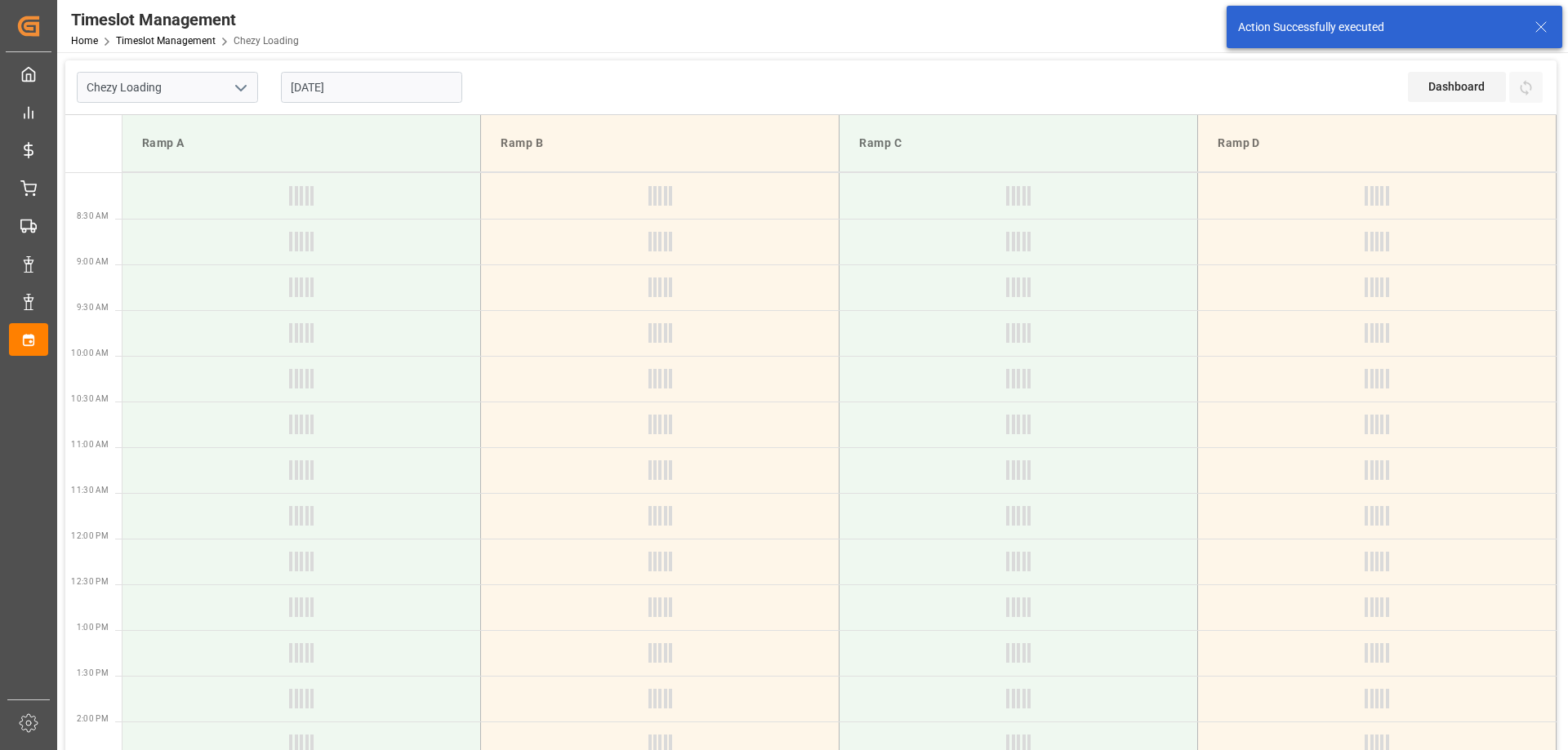
click at [373, 93] on input "[DATE]" at bounding box center [371, 87] width 181 height 31
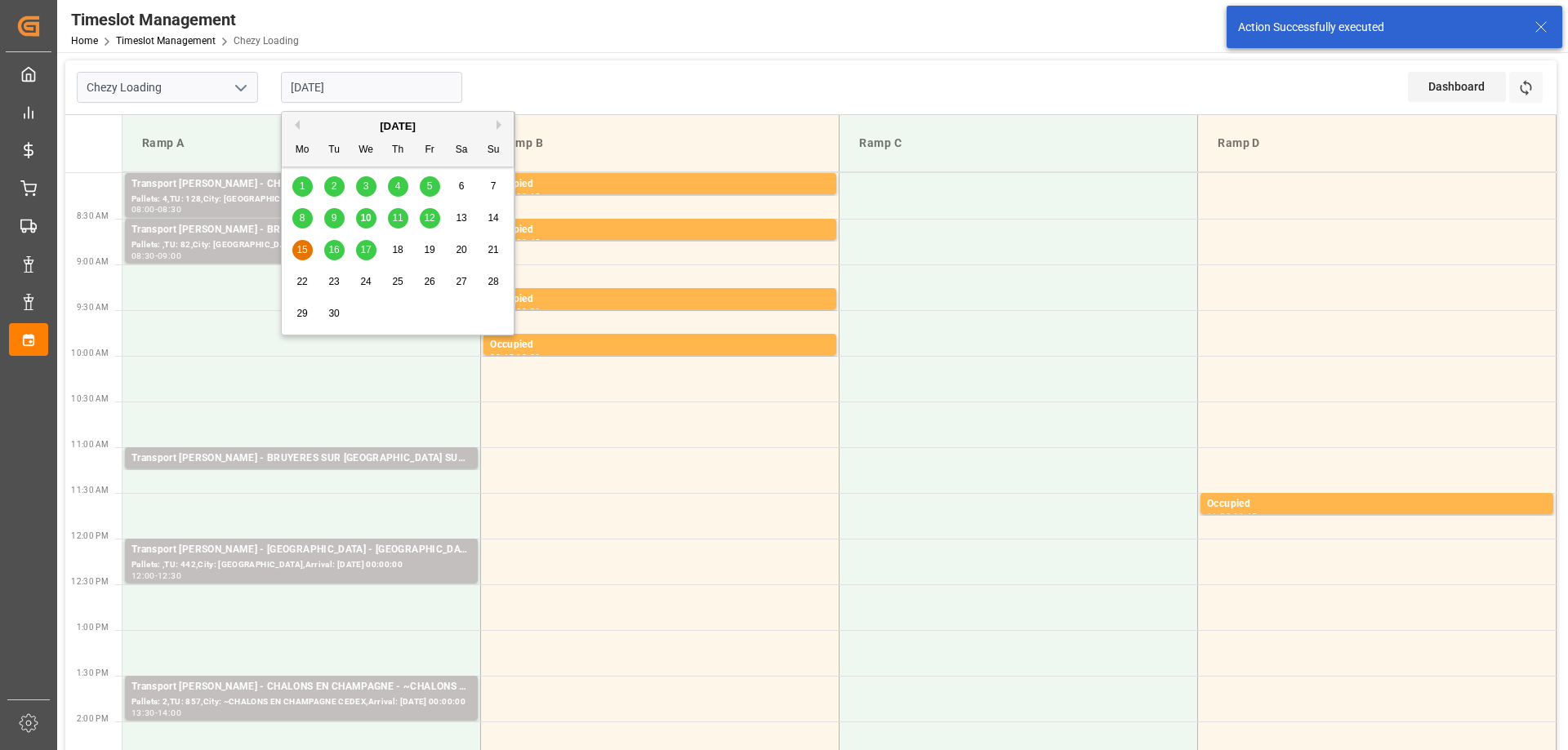
click at [435, 215] on div "12" at bounding box center [430, 218] width 21 height 20
type input "[DATE]"
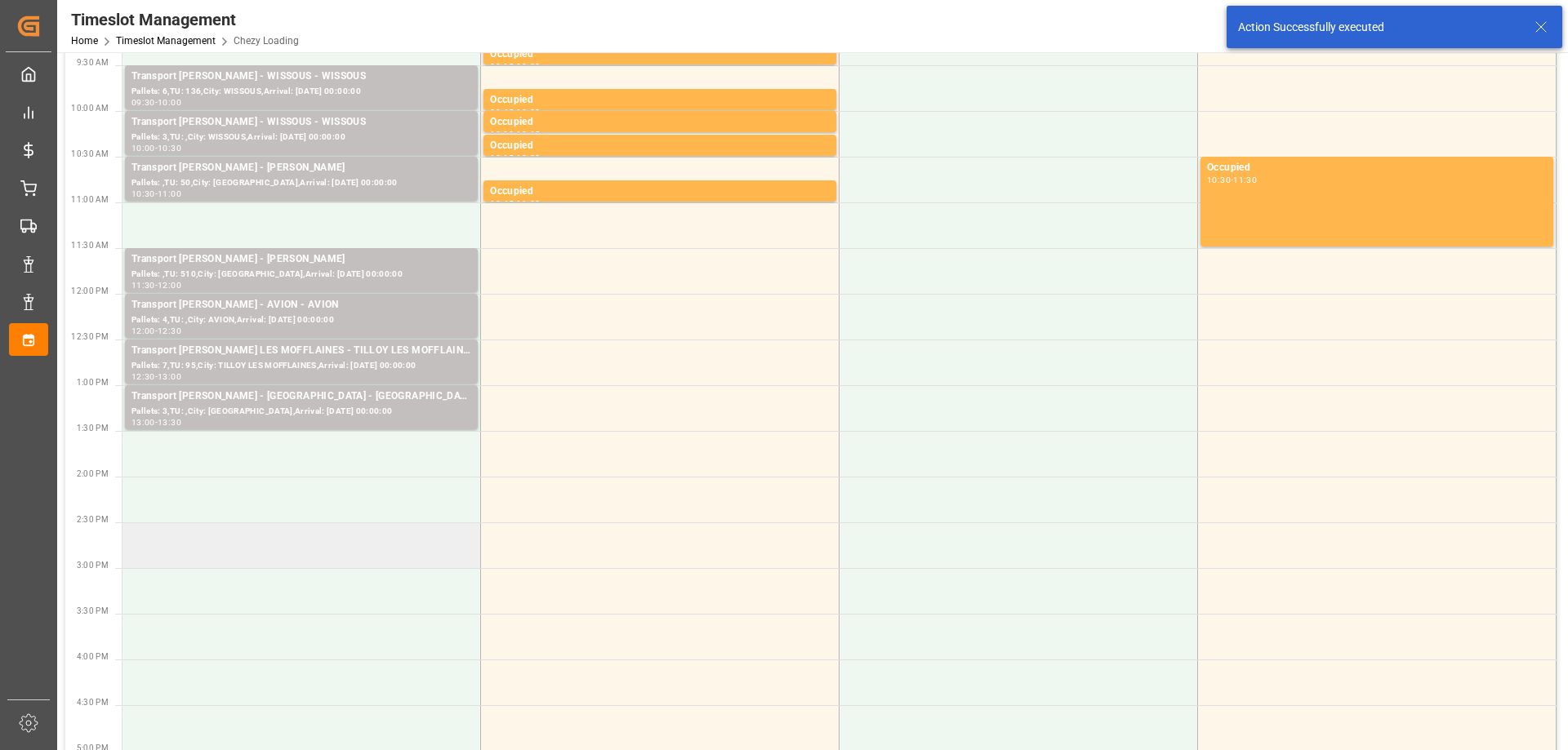
scroll to position [327, 0]
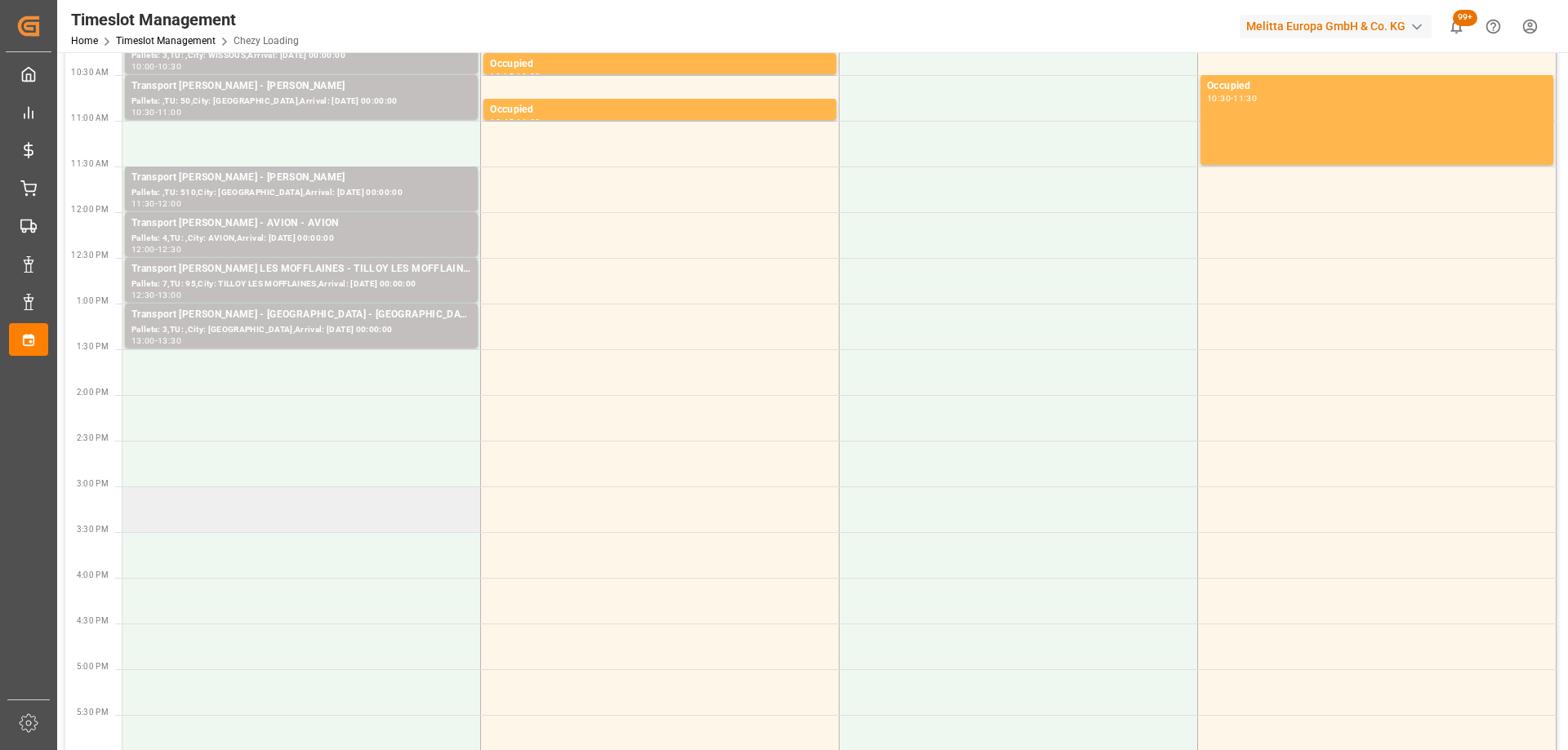
click at [349, 521] on td at bounding box center [302, 509] width 358 height 45
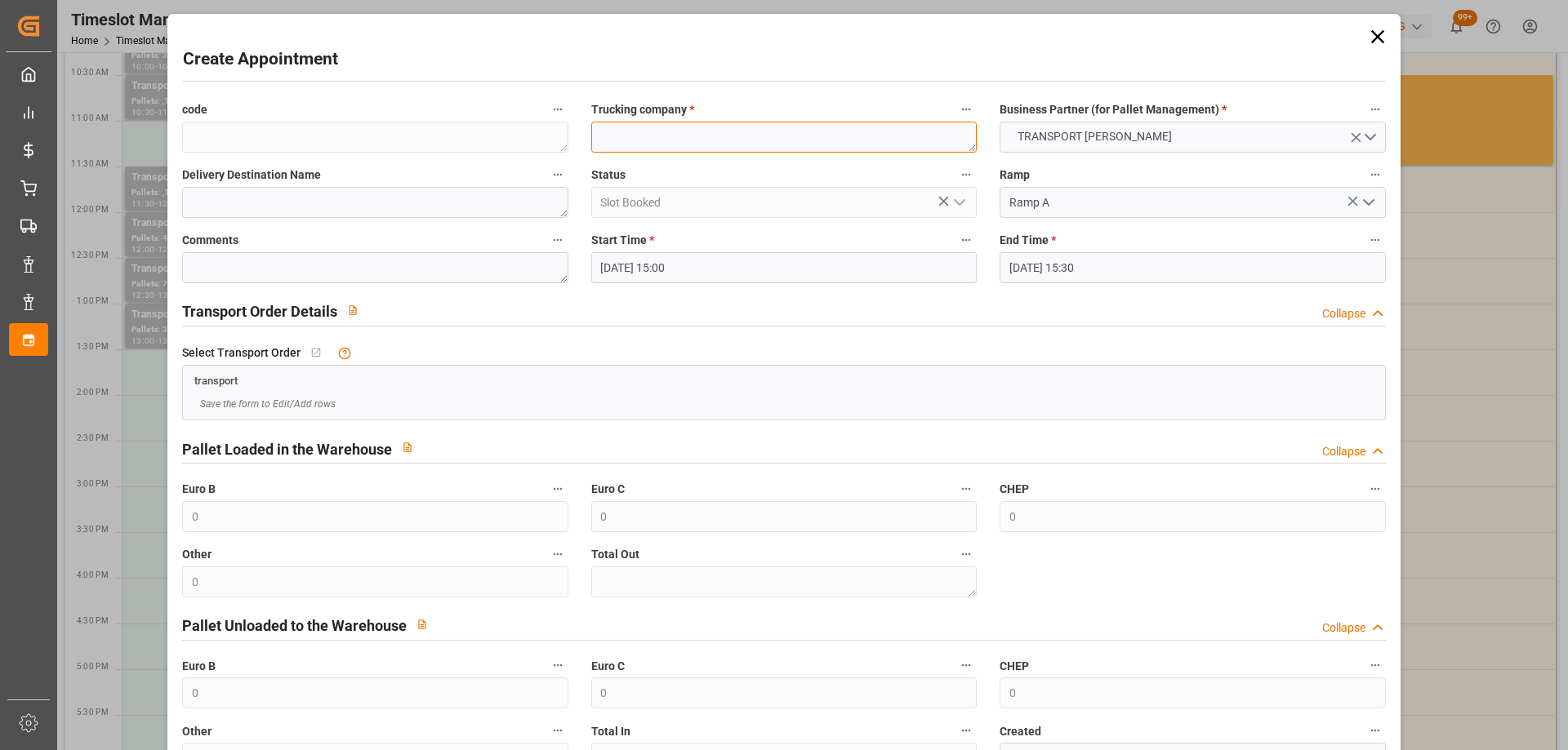
paste textarea "[GEOGRAPHIC_DATA]"
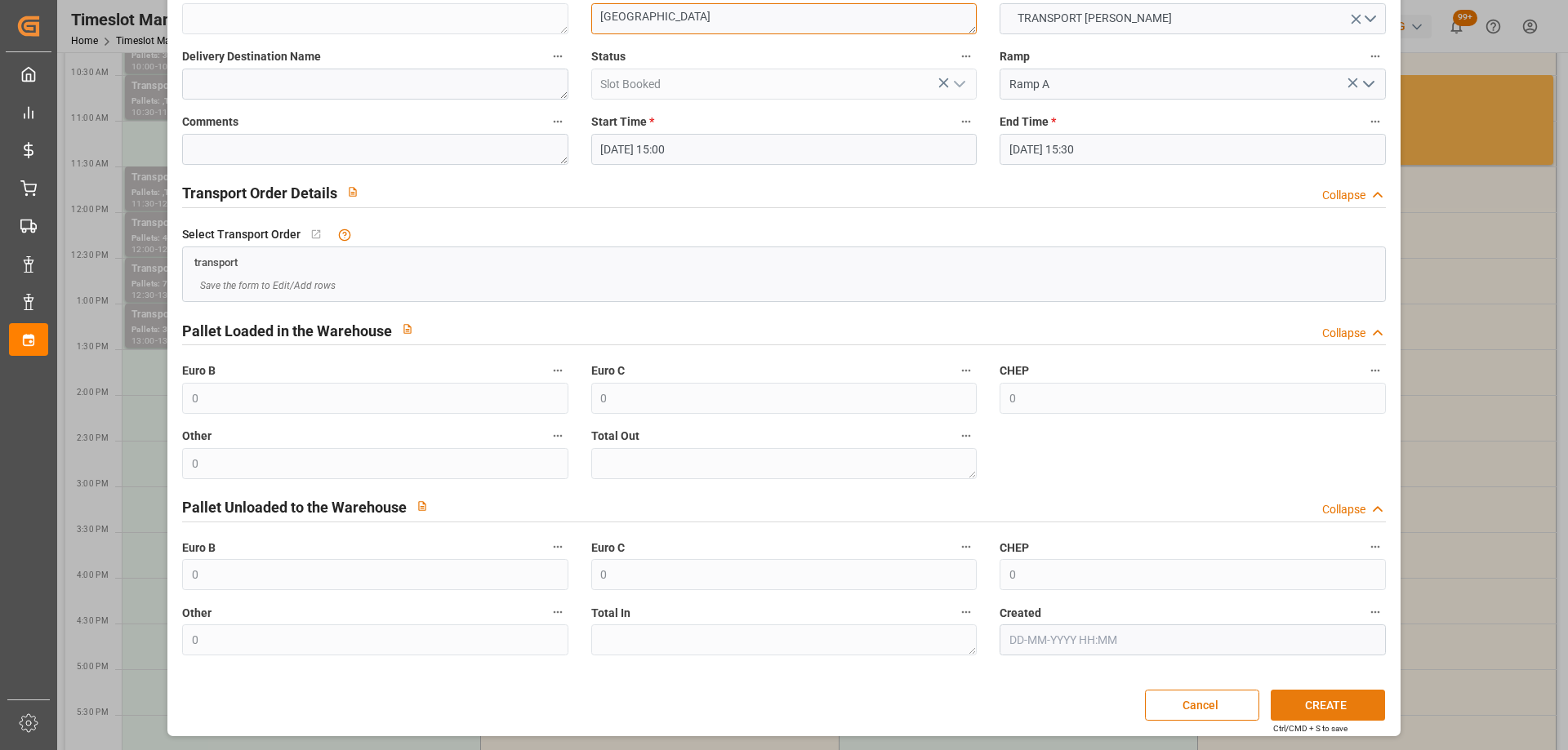
type textarea "[GEOGRAPHIC_DATA]"
click at [1331, 702] on button "CREATE" at bounding box center [1327, 705] width 114 height 31
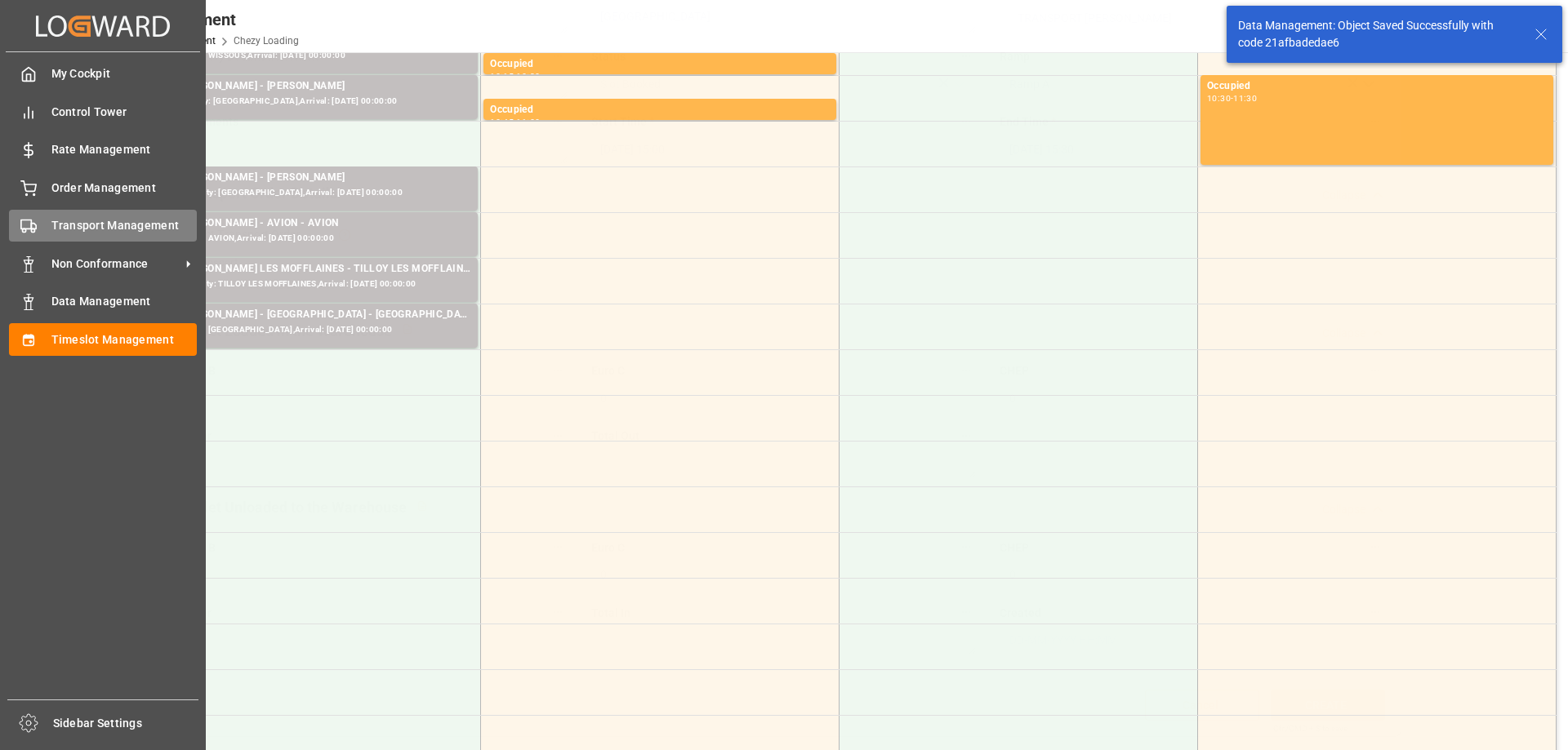
click at [64, 229] on span "Transport Management" at bounding box center [124, 226] width 146 height 17
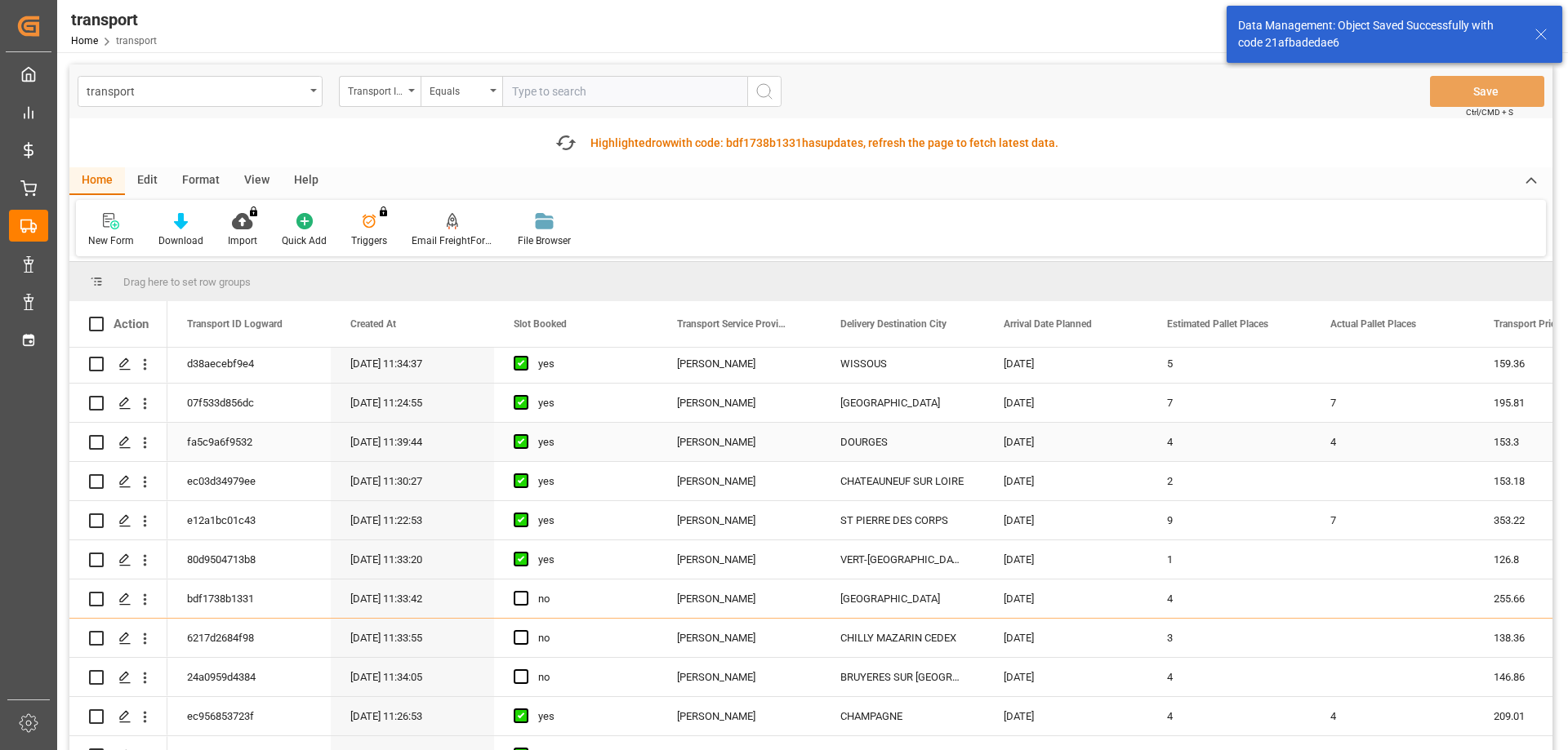
scroll to position [163, 0]
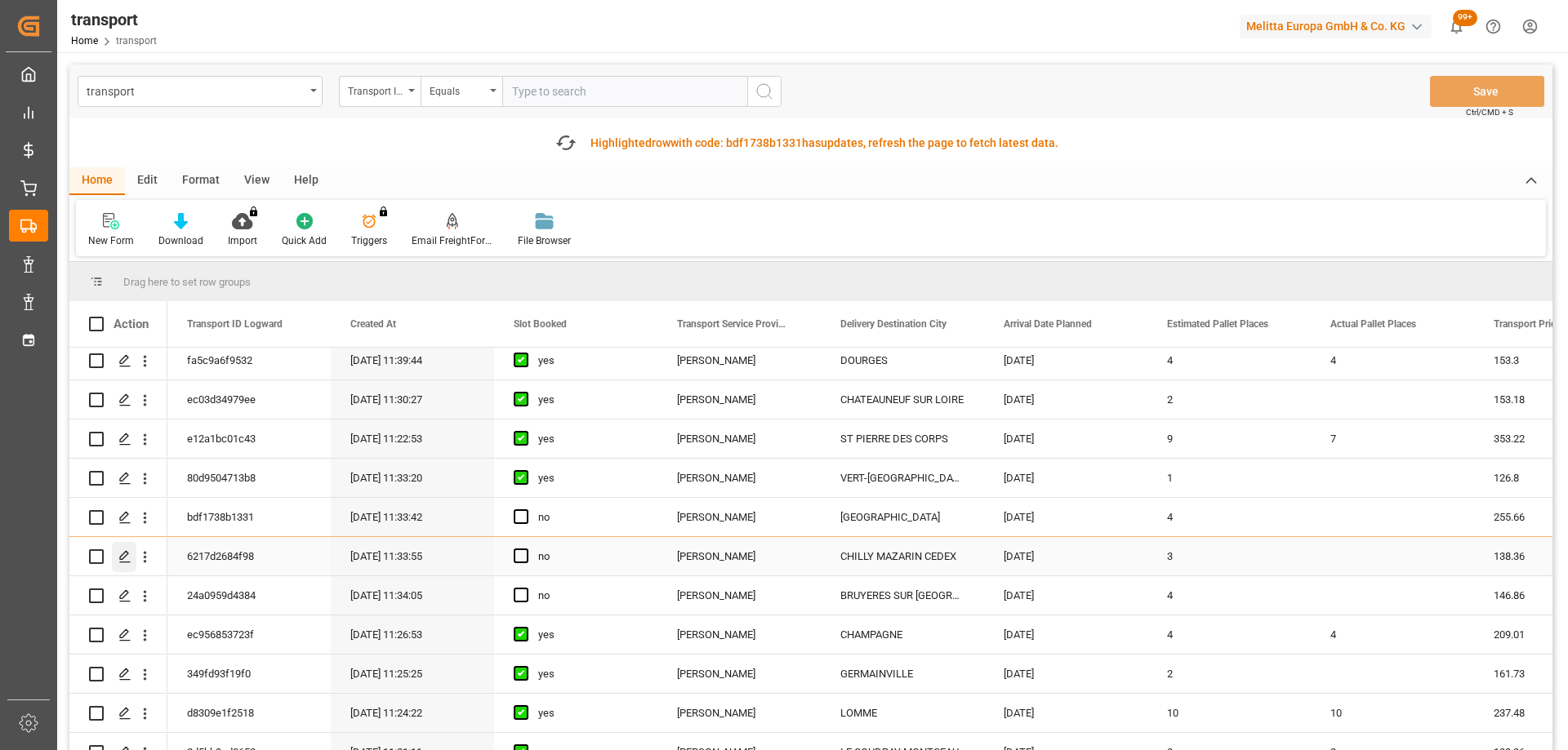
click at [125, 554] on icon "Press SPACE to select this row." at bounding box center [125, 556] width 13 height 13
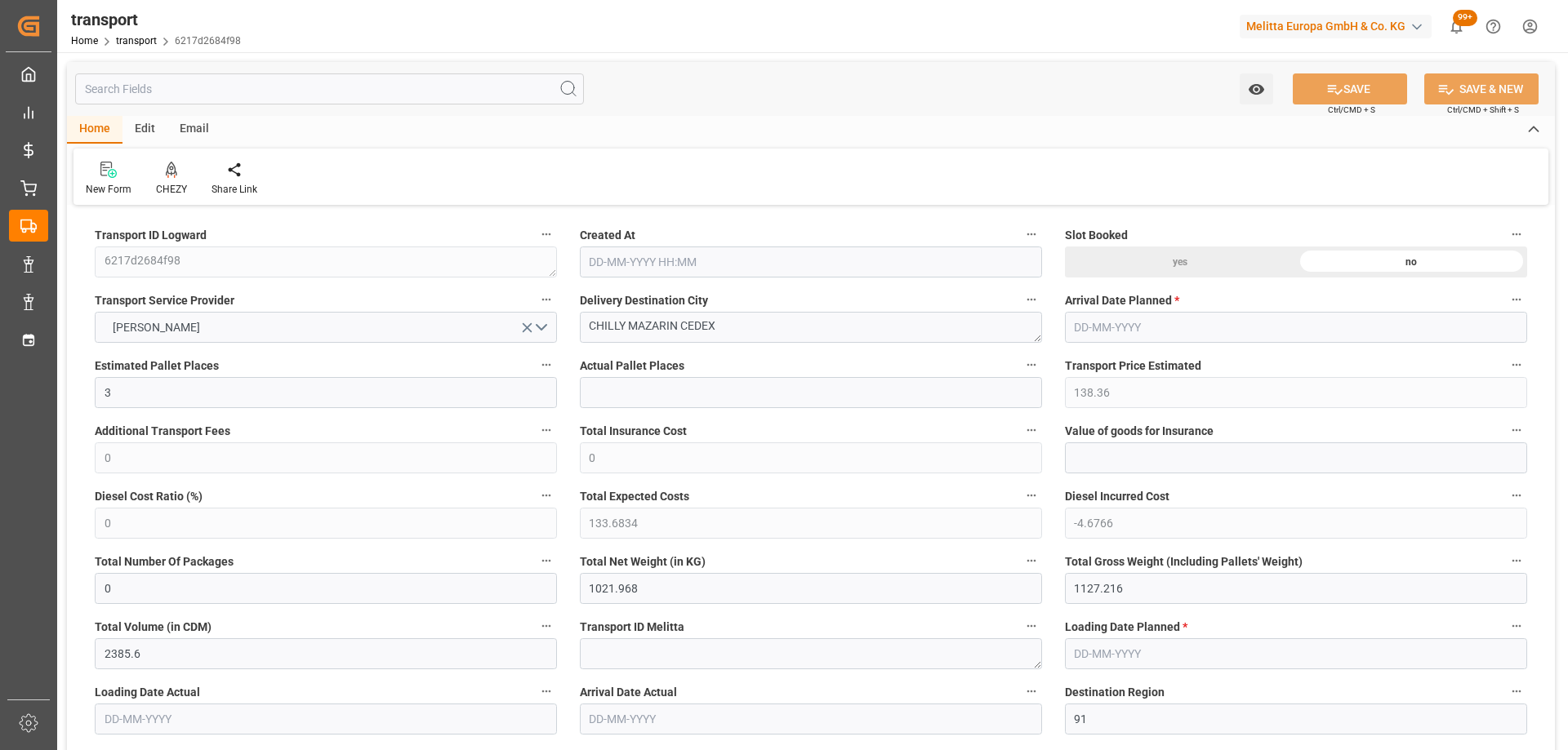
type input "10-09-2025 11:33"
type input "[DATE]"
drag, startPoint x: 682, startPoint y: 324, endPoint x: 482, endPoint y: 343, distance: 200.9
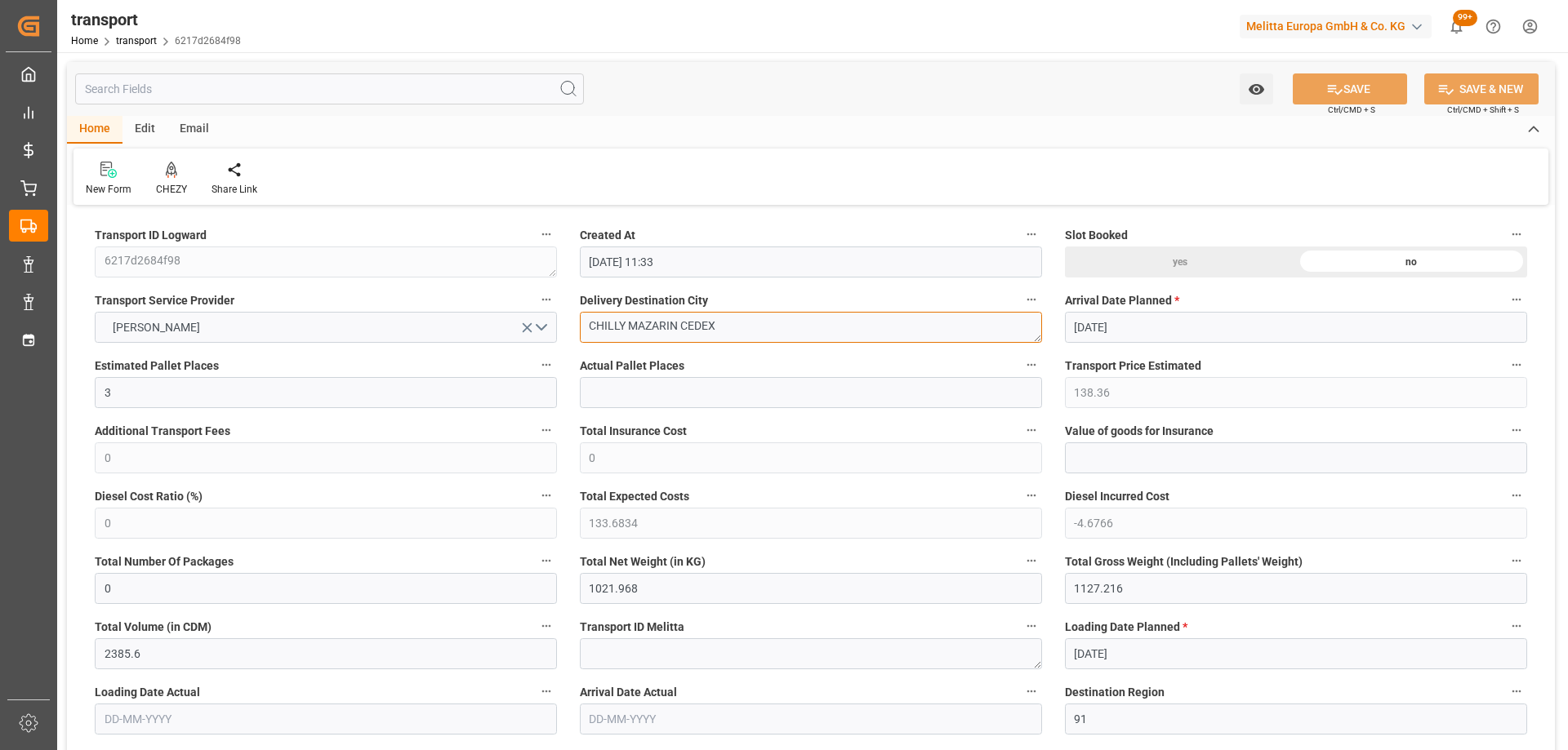
drag, startPoint x: 758, startPoint y: 330, endPoint x: 586, endPoint y: 345, distance: 172.7
click at [586, 345] on div "Delivery Destination City CHILLY MAZARIN CEDEX" at bounding box center [810, 315] width 485 height 65
click at [171, 172] on icon at bounding box center [171, 168] width 11 height 14
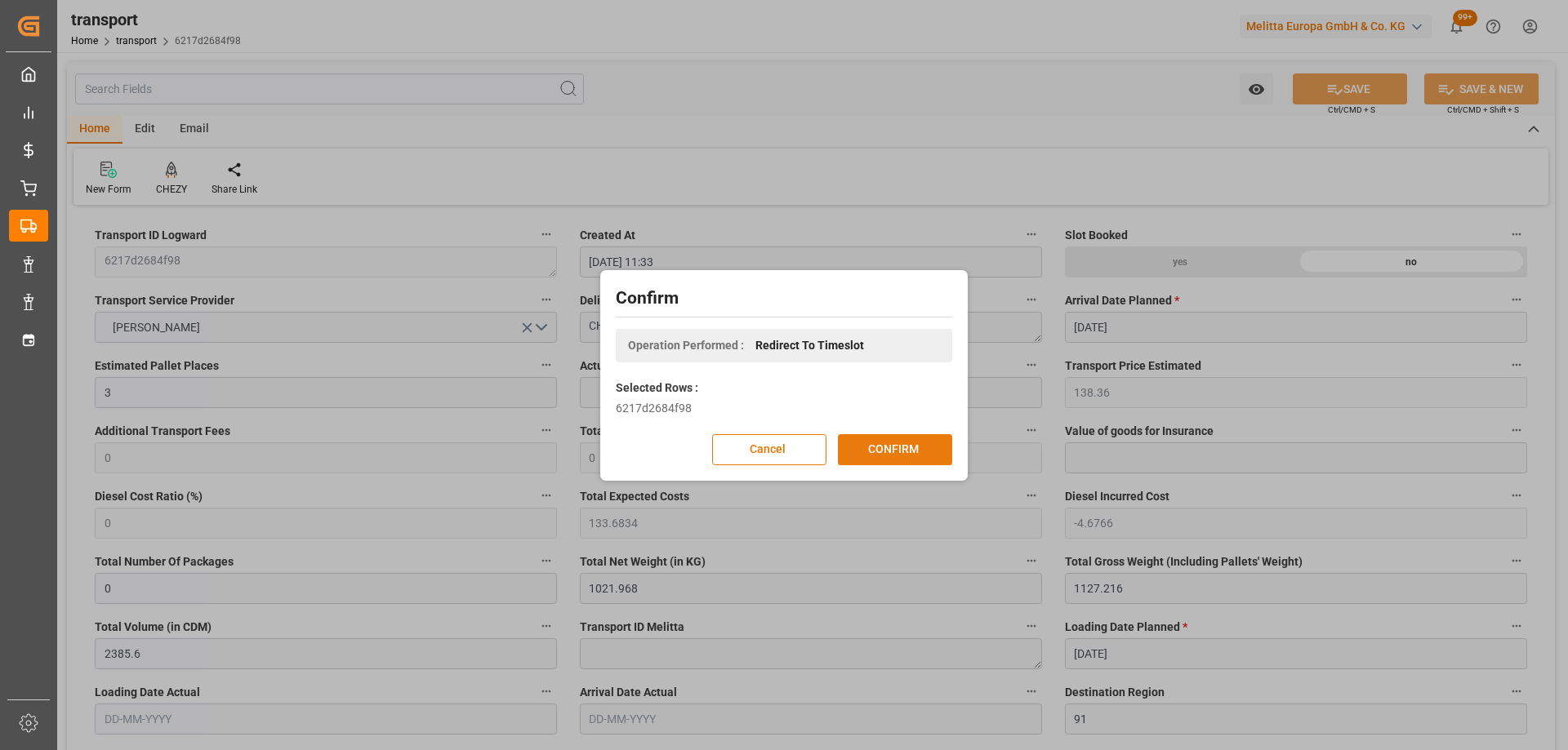
click at [886, 451] on button "CONFIRM" at bounding box center [894, 450] width 114 height 31
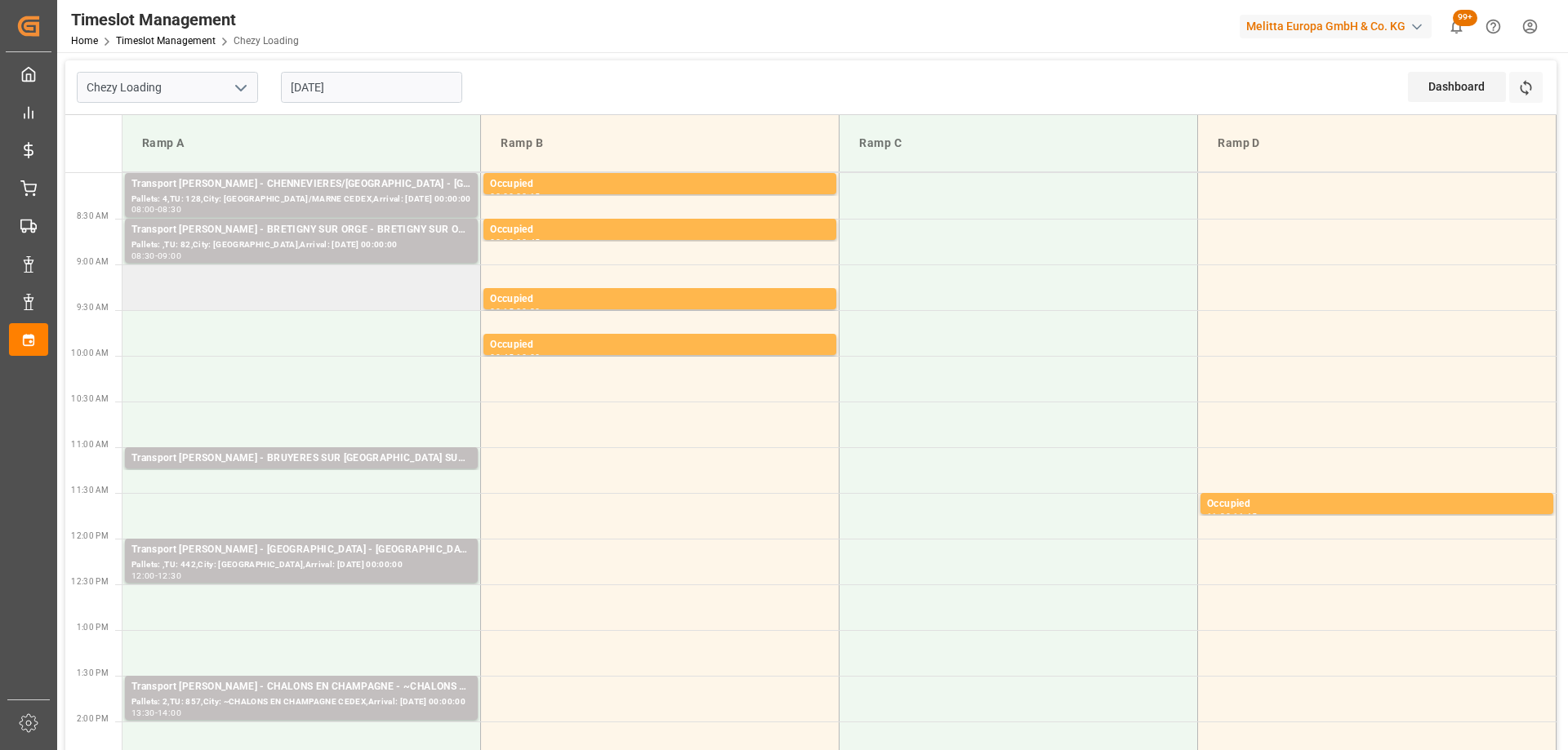
click at [375, 296] on td at bounding box center [302, 287] width 358 height 45
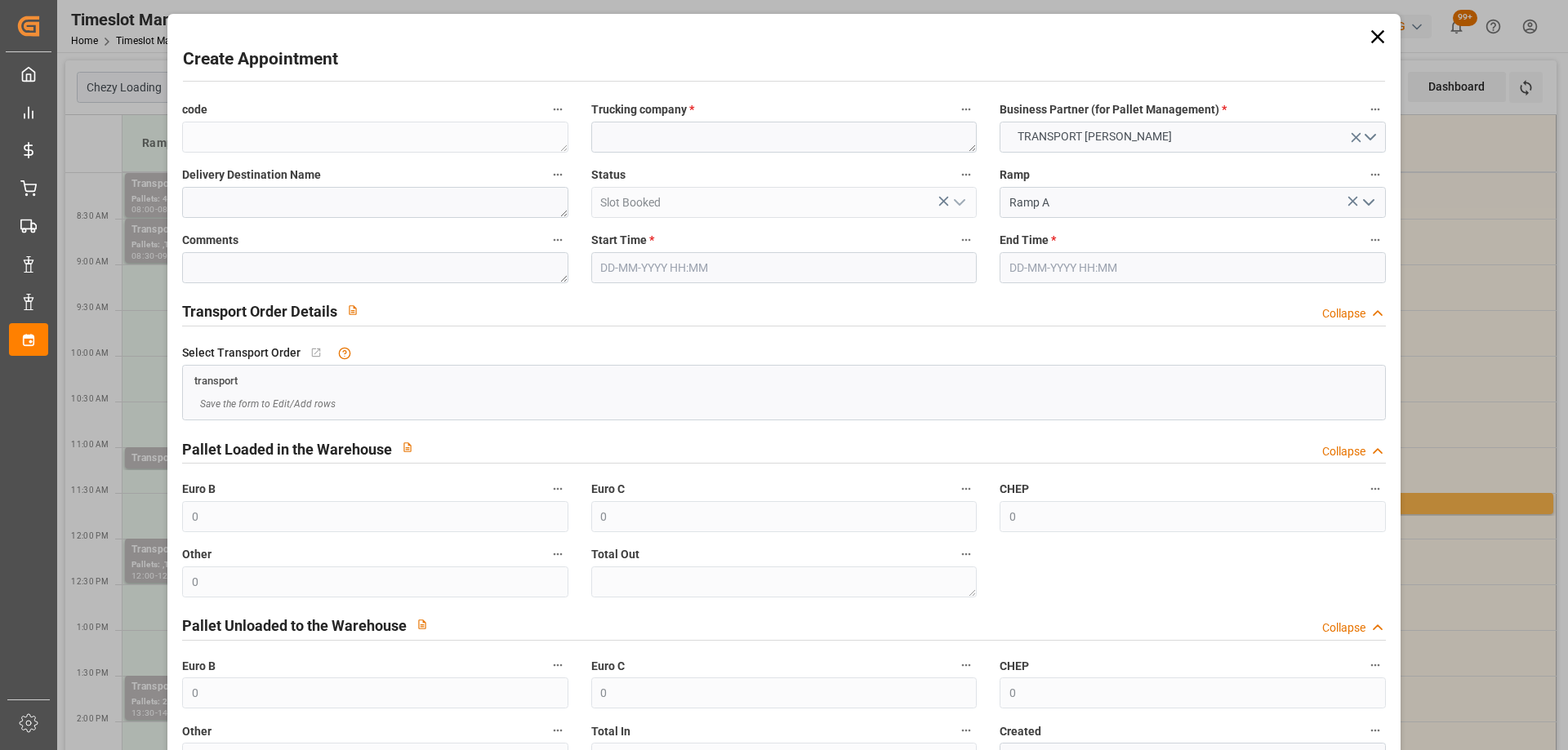
type input "[DATE] 09:00"
type input "[DATE] 09:15"
paste textarea "CHILLY MAZARIN"
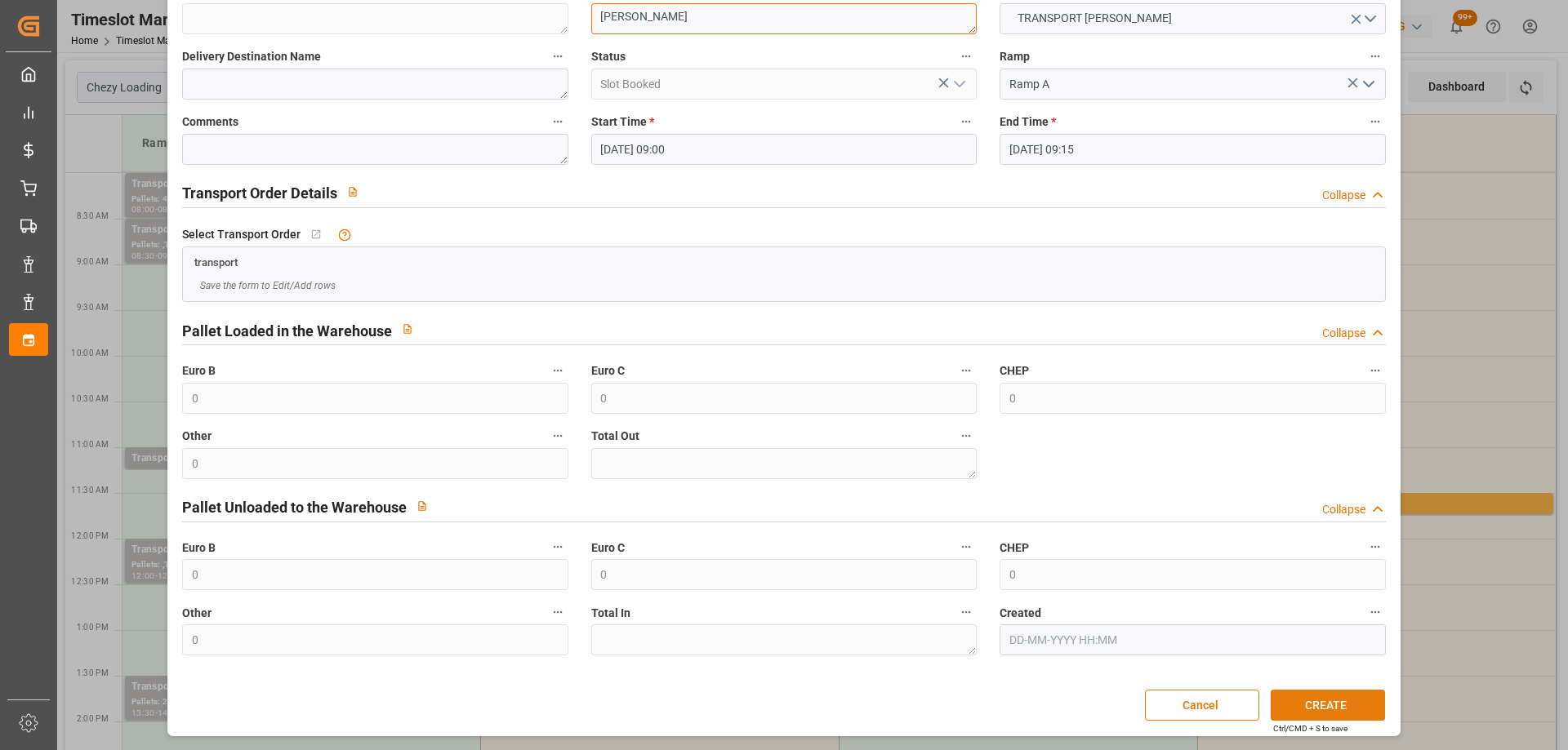
type textarea "CHILLY MAZARIN"
click at [1359, 710] on button "CREATE" at bounding box center [1327, 705] width 114 height 31
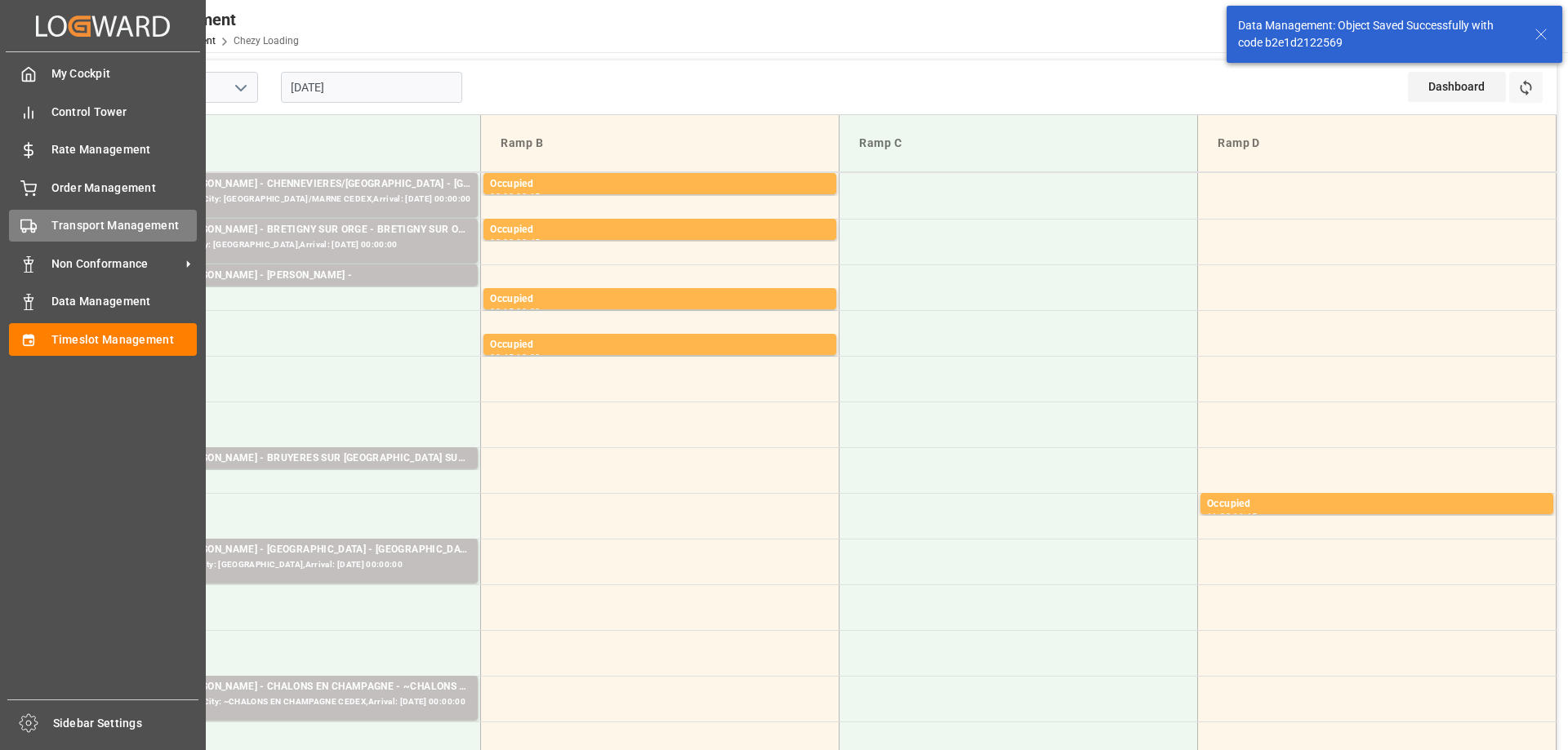
click at [51, 228] on span "Transport Management" at bounding box center [124, 226] width 146 height 17
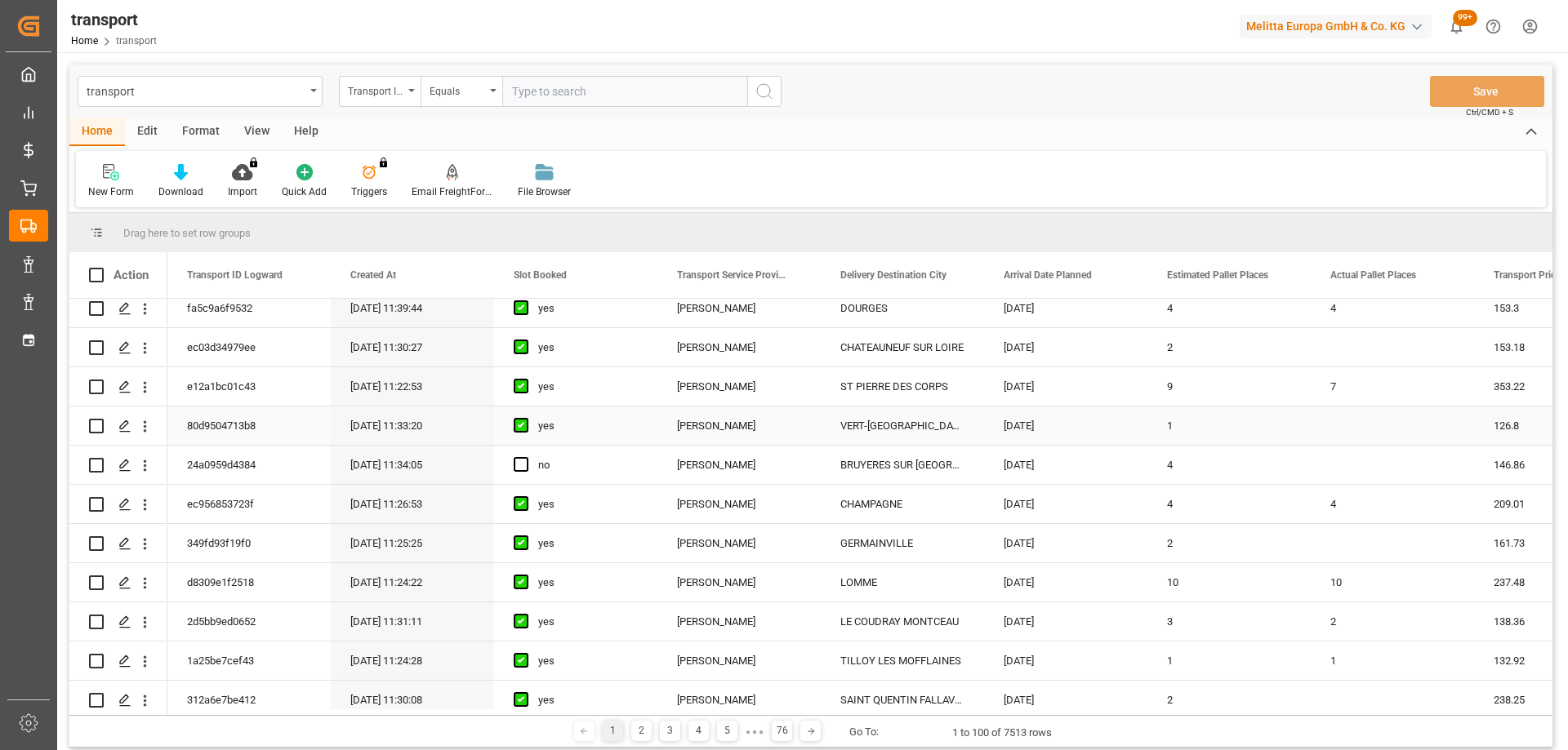
scroll to position [327, 0]
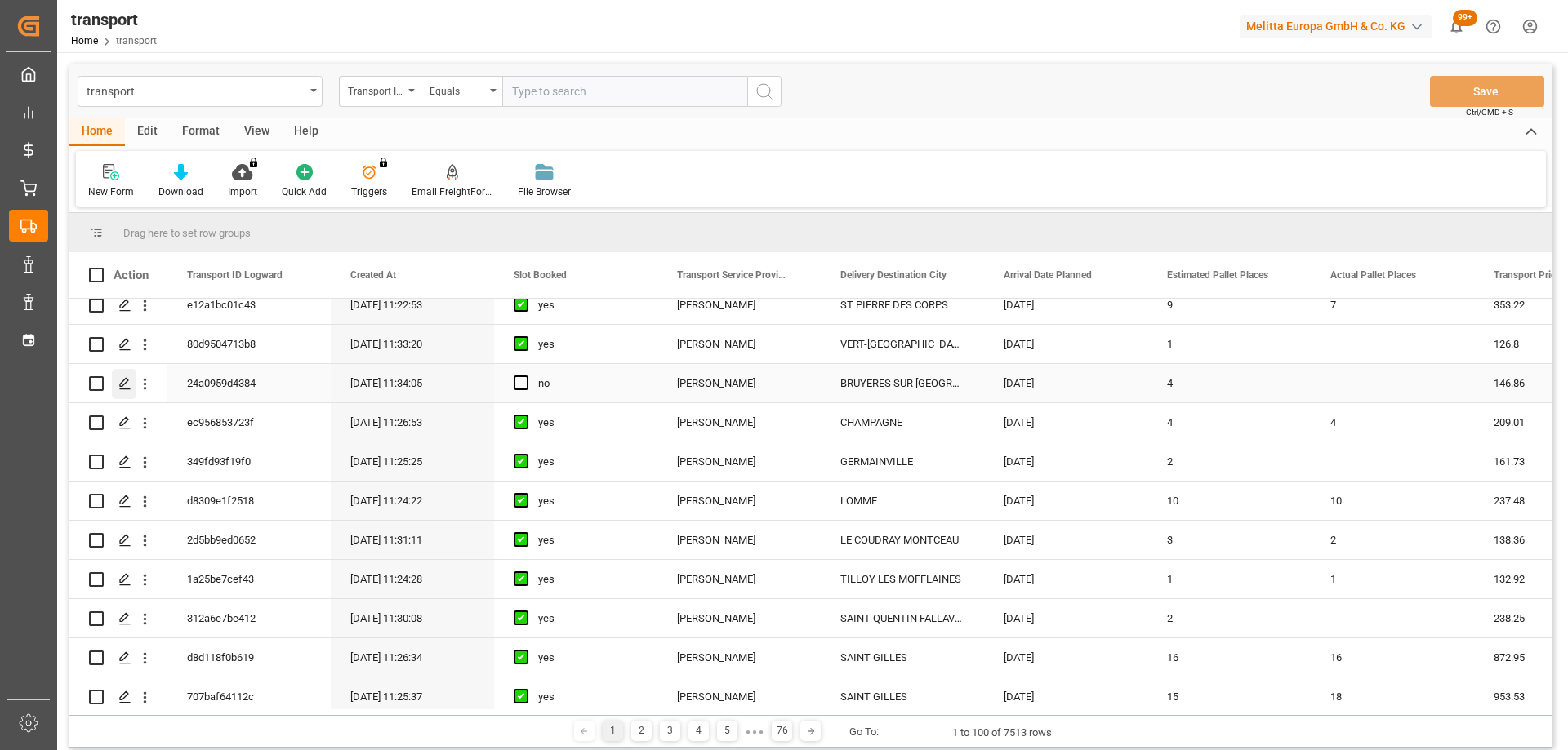
click at [129, 382] on icon "Press SPACE to select this row." at bounding box center [125, 384] width 13 height 13
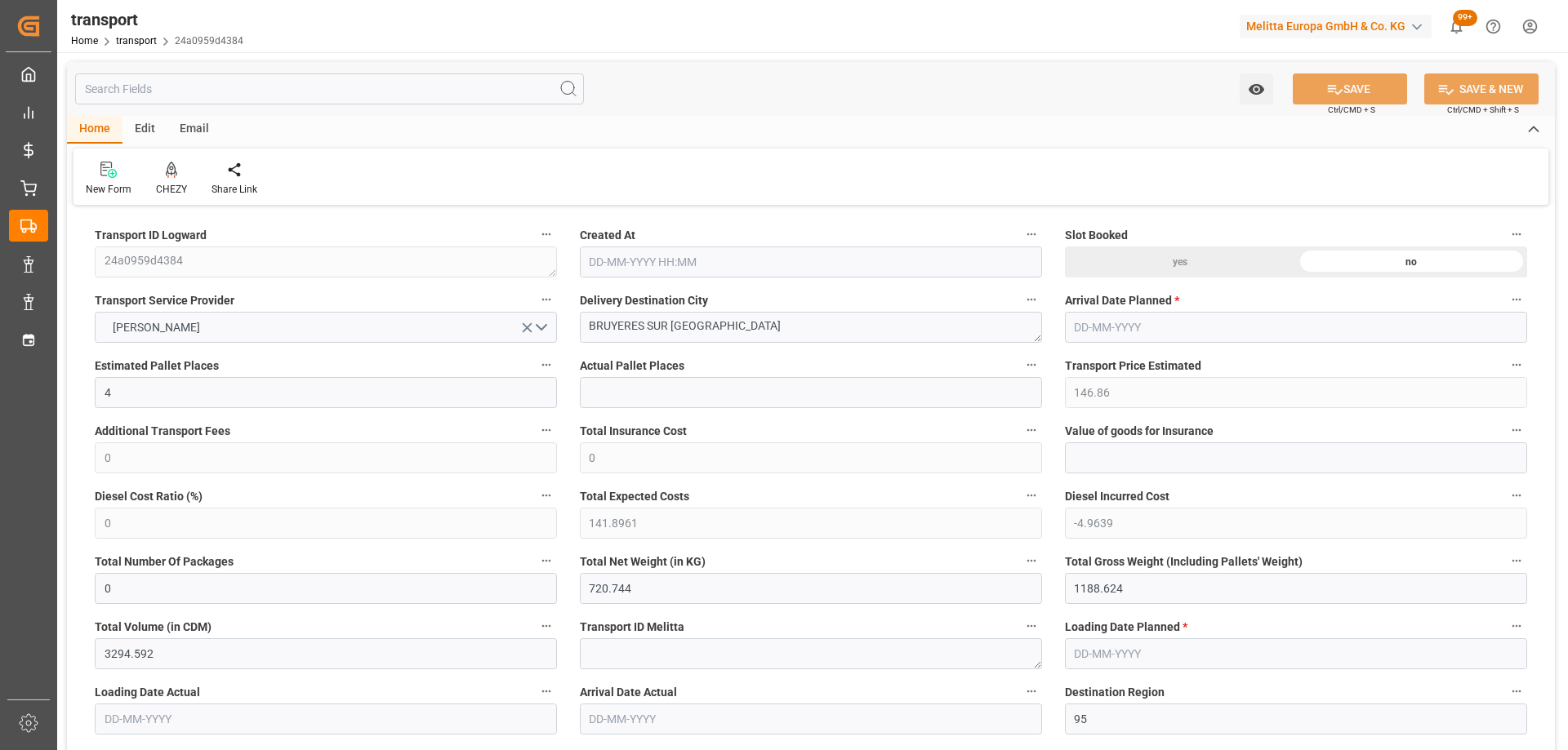
type input "4"
type input "146.86"
type input "0"
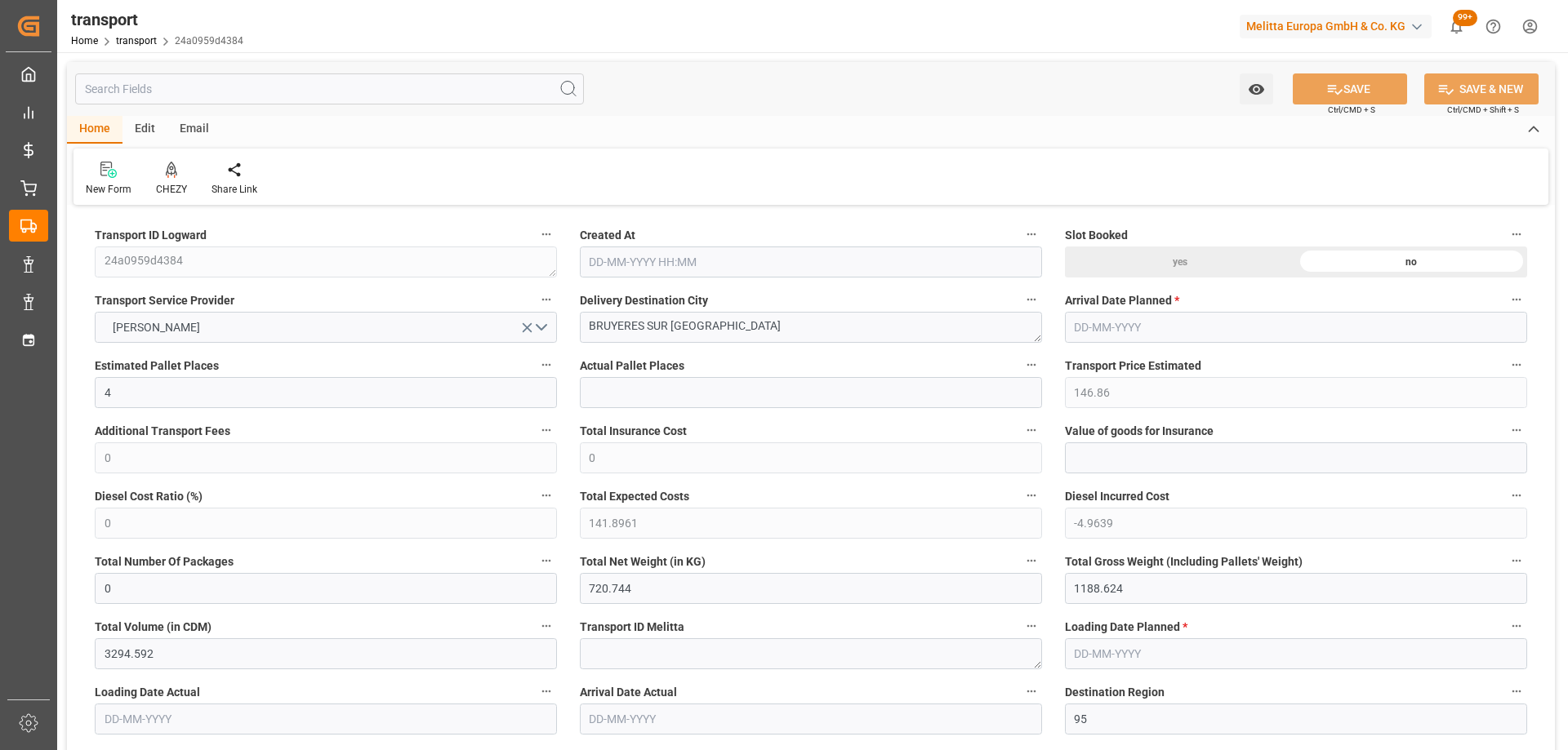
type input "141.8961"
type input "-4.9639"
type input "0"
type input "720.744"
type input "1188.624"
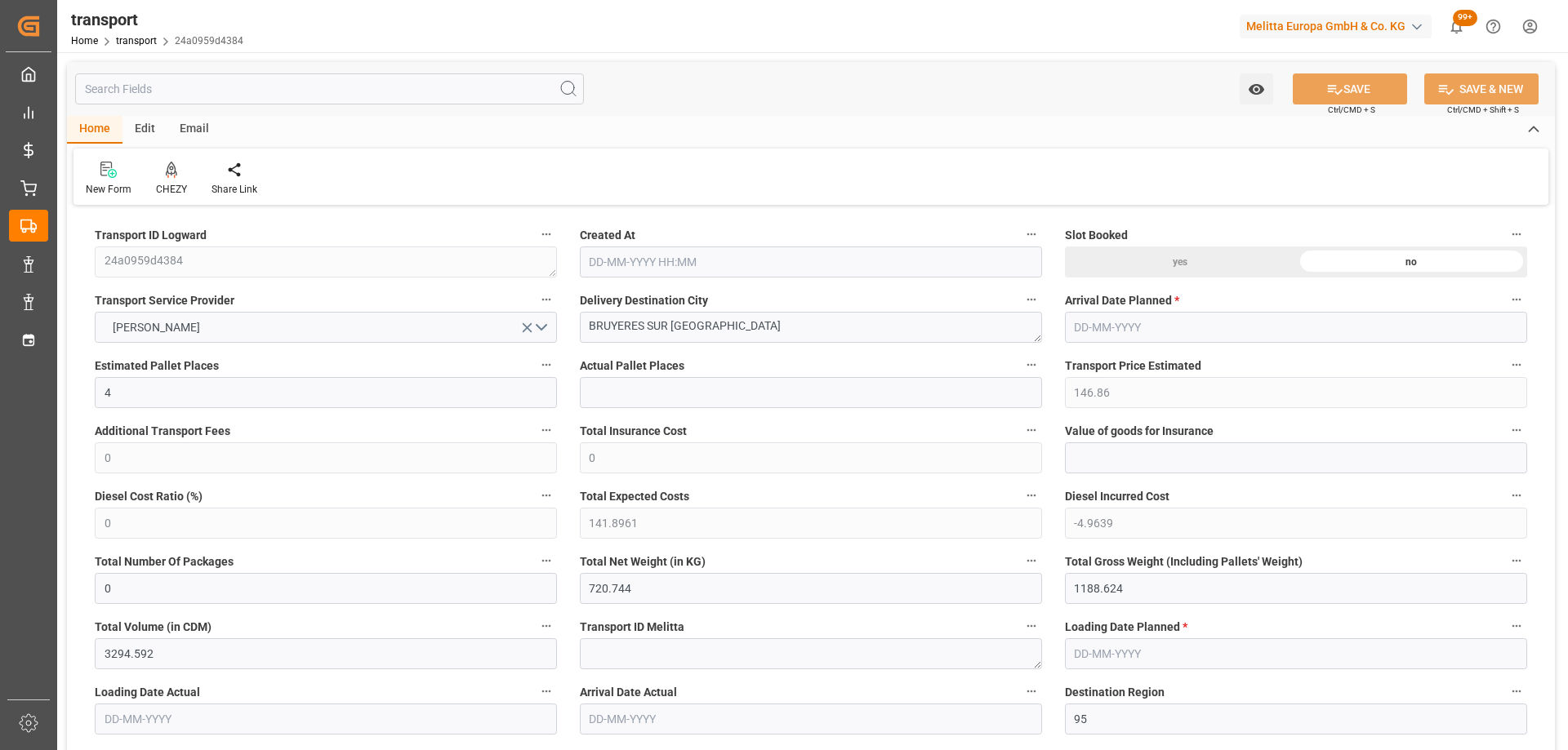
type input "3294.592"
type input "95"
type input "1"
type input "172"
type input "8"
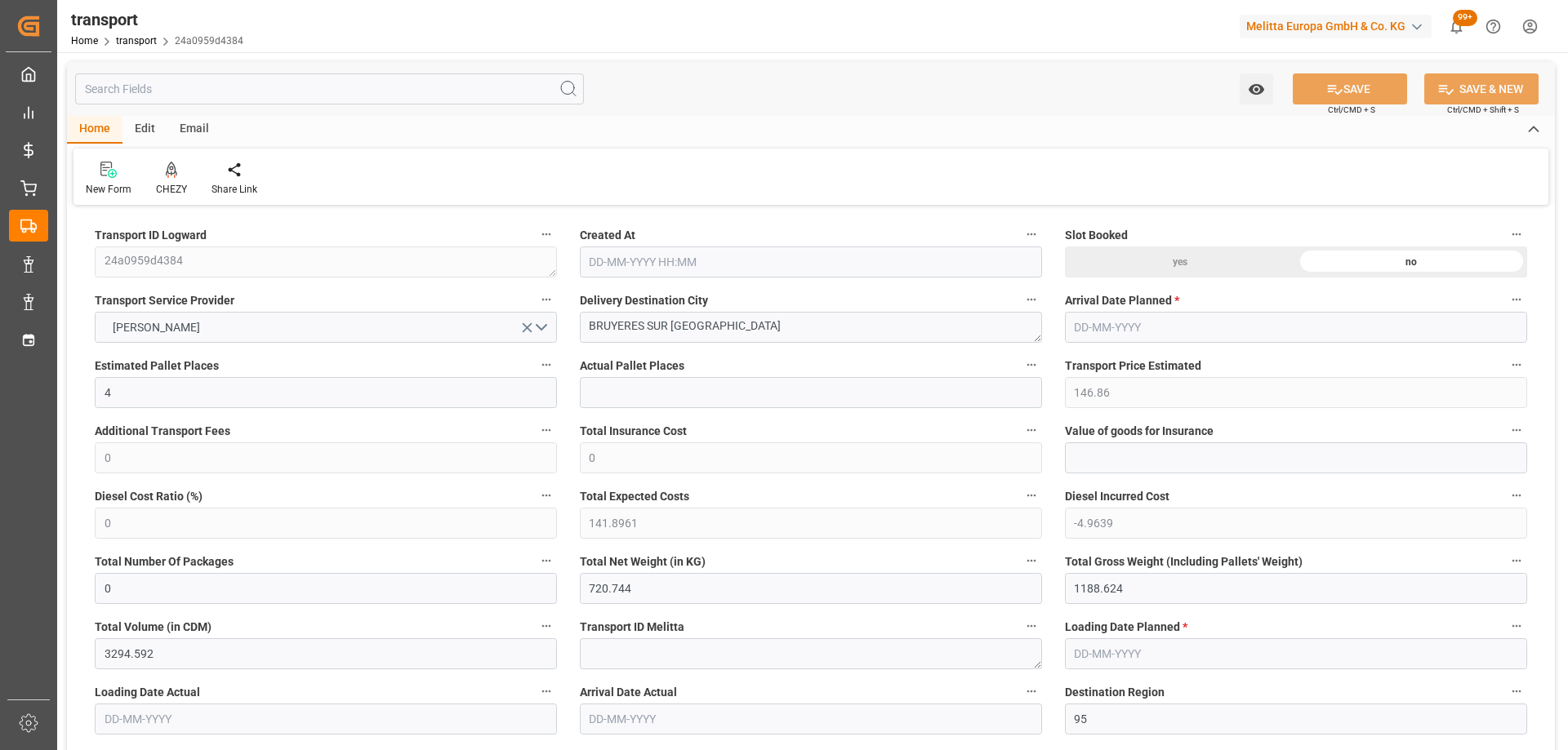
type input "101"
type input "995.024"
type input "0"
type input "4710.8598"
type input "0"
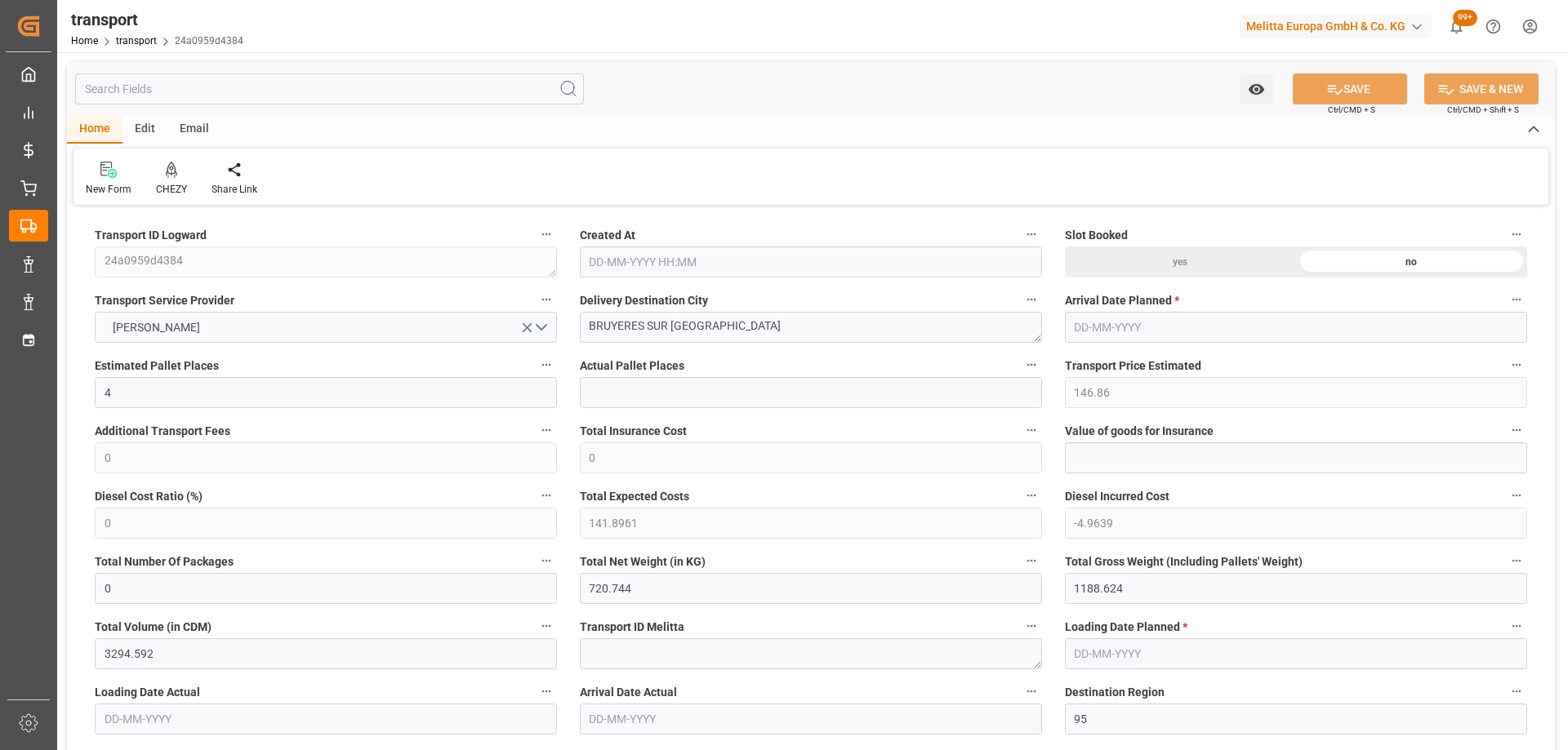
type input "0"
type input "21"
type input "35"
type input "10-09-2025 11:34"
type input "16-09-2025"
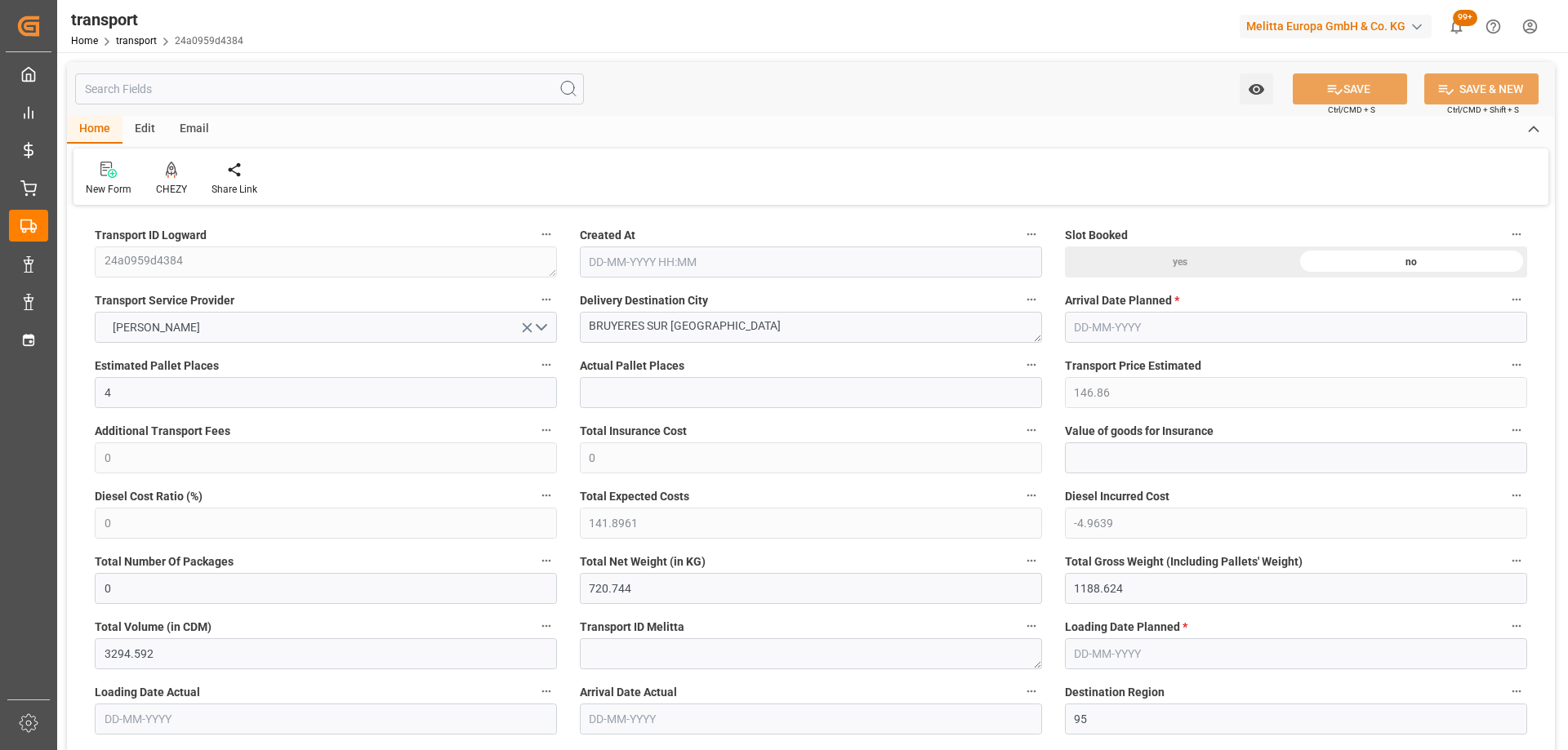
type input "[DATE]"
drag, startPoint x: 699, startPoint y: 325, endPoint x: 796, endPoint y: 337, distance: 97.7
click at [165, 174] on icon at bounding box center [171, 168] width 11 height 14
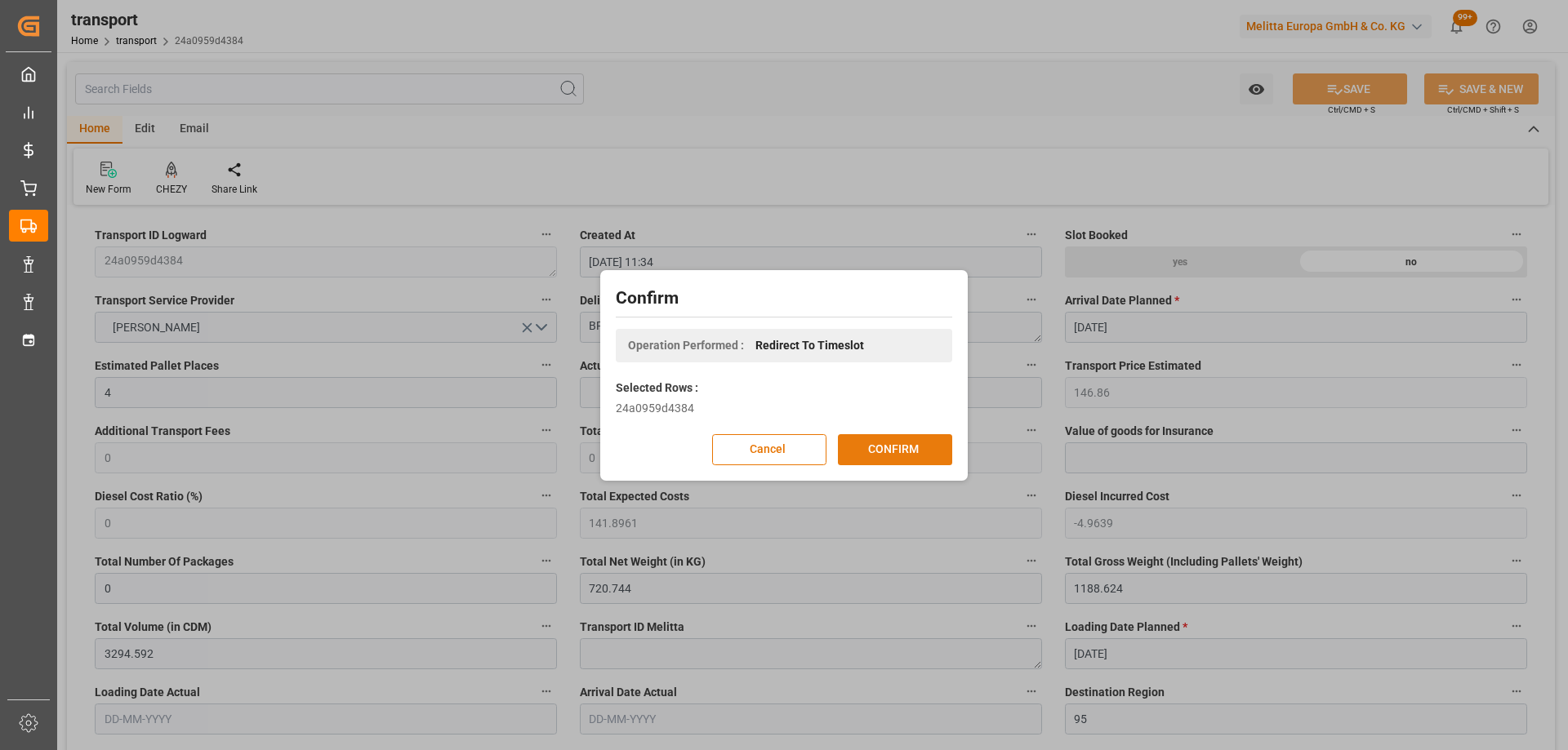
click at [920, 452] on button "CONFIRM" at bounding box center [894, 450] width 114 height 31
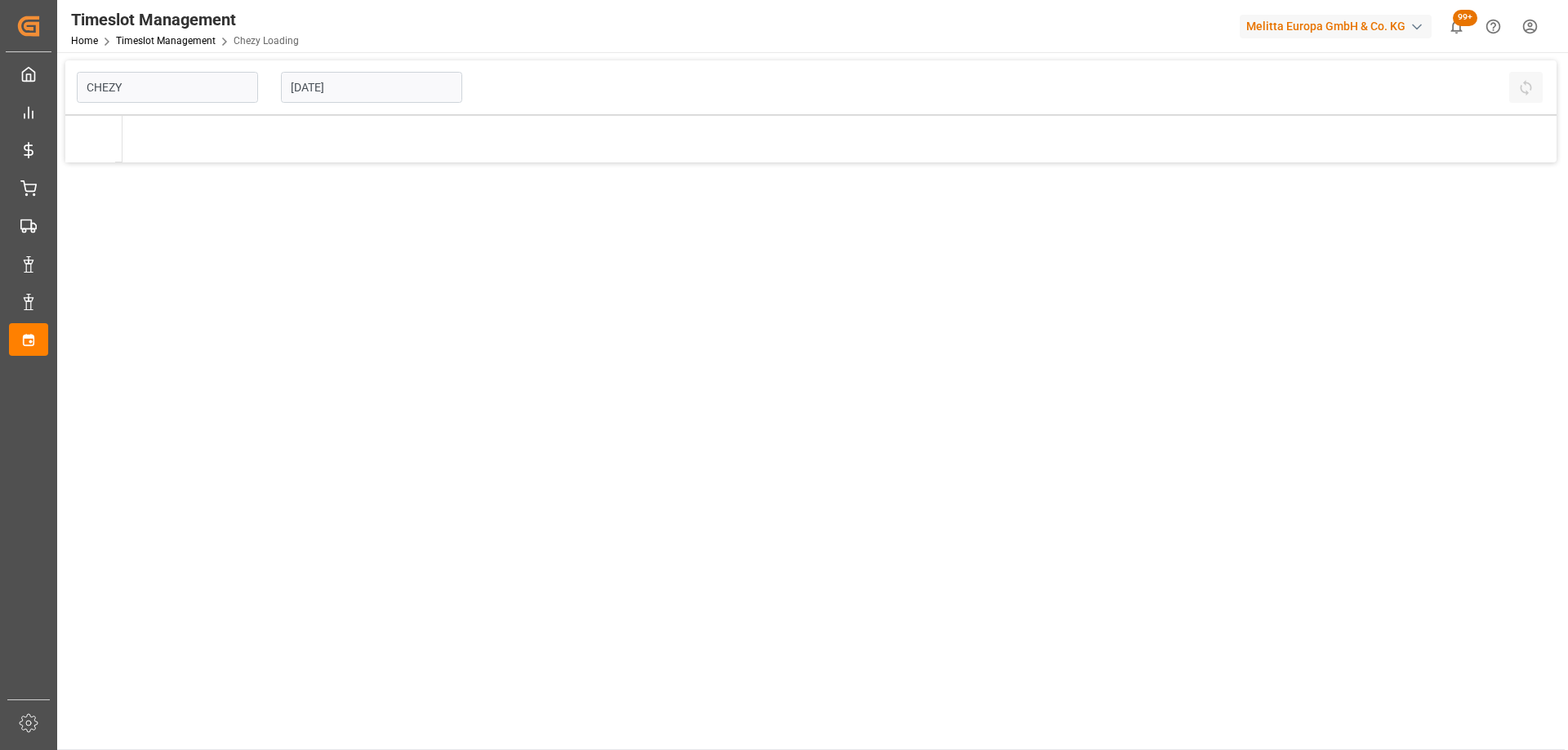
type input "Chezy Loading"
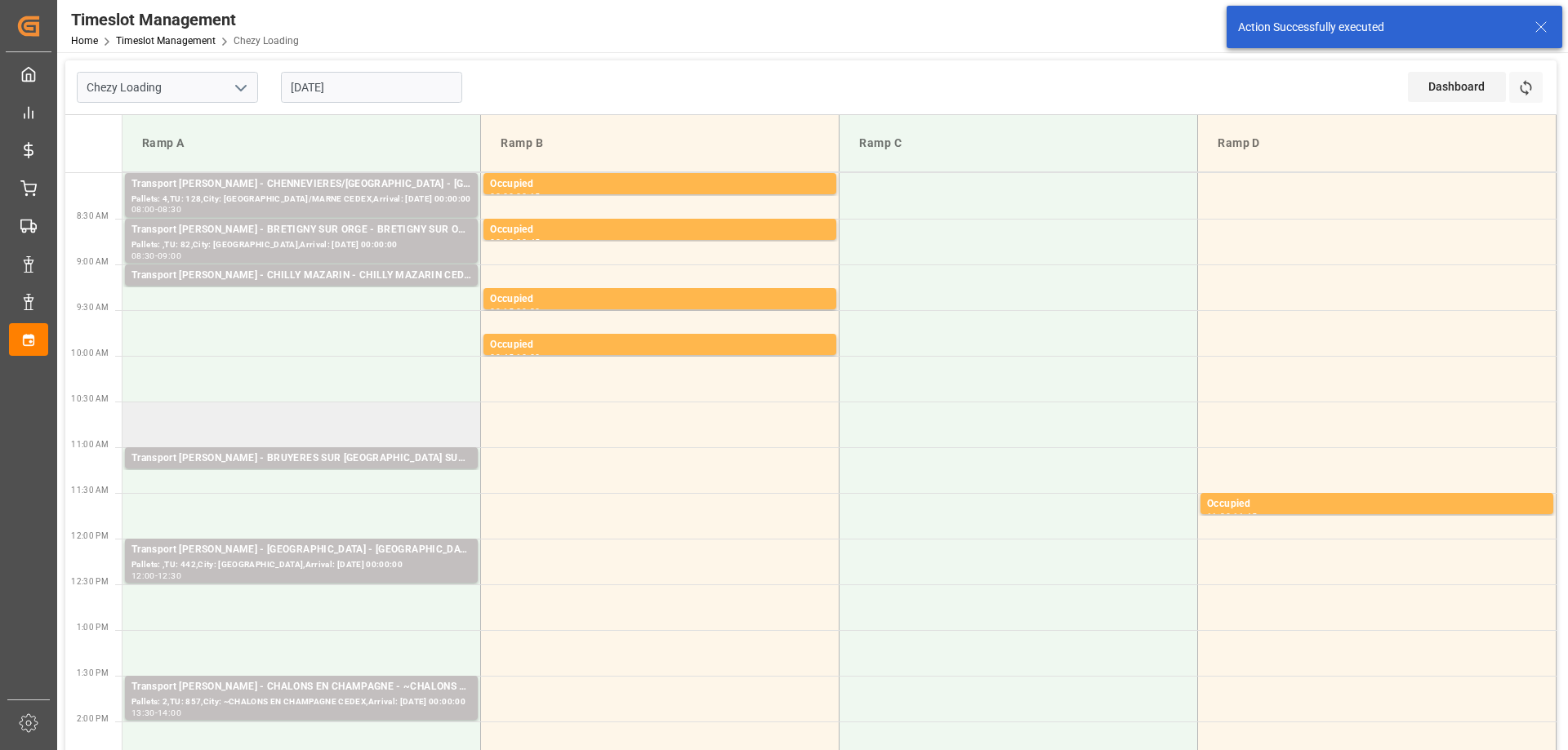
click at [315, 422] on td at bounding box center [302, 424] width 358 height 45
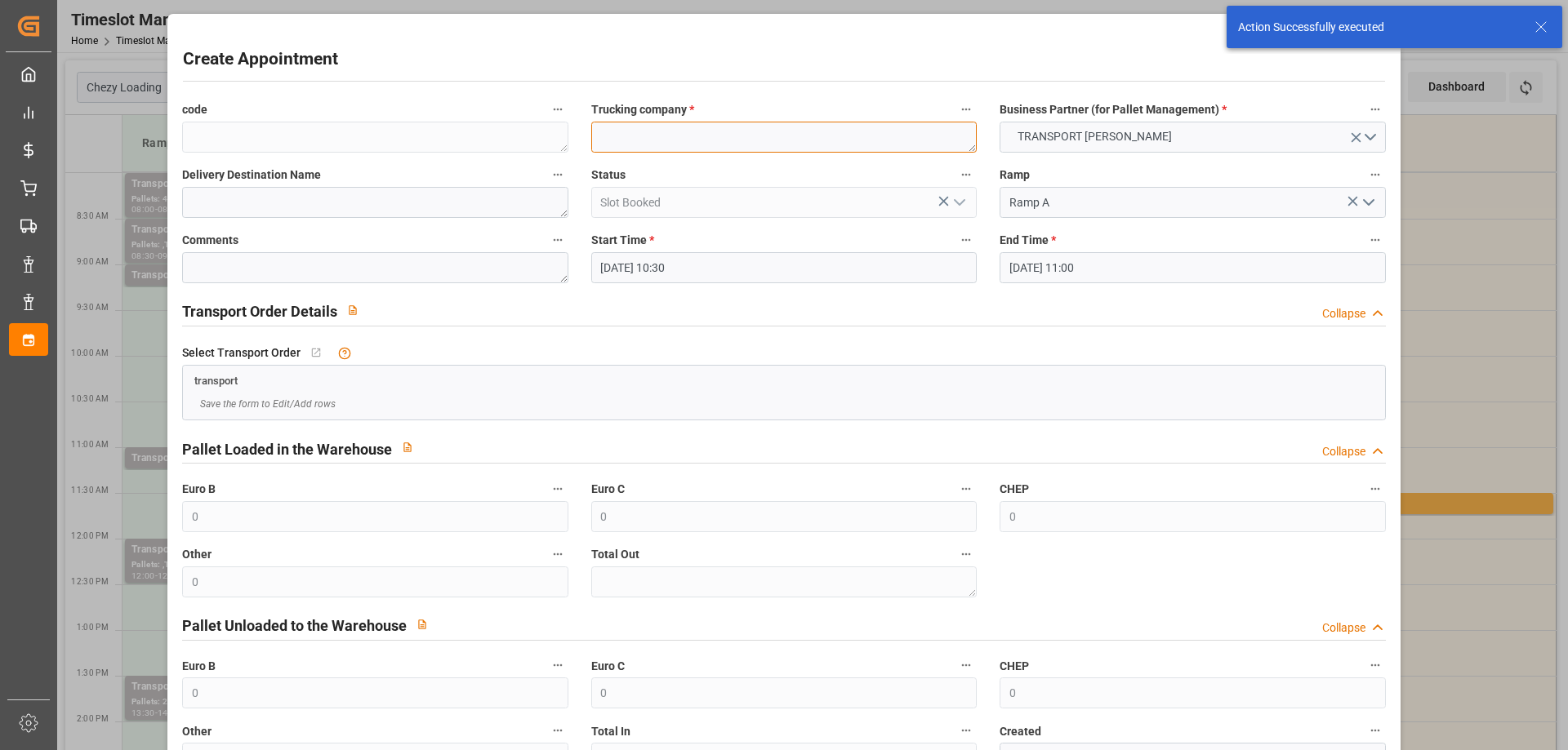
paste textarea "BRUYERES SUR [GEOGRAPHIC_DATA]"
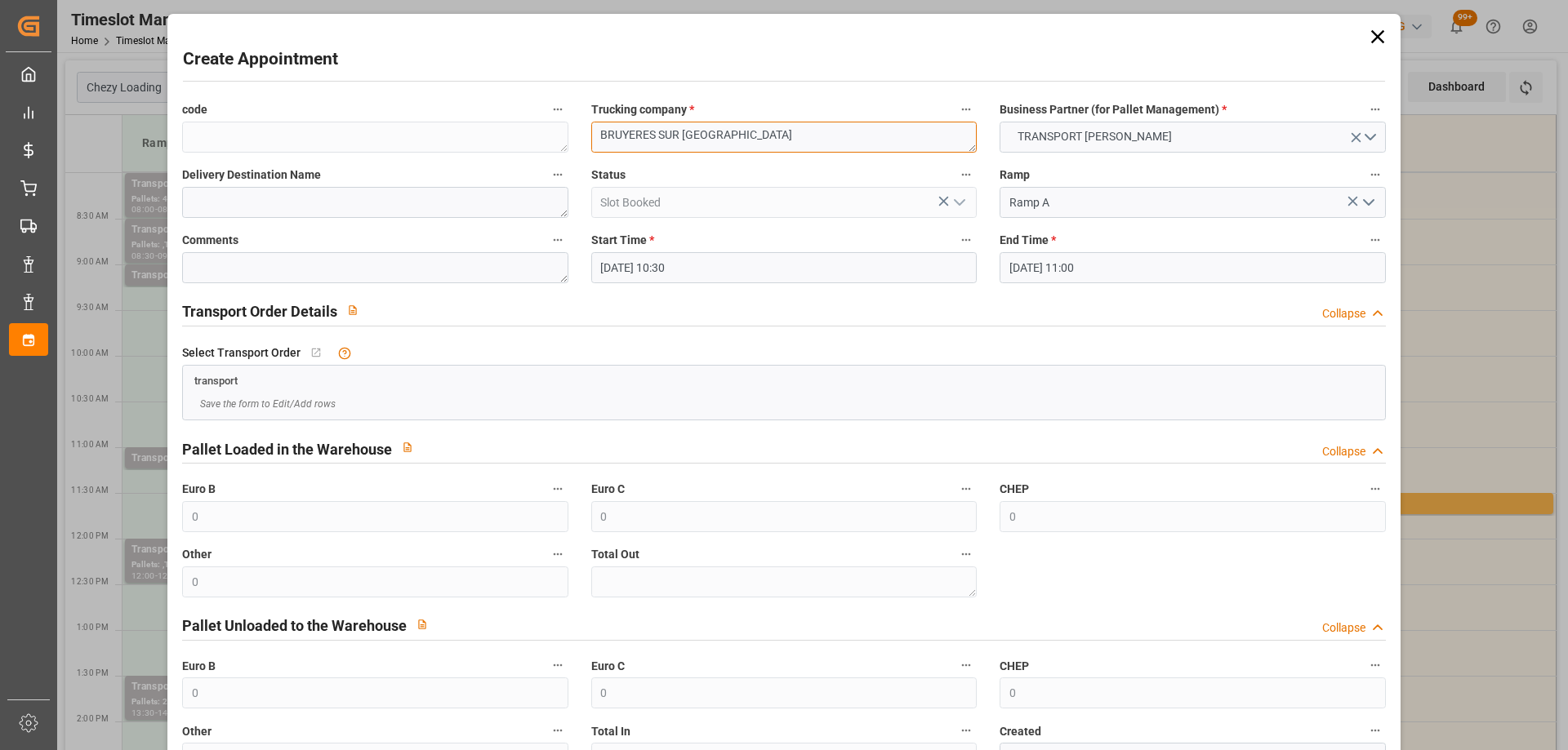
scroll to position [118, 0]
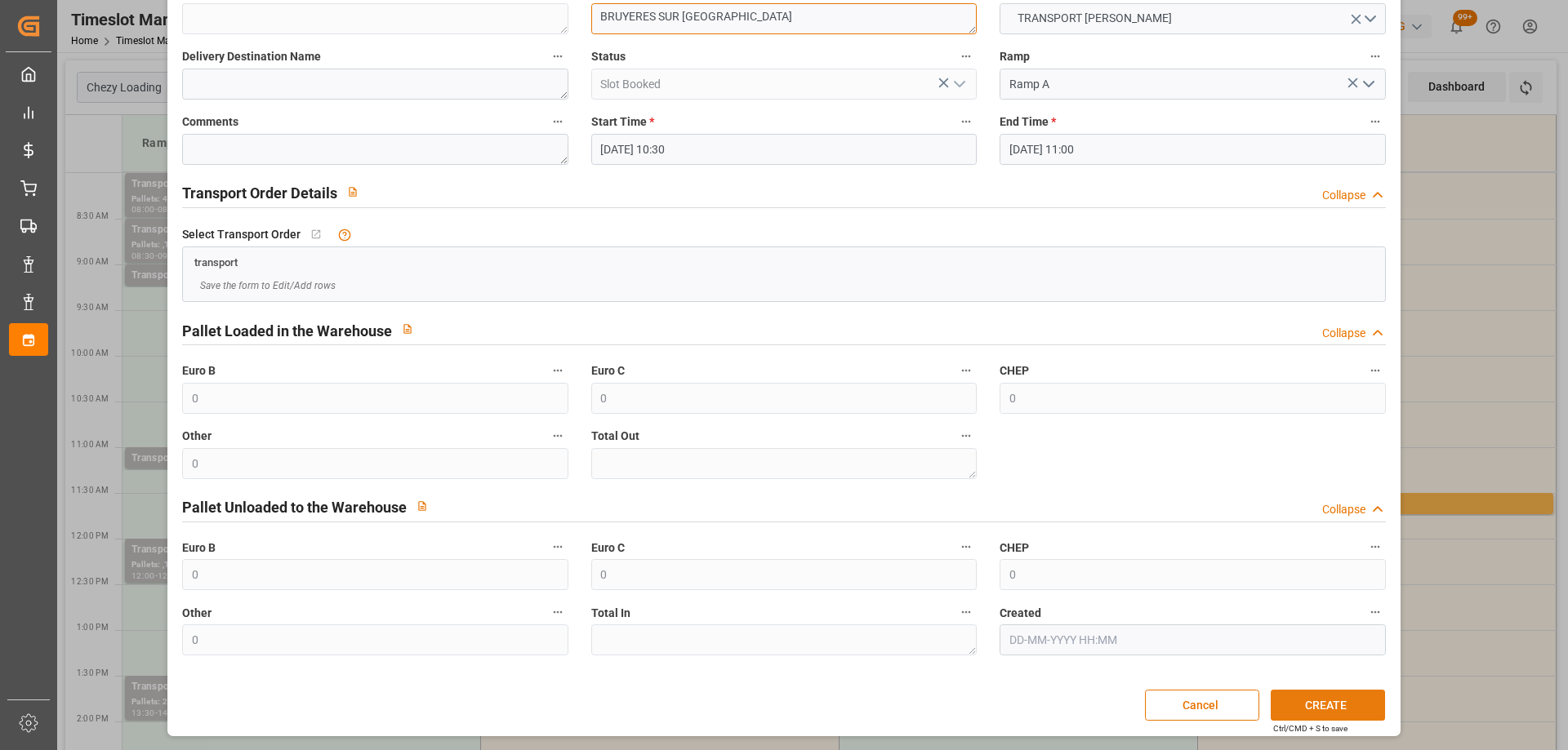
type textarea "BRUYERES SUR [GEOGRAPHIC_DATA]"
click at [1335, 702] on button "CREATE" at bounding box center [1327, 705] width 114 height 31
